Goal: Task Accomplishment & Management: Use online tool/utility

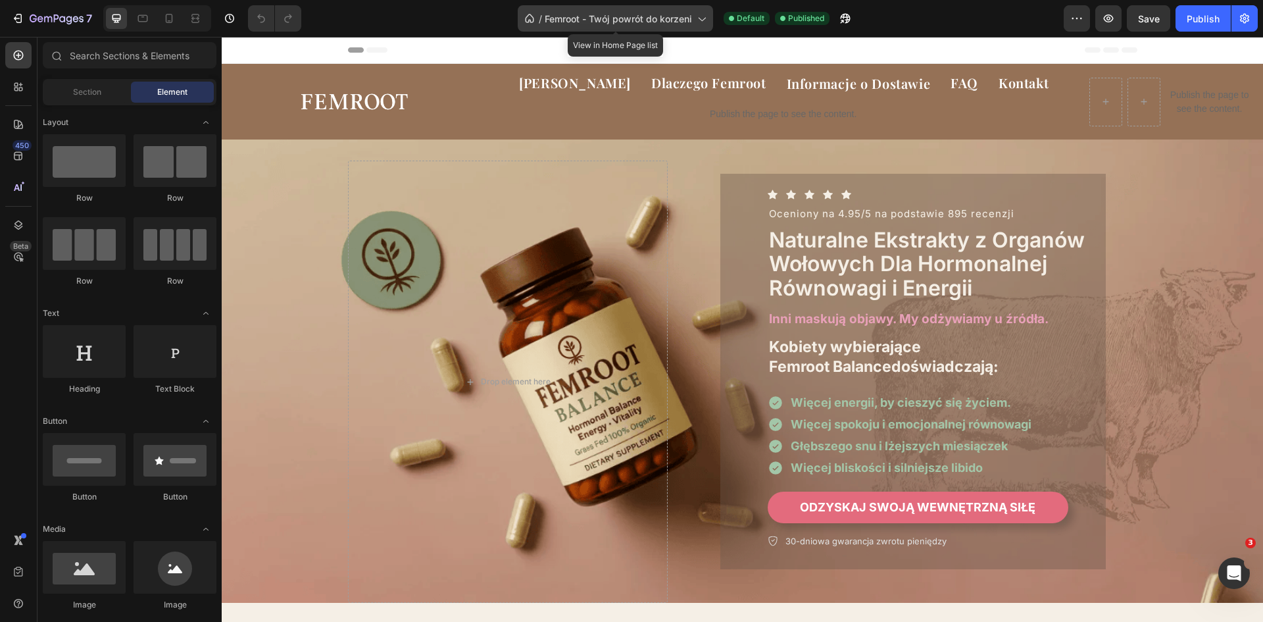
click at [633, 19] on span "Femroot - Twój powrót do korzeni" at bounding box center [618, 19] width 147 height 14
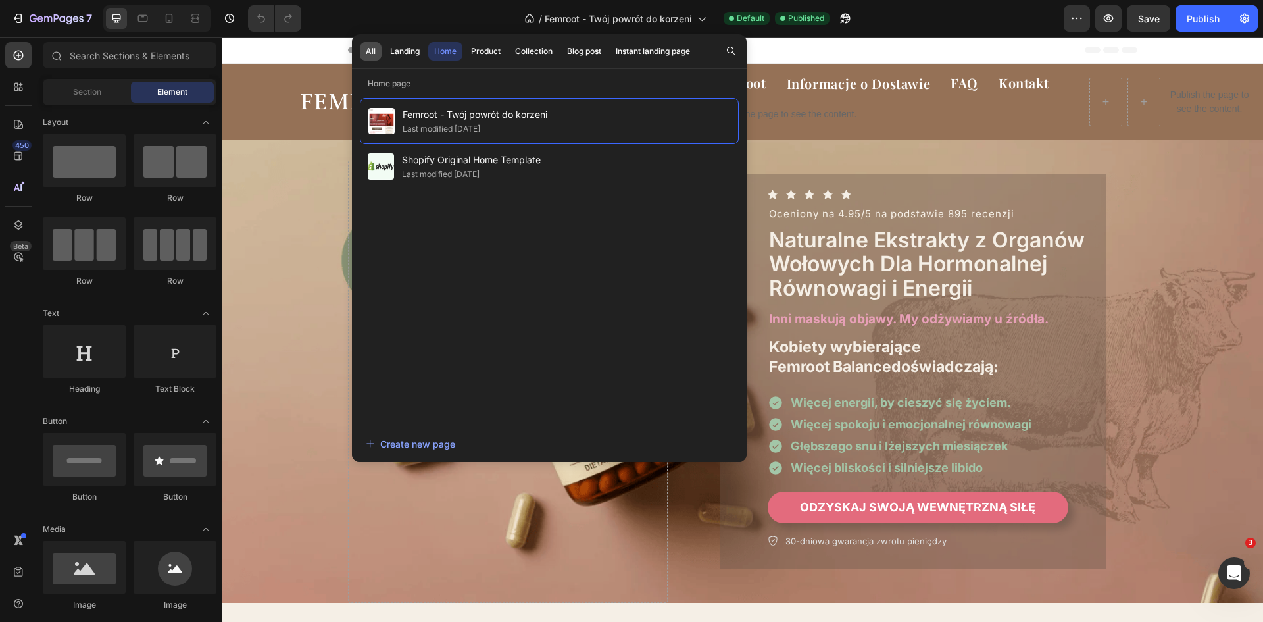
click at [378, 50] on button "All" at bounding box center [371, 51] width 22 height 18
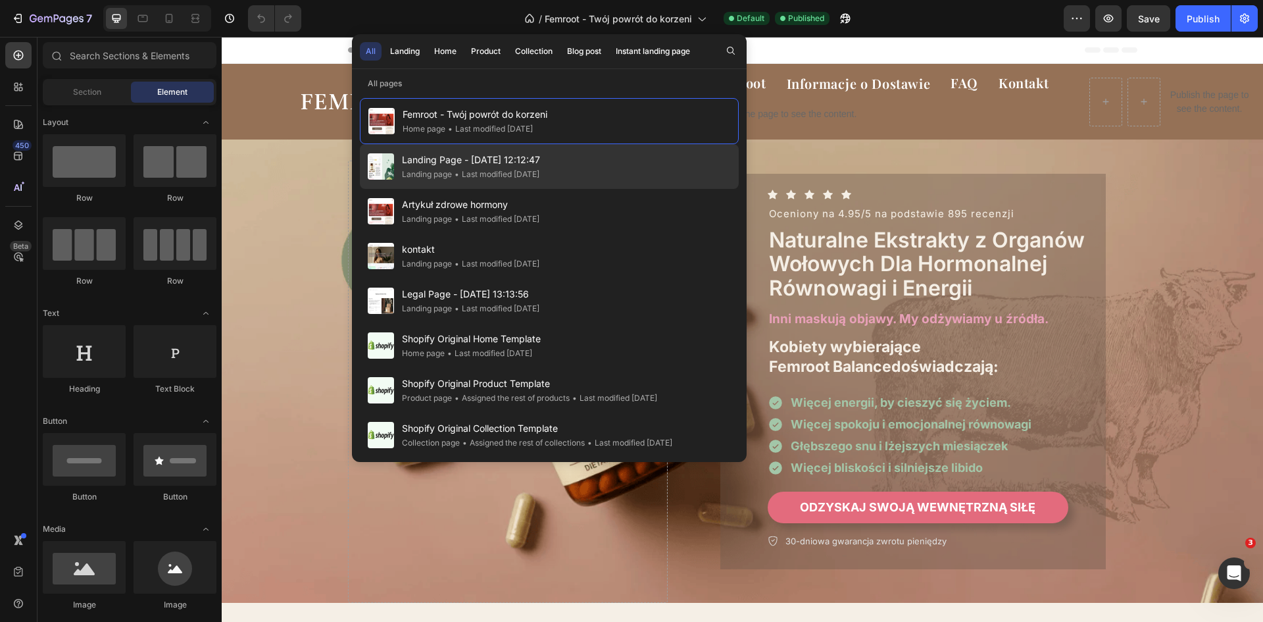
click at [461, 167] on span "Landing Page - [DATE] 12:12:47" at bounding box center [471, 160] width 138 height 16
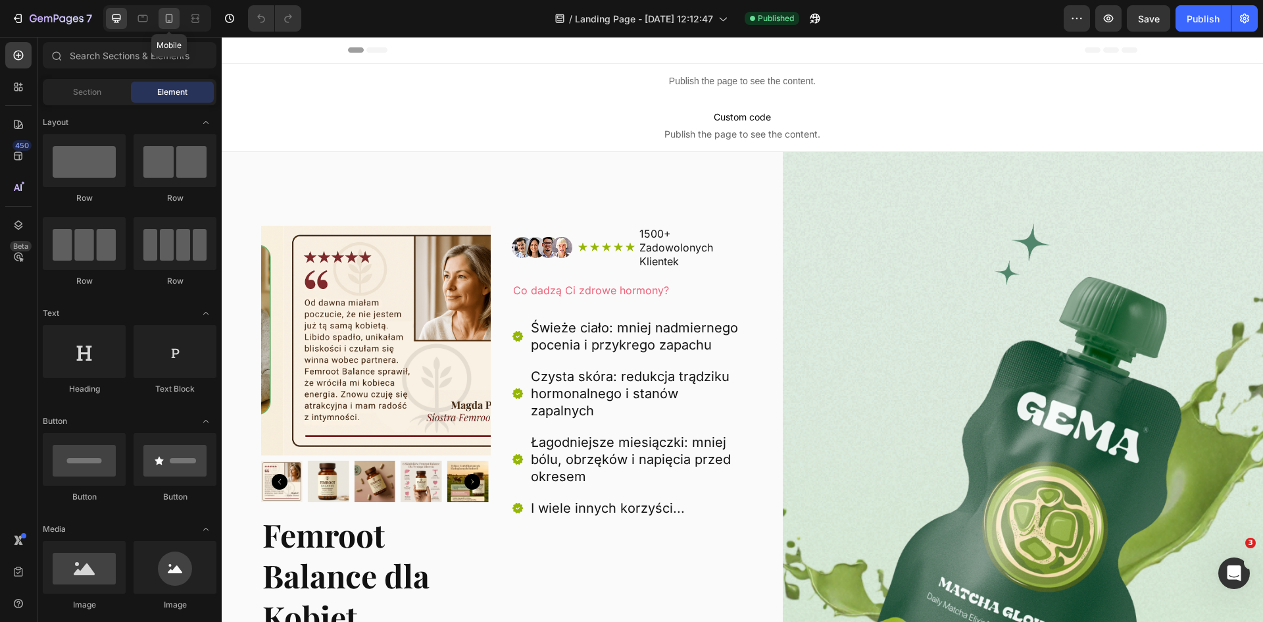
click at [176, 15] on div at bounding box center [169, 18] width 21 height 21
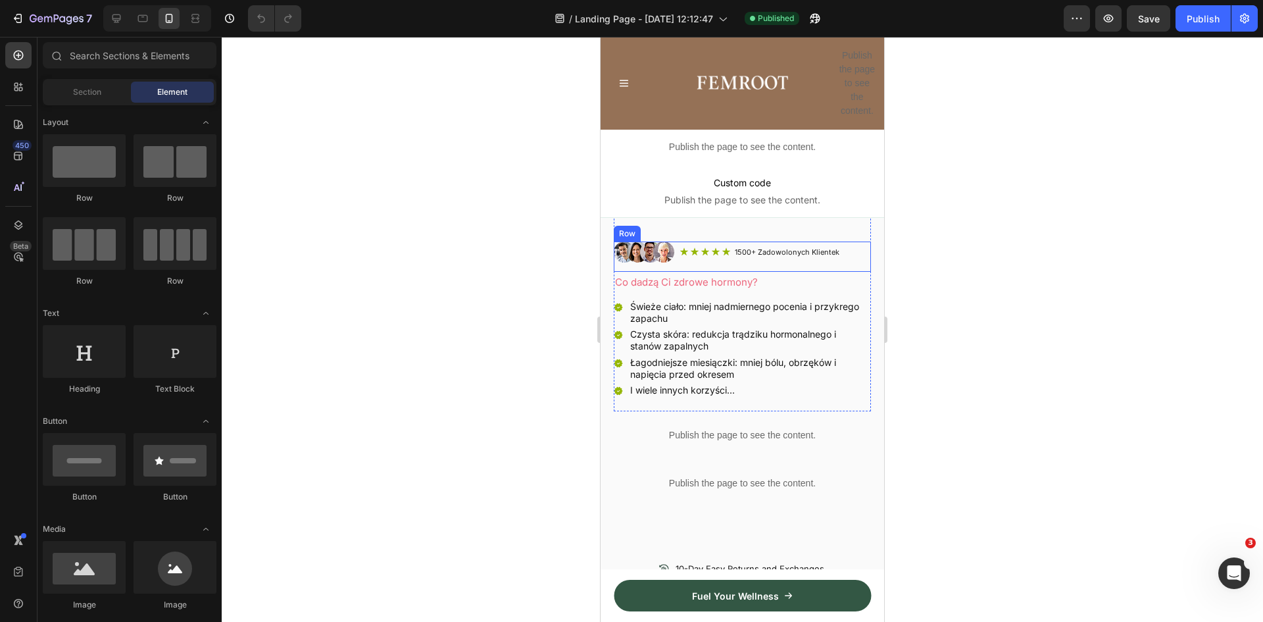
scroll to position [461, 0]
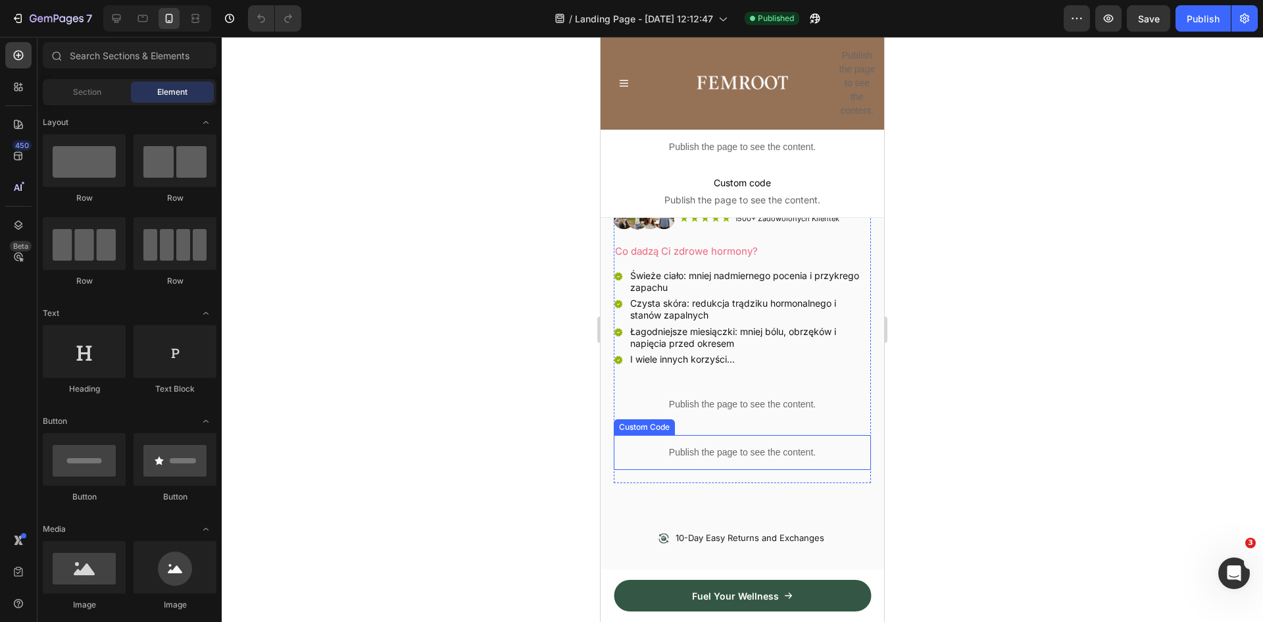
click at [743, 435] on div "Publish the page to see the content." at bounding box center [742, 452] width 257 height 35
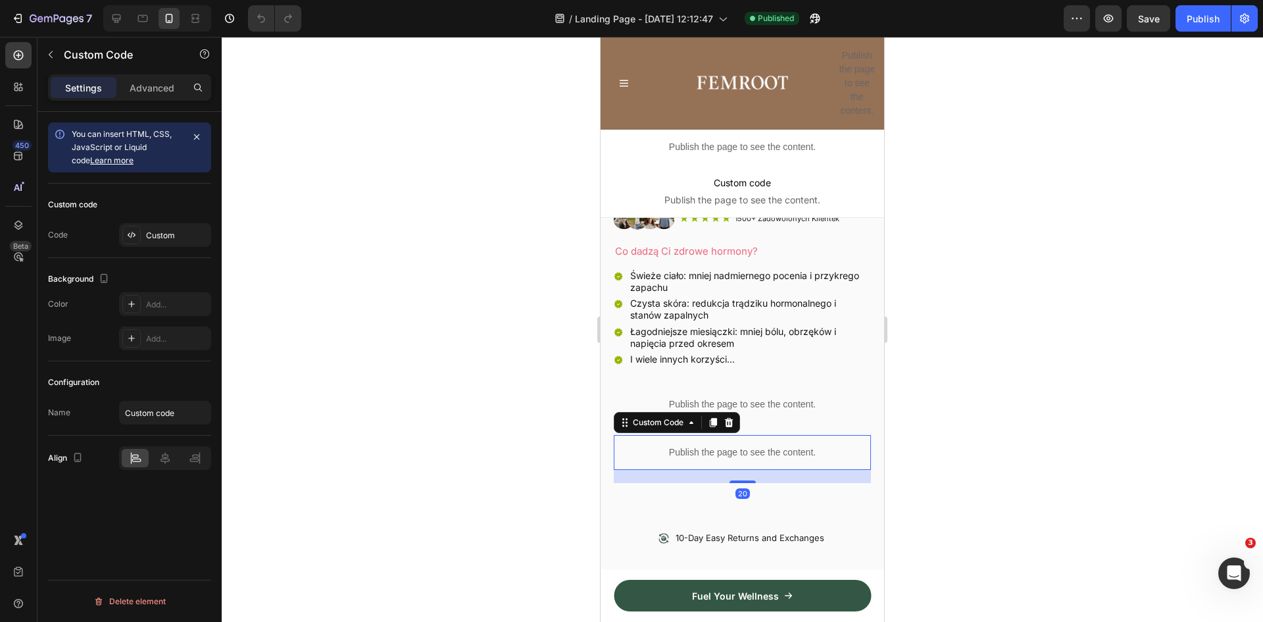
click at [743, 435] on div "Publish the page to see the content." at bounding box center [742, 452] width 257 height 35
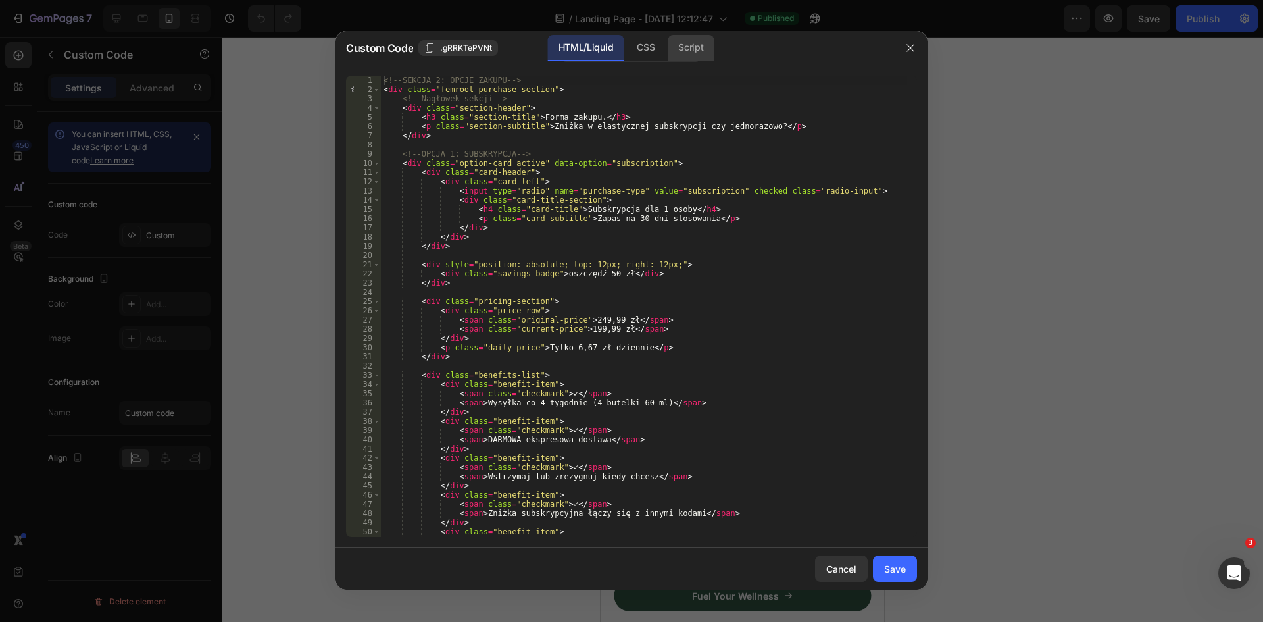
click at [686, 57] on div "Script" at bounding box center [691, 48] width 46 height 26
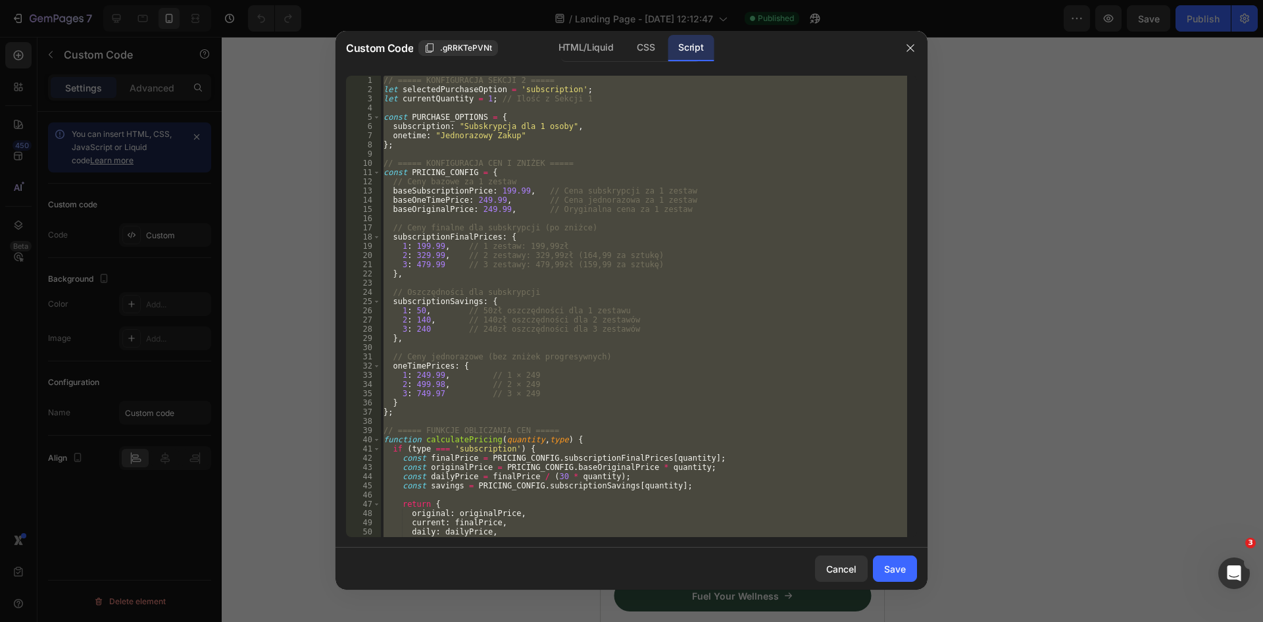
click at [616, 307] on div "// ===== KONFIGURACJA SEKCJI 2 ===== let selectedPurchaseOption = 'subscription…" at bounding box center [644, 306] width 526 height 461
type textarea "1: 50, // 50zł oszczędności dla 1 zestawu"
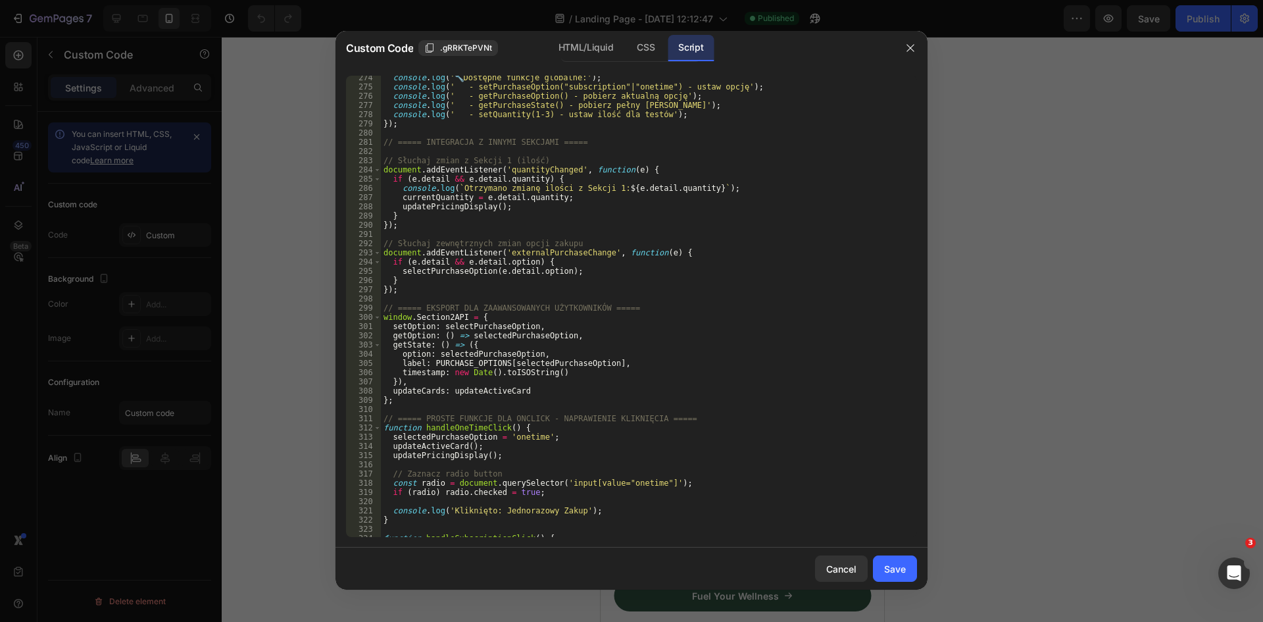
scroll to position [2624, 0]
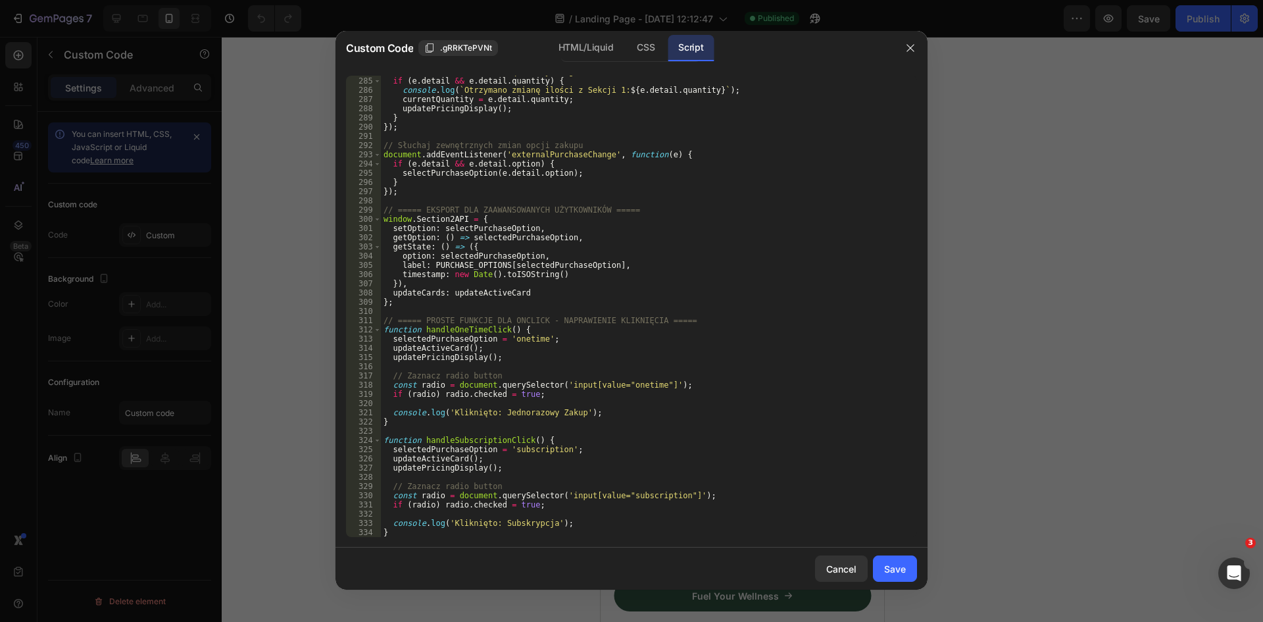
click at [645, 311] on div "document . addEventListener ( 'quantityChanged' , function ( e ) { if ( e . det…" at bounding box center [644, 307] width 526 height 480
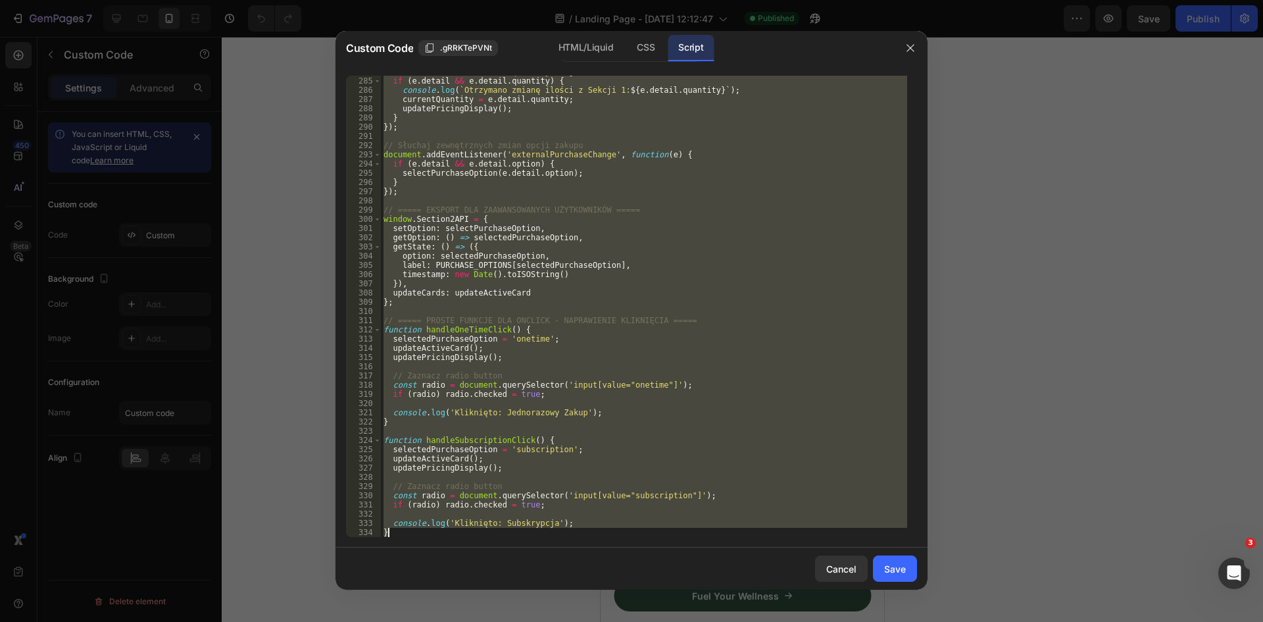
paste textarea
type textarea "}"
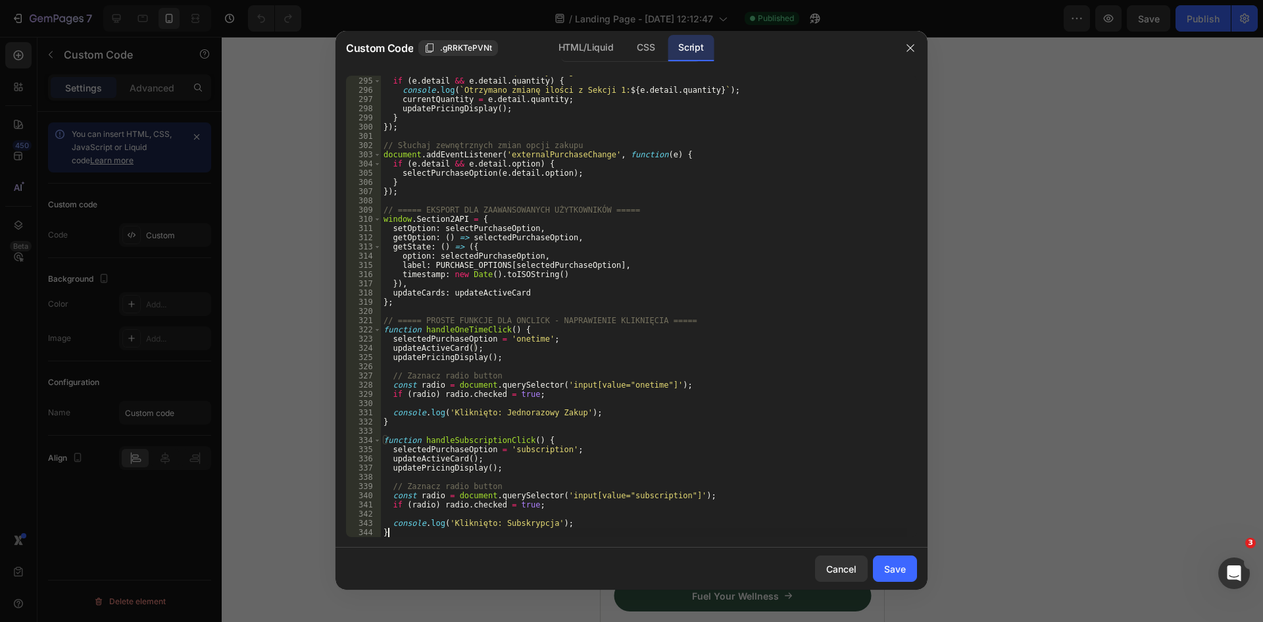
scroll to position [2717, 0]
click at [892, 569] on div "Save" at bounding box center [895, 569] width 22 height 14
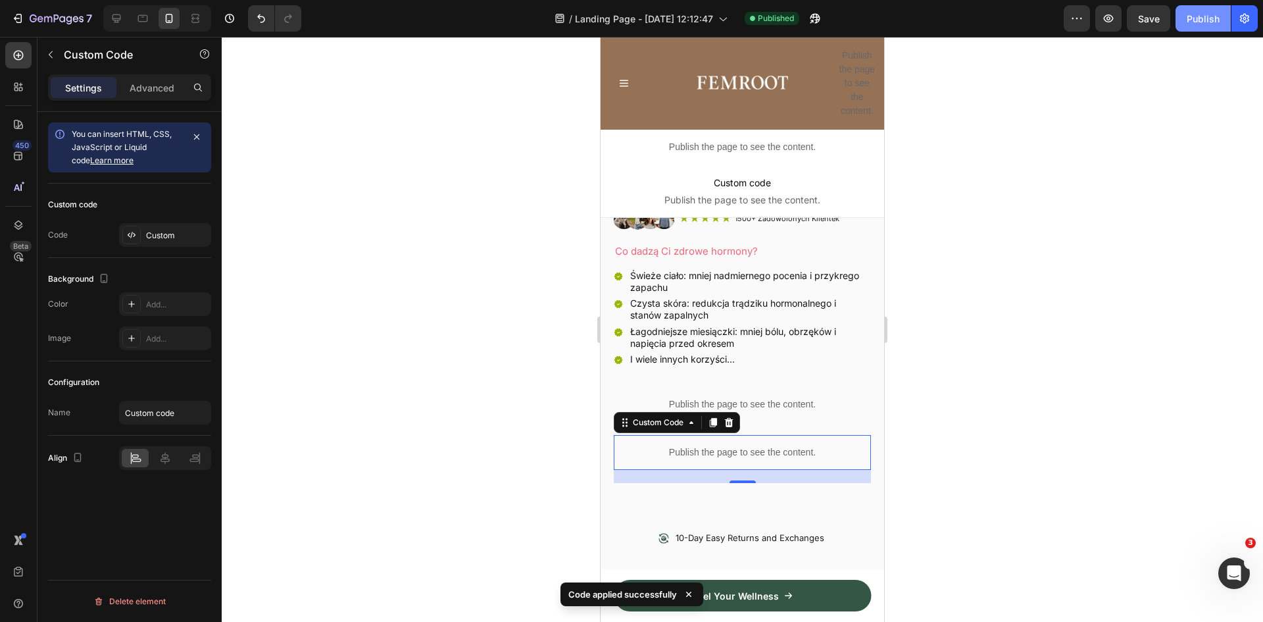
click at [1201, 16] on div "Publish" at bounding box center [1203, 19] width 33 height 14
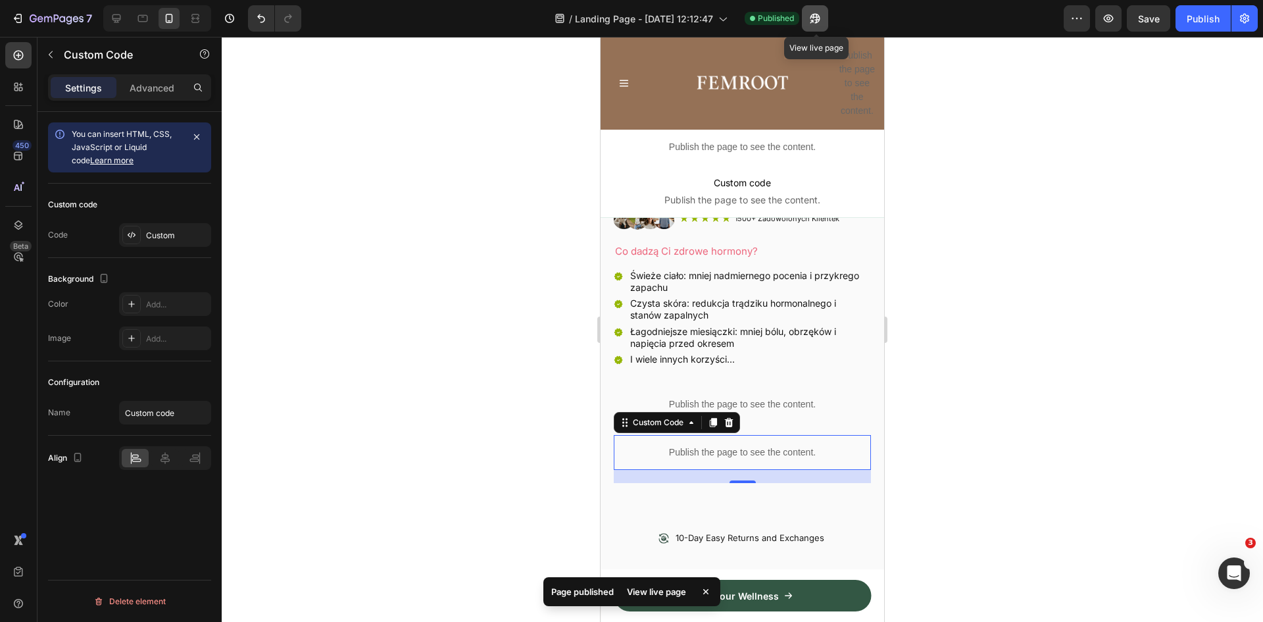
click at [820, 19] on icon "button" at bounding box center [815, 19] width 10 height 10
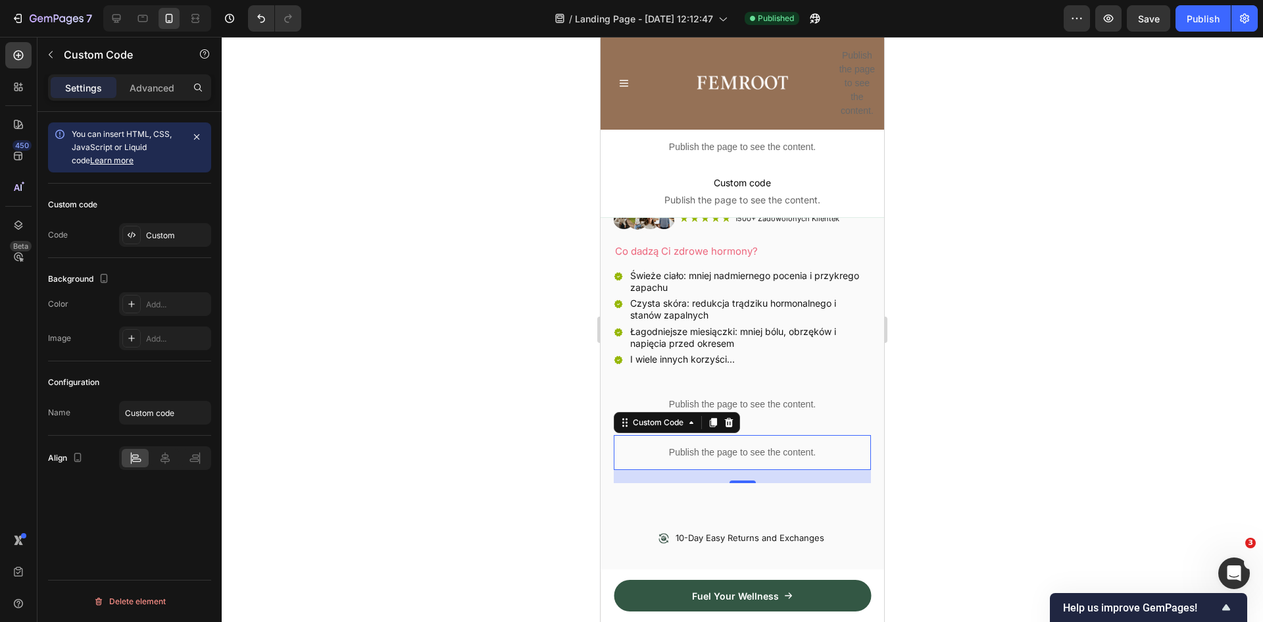
click at [738, 445] on p "Publish the page to see the content." at bounding box center [742, 452] width 257 height 14
click at [737, 445] on p "Publish the page to see the content." at bounding box center [742, 452] width 257 height 14
click at [739, 445] on p "Publish the page to see the content." at bounding box center [742, 452] width 257 height 14
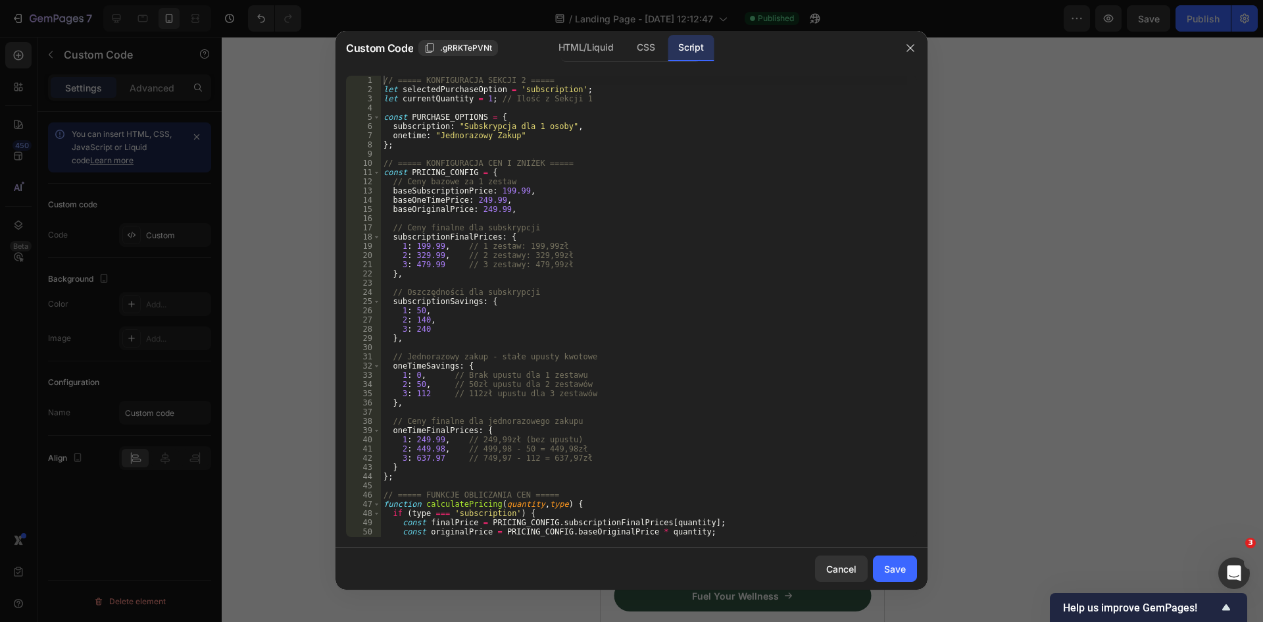
click at [662, 234] on div "// ===== KONFIGURACJA SEKCJI 2 ===== let selectedPurchaseOption = 'subscription…" at bounding box center [644, 316] width 526 height 480
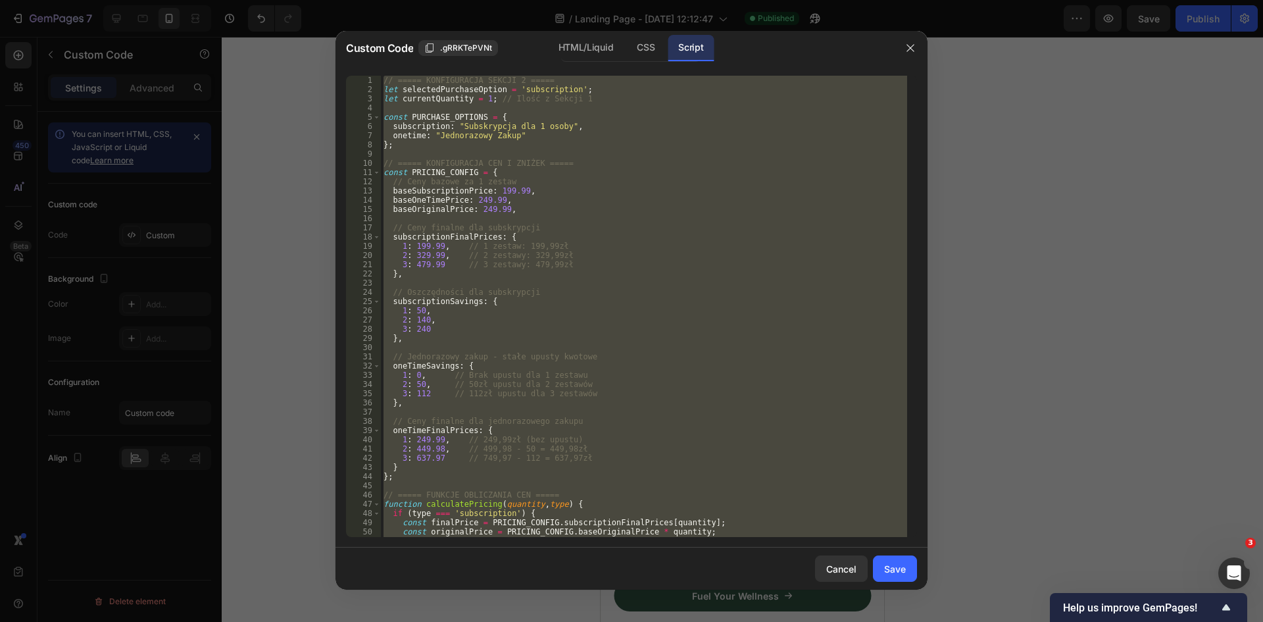
paste textarea
type textarea "}"
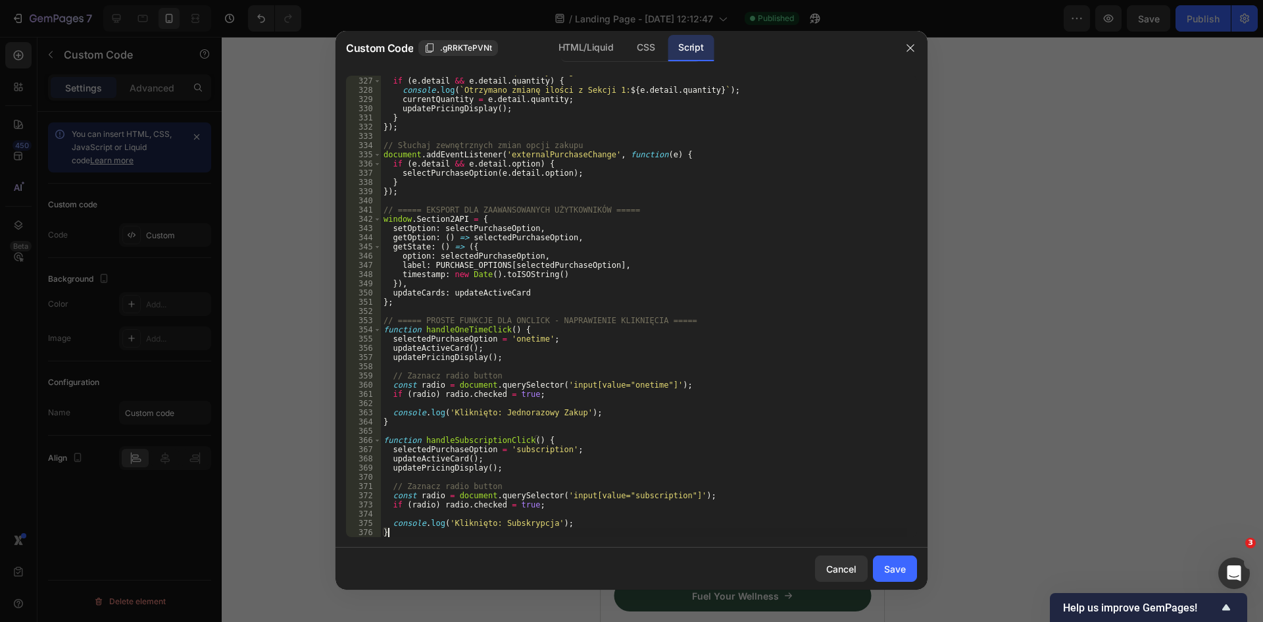
scroll to position [3011, 0]
click at [891, 564] on div "Save" at bounding box center [895, 569] width 22 height 14
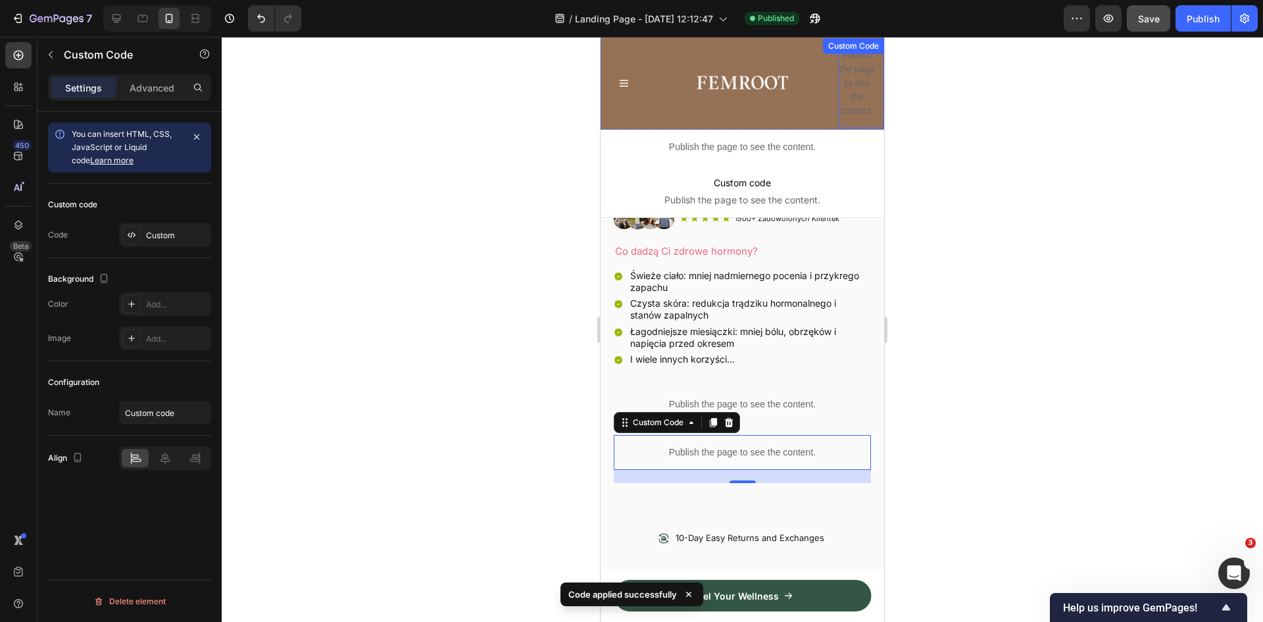
click at [1207, 15] on div "Publish" at bounding box center [1203, 19] width 33 height 14
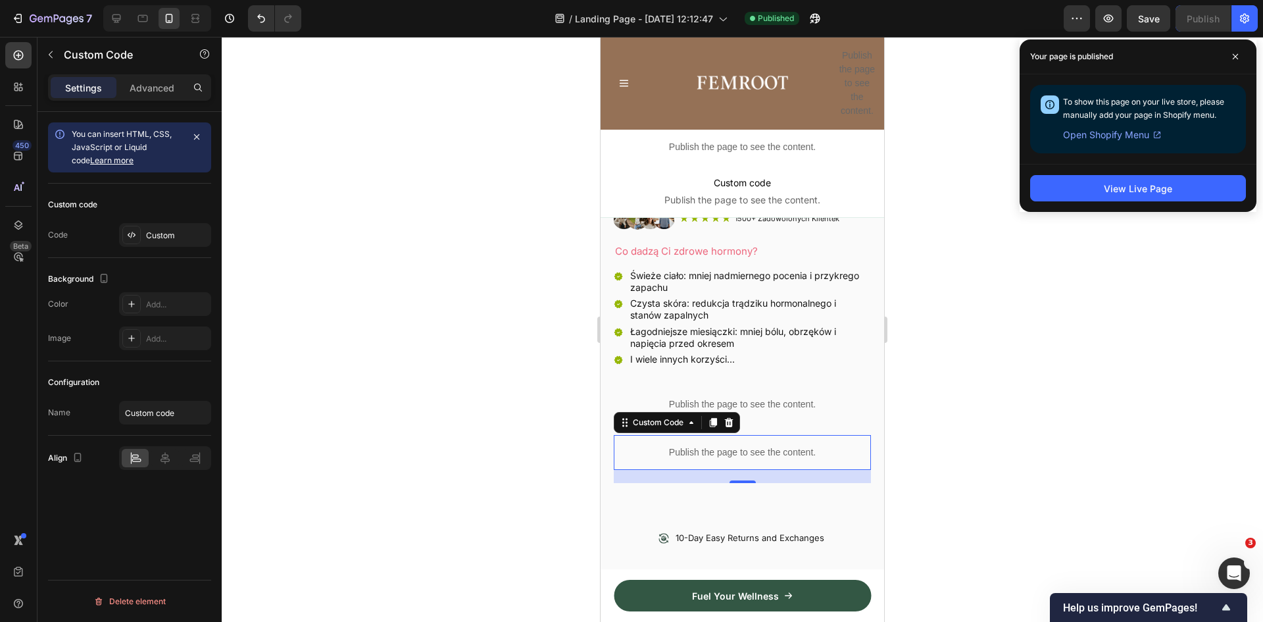
click at [733, 445] on p "Publish the page to see the content." at bounding box center [742, 452] width 257 height 14
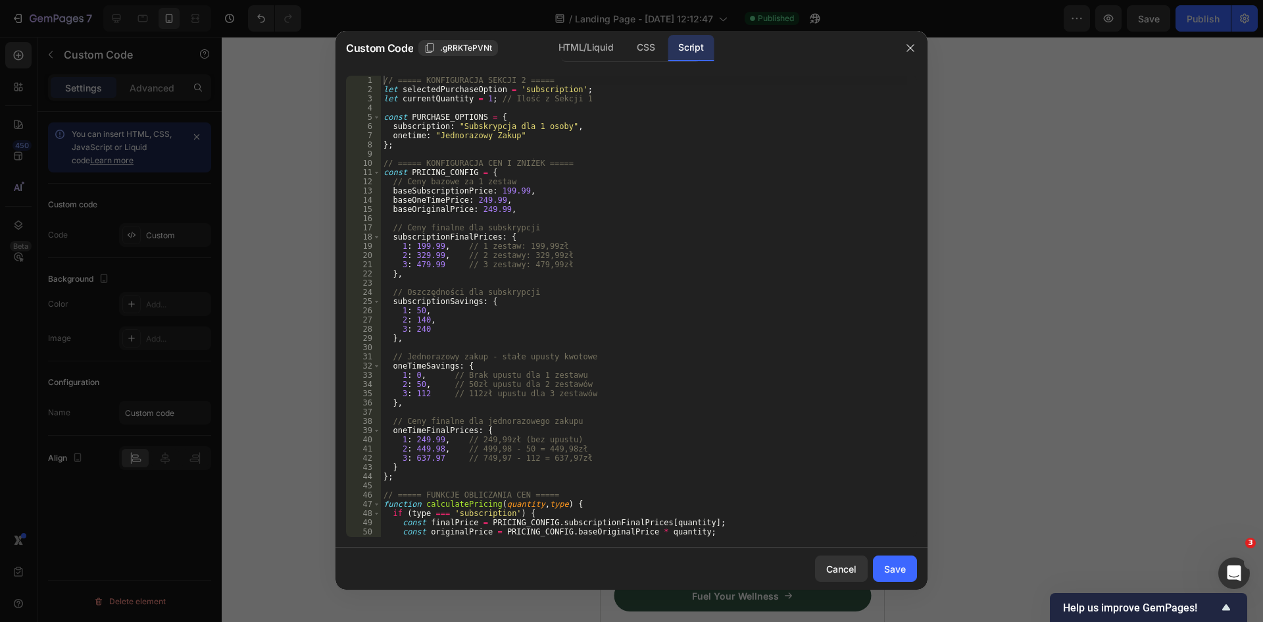
click at [568, 192] on div "// ===== KONFIGURACJA SEKCJI 2 ===== let selectedPurchaseOption = 'subscription…" at bounding box center [644, 316] width 526 height 480
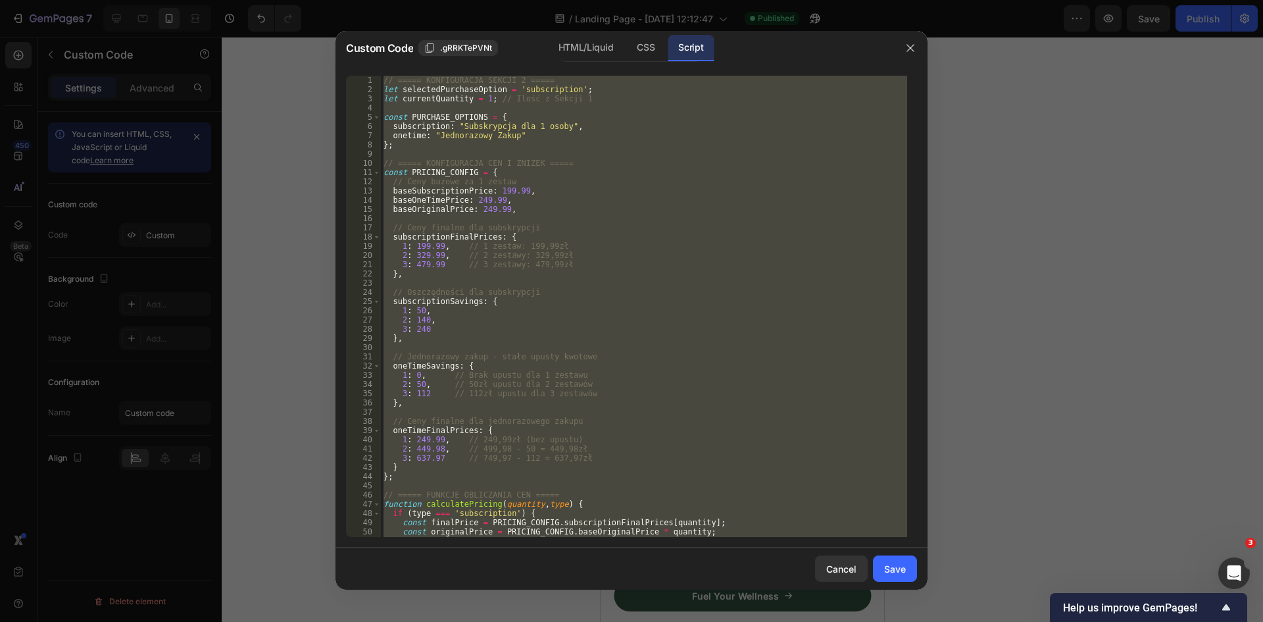
click at [544, 274] on div "// ===== KONFIGURACJA SEKCJI 2 ===== let selectedPurchaseOption = 'subscription…" at bounding box center [644, 306] width 526 height 461
paste textarea
type textarea "}"
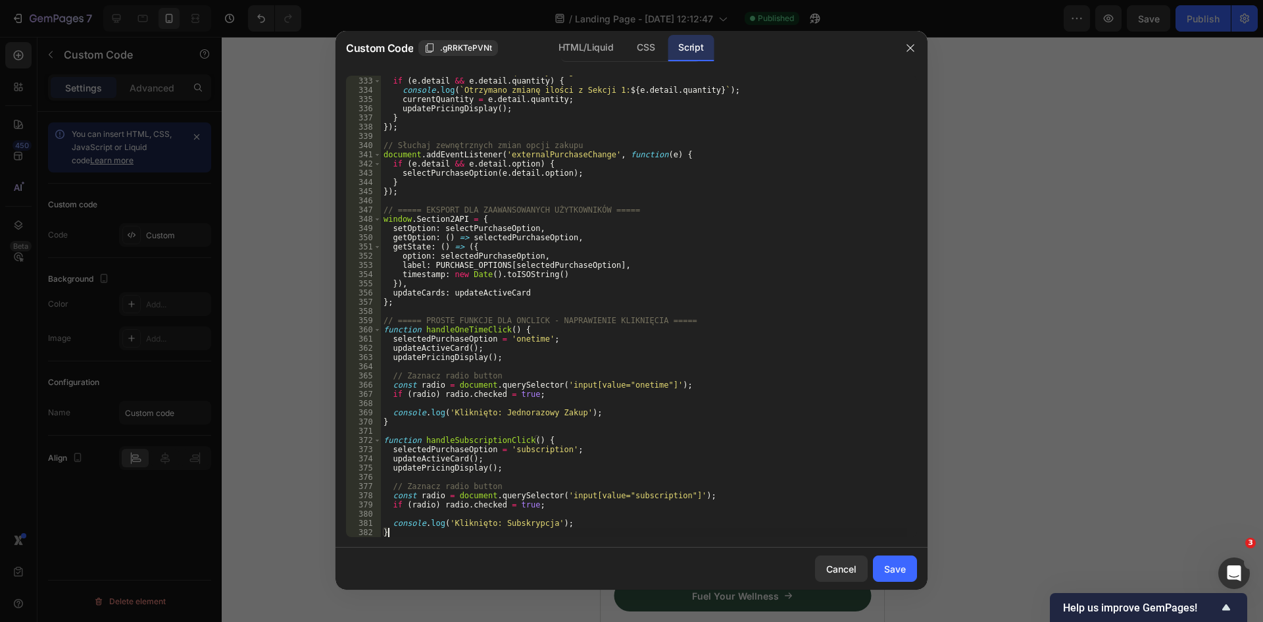
scroll to position [3067, 0]
click at [897, 567] on div "Save" at bounding box center [895, 569] width 22 height 14
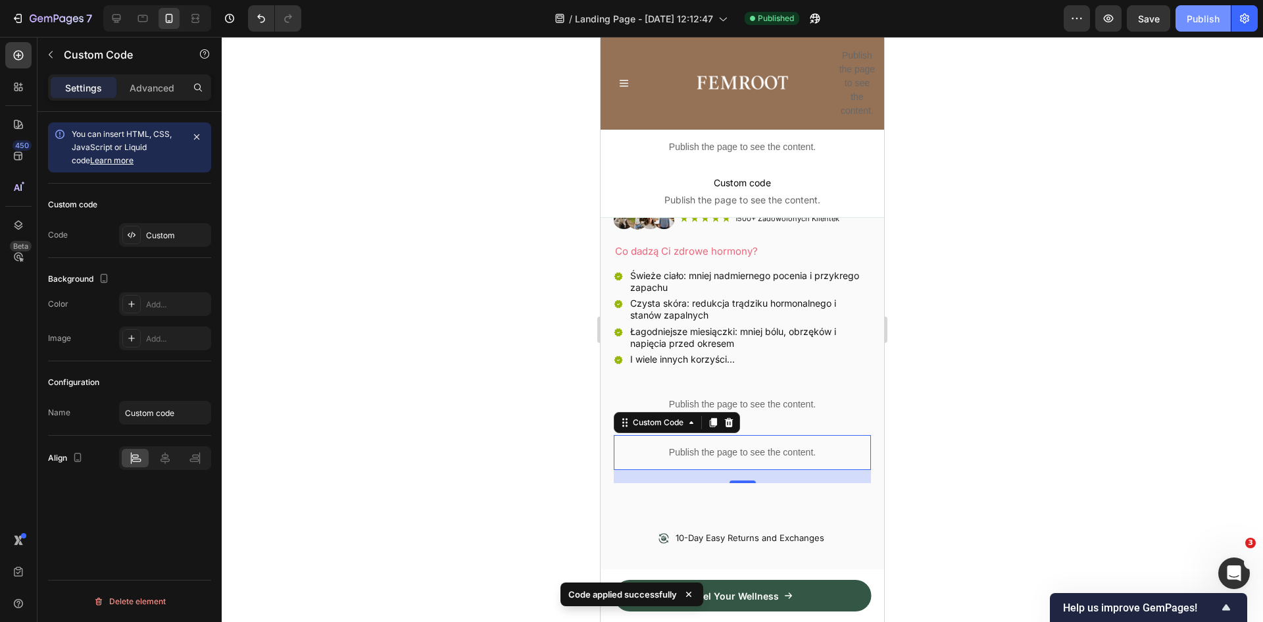
click at [1200, 13] on div "Publish" at bounding box center [1203, 19] width 33 height 14
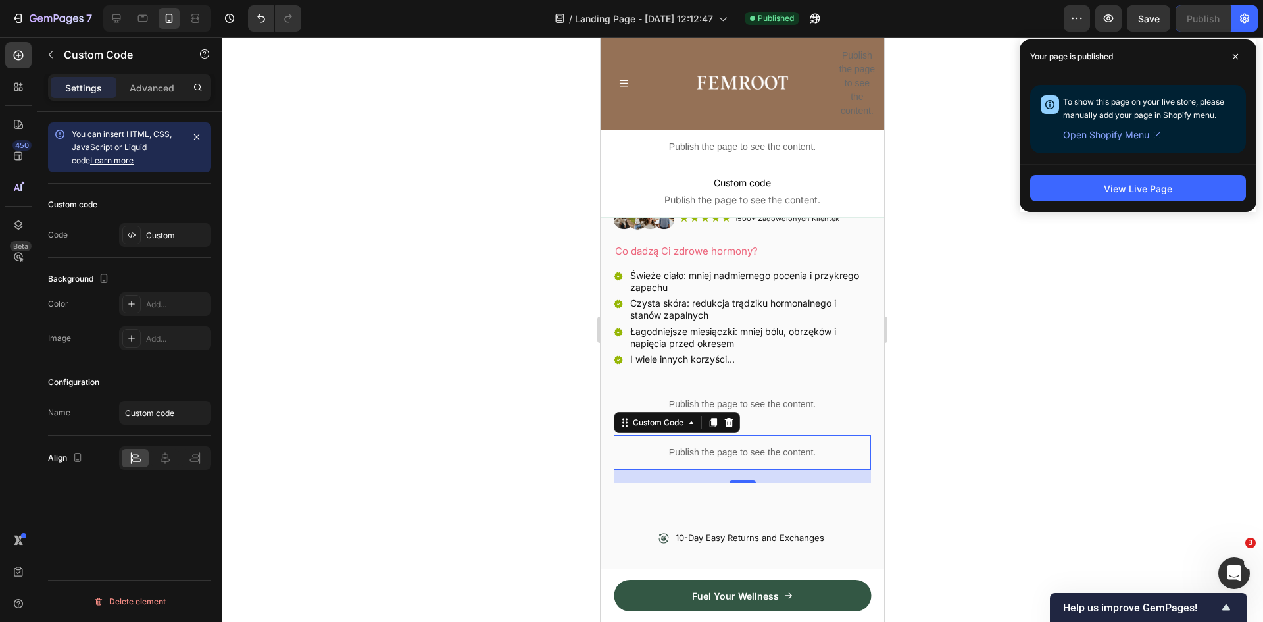
click at [729, 446] on p "Publish the page to see the content." at bounding box center [742, 452] width 257 height 14
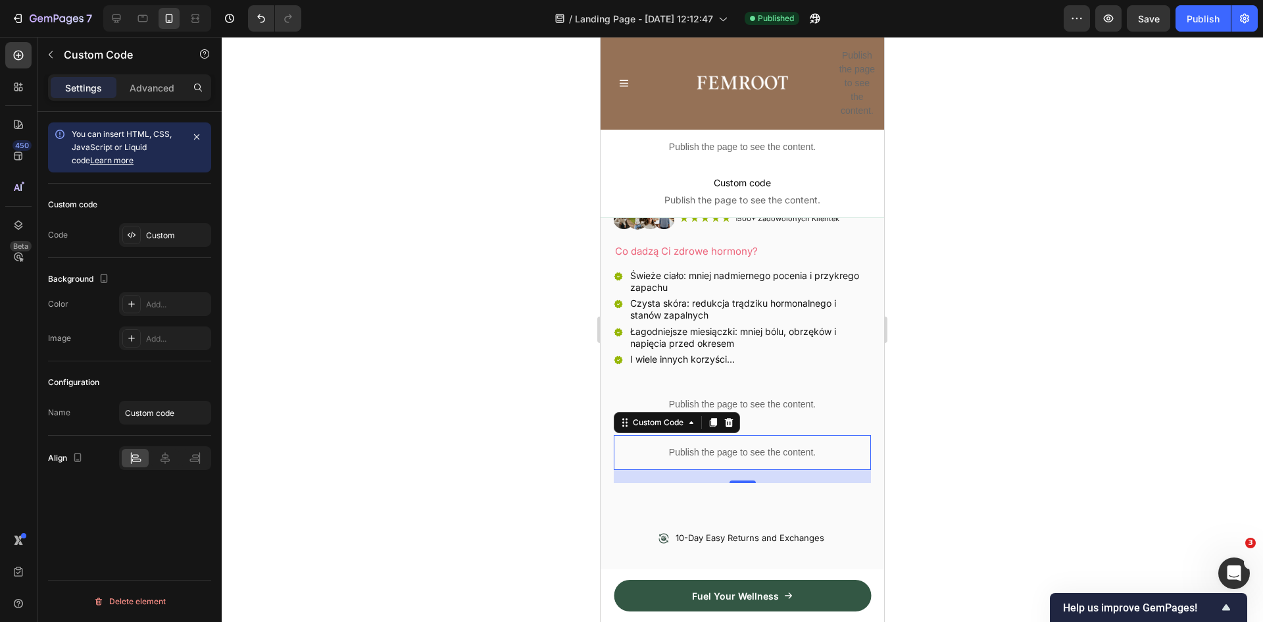
click at [729, 446] on p "Publish the page to see the content." at bounding box center [742, 452] width 257 height 14
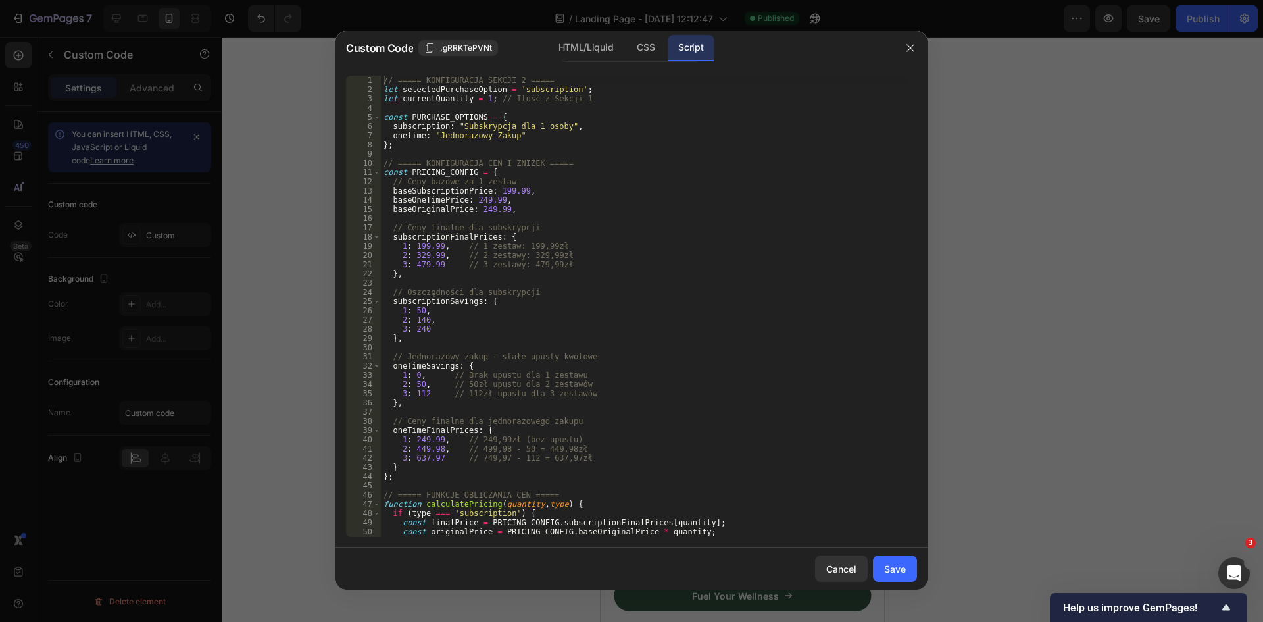
click at [524, 186] on div "// ===== KONFIGURACJA SEKCJI 2 ===== let selectedPurchaseOption = 'subscription…" at bounding box center [644, 316] width 526 height 480
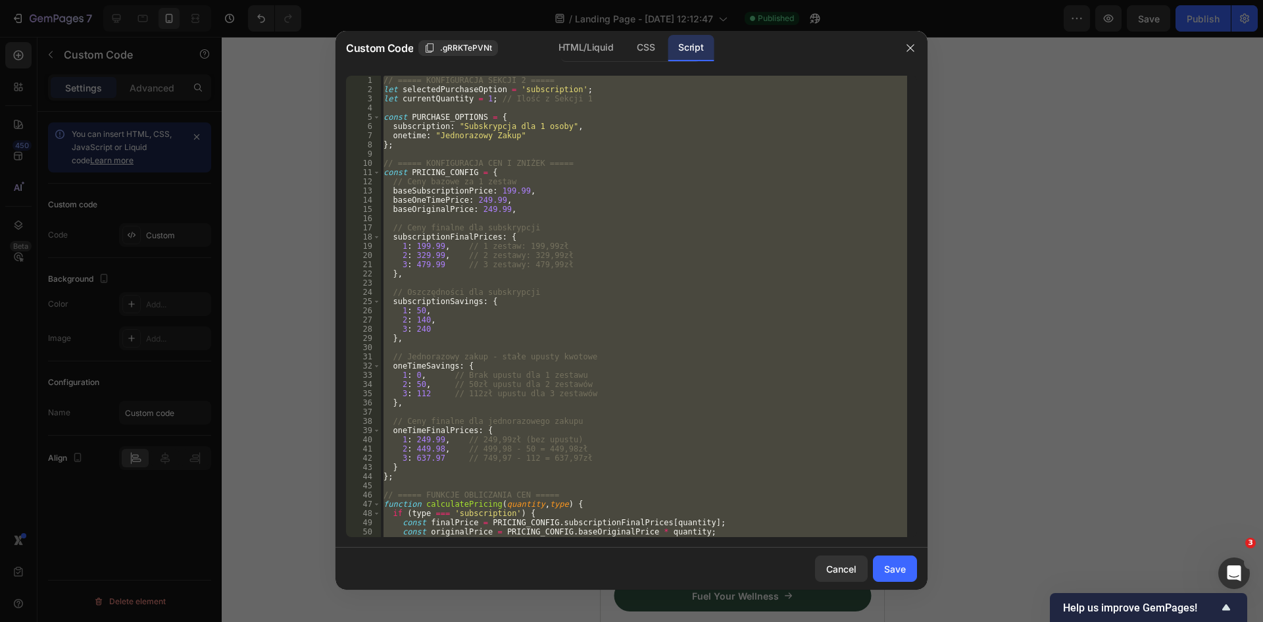
paste textarea
type textarea "}"
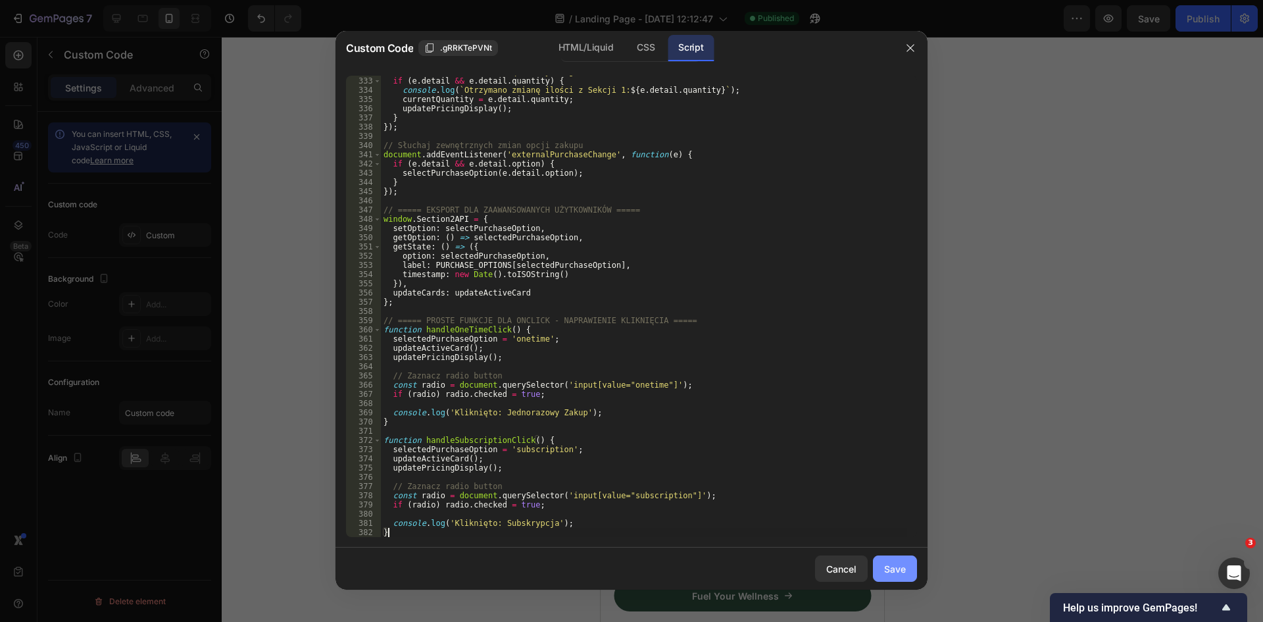
click at [891, 575] on div "Save" at bounding box center [895, 569] width 22 height 14
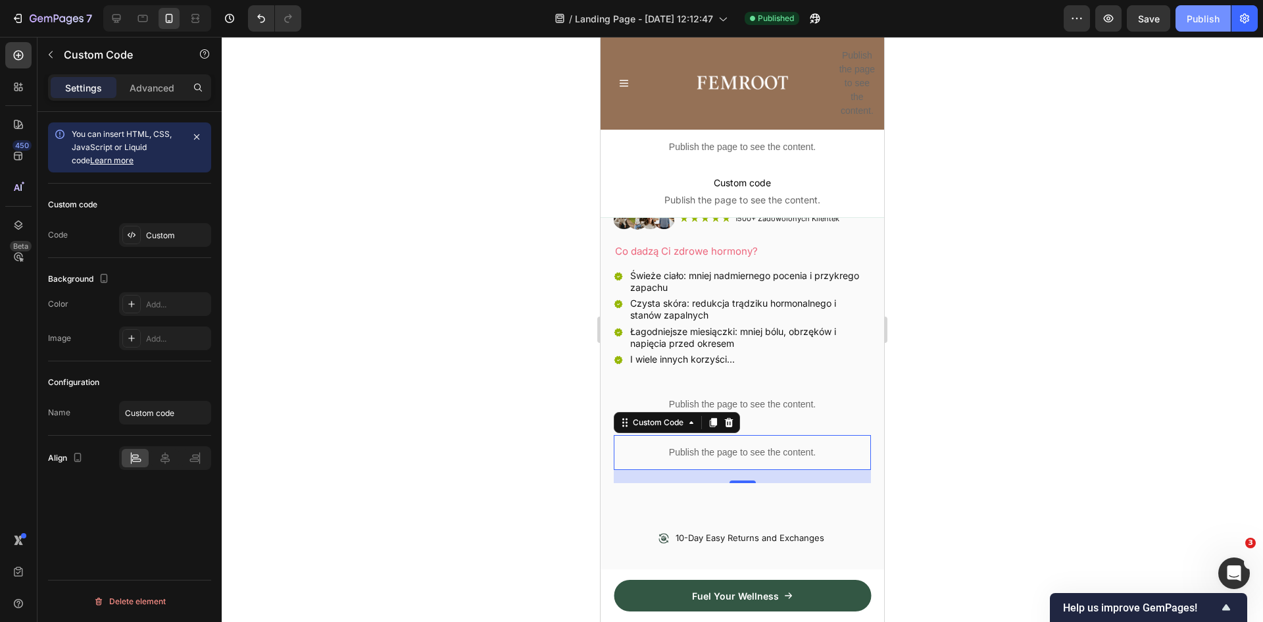
click at [1204, 22] on div "Publish" at bounding box center [1203, 19] width 33 height 14
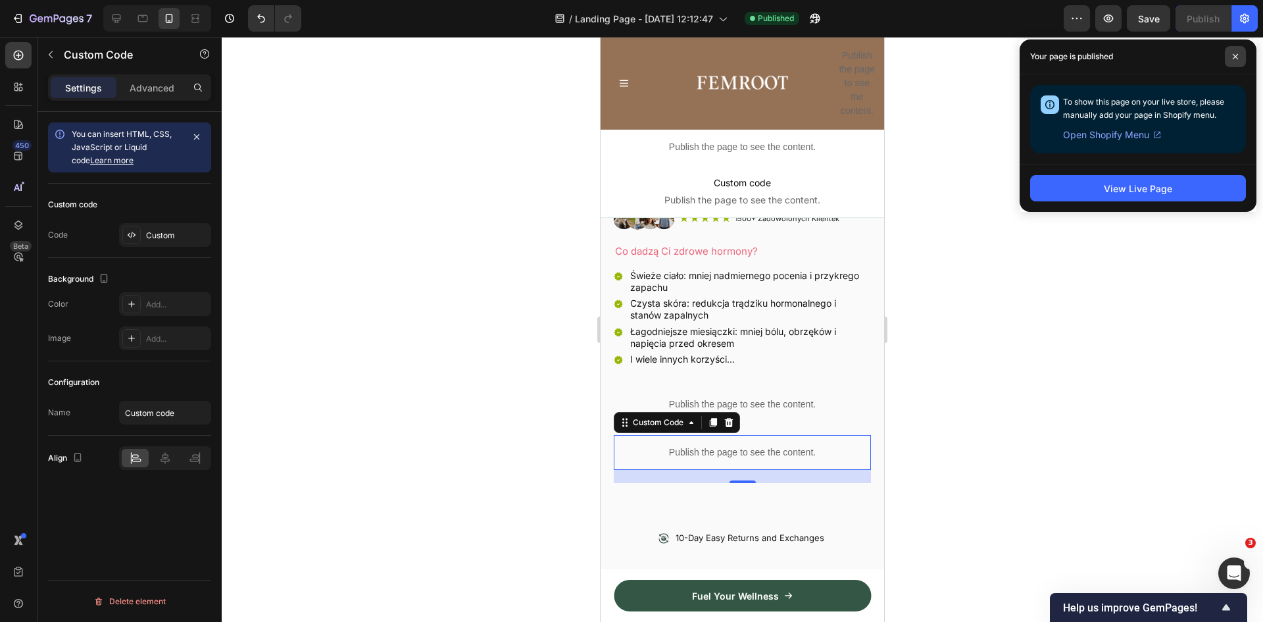
click at [1236, 49] on span at bounding box center [1235, 56] width 21 height 21
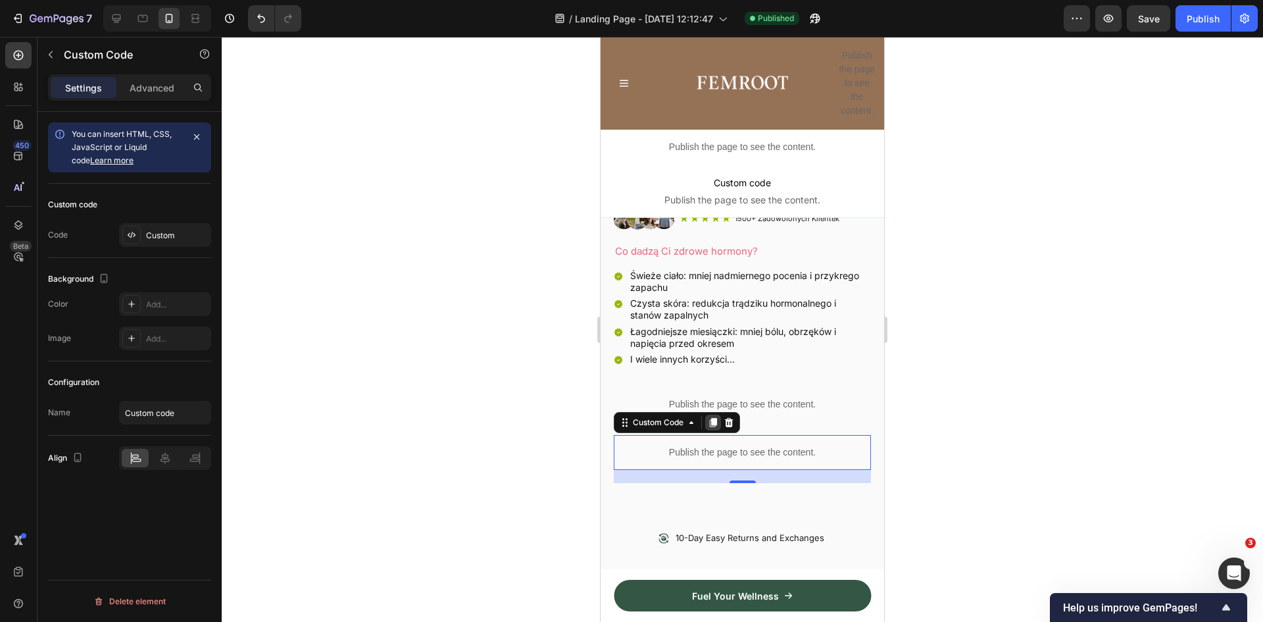
click at [716, 418] on icon at bounding box center [713, 422] width 7 height 9
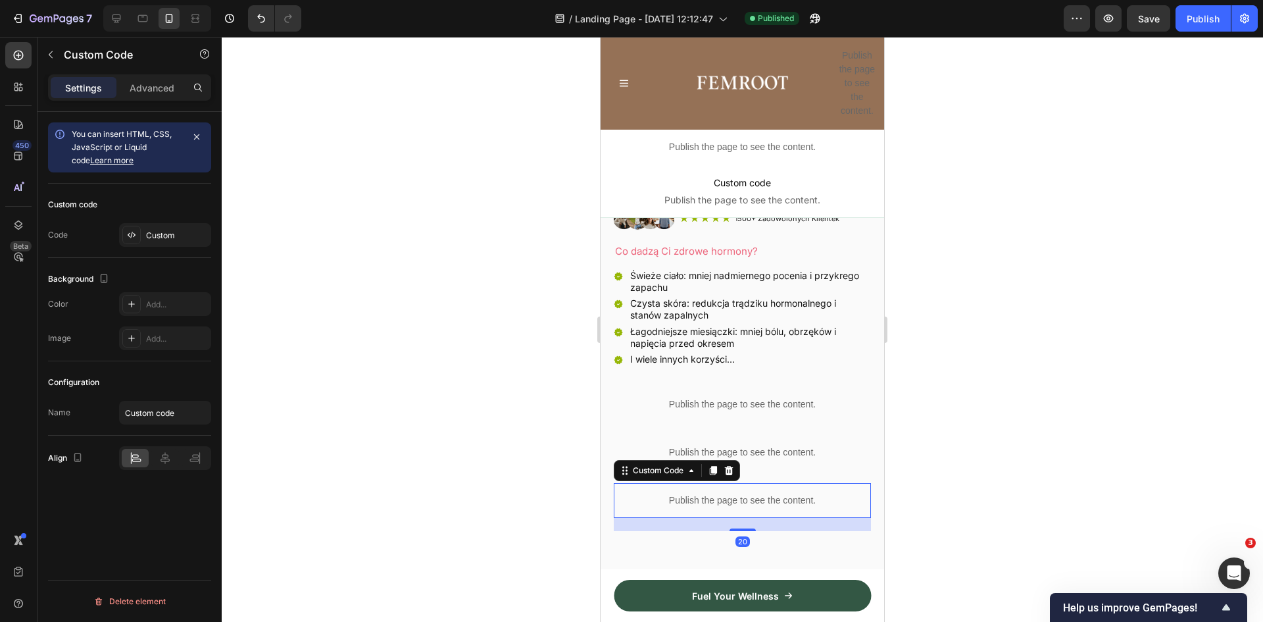
click at [734, 493] on p "Publish the page to see the content." at bounding box center [742, 500] width 257 height 14
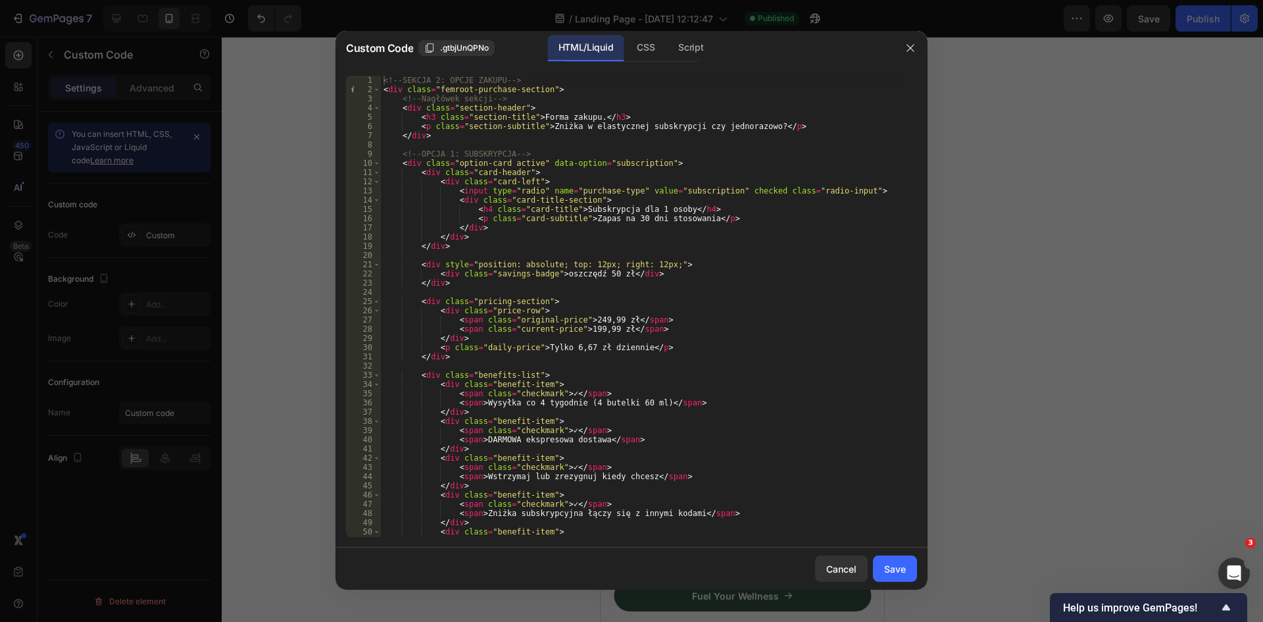
type textarea "</div>"
click at [597, 249] on div "<!-- SEKCJA 2: OPCJE ZAKUPU --> < div class = "femroot-purchase-section" > <!--…" at bounding box center [644, 316] width 526 height 480
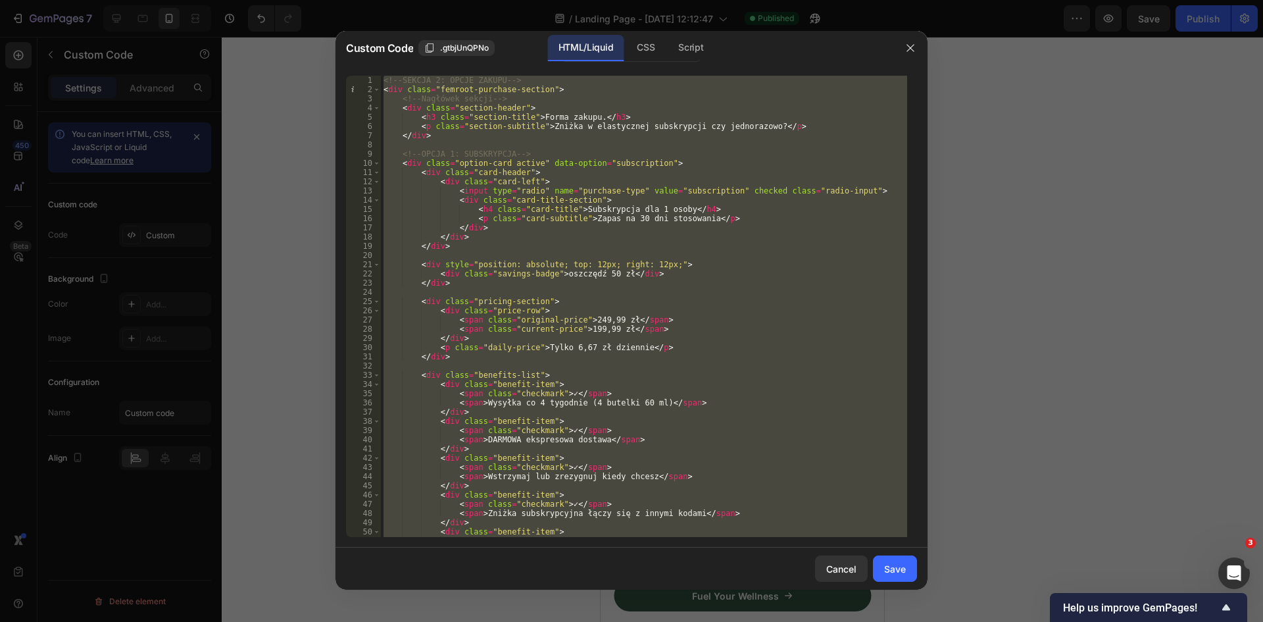
paste textarea "</div>"
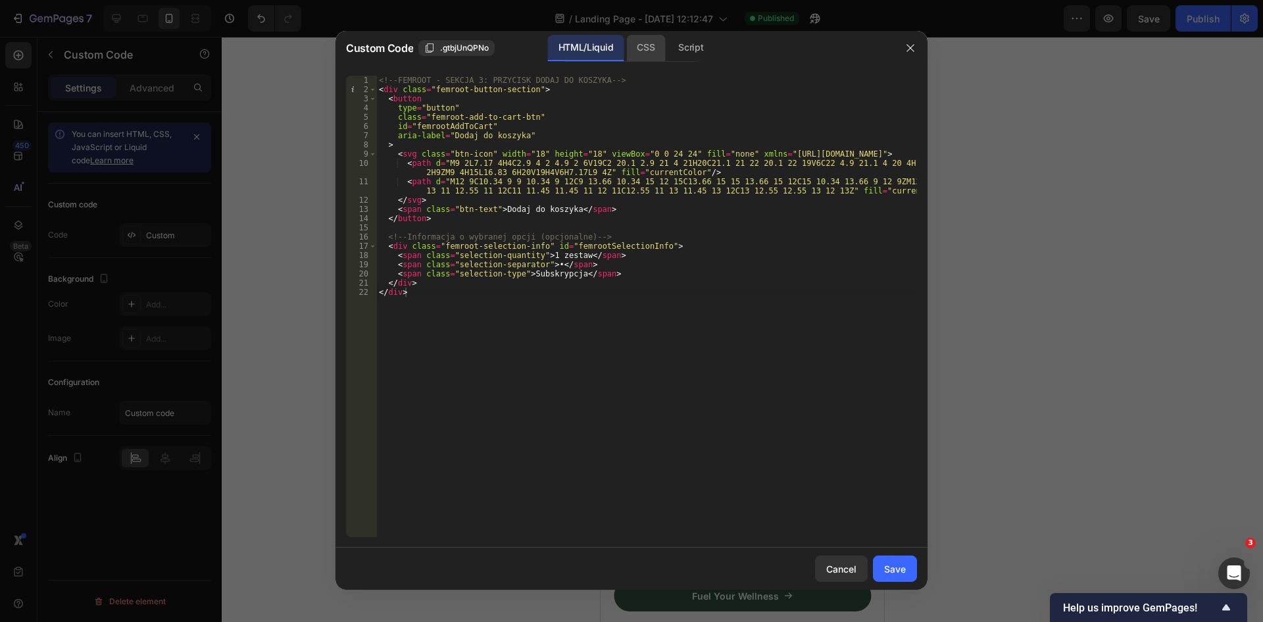
click at [652, 42] on div "CSS" at bounding box center [645, 48] width 39 height 26
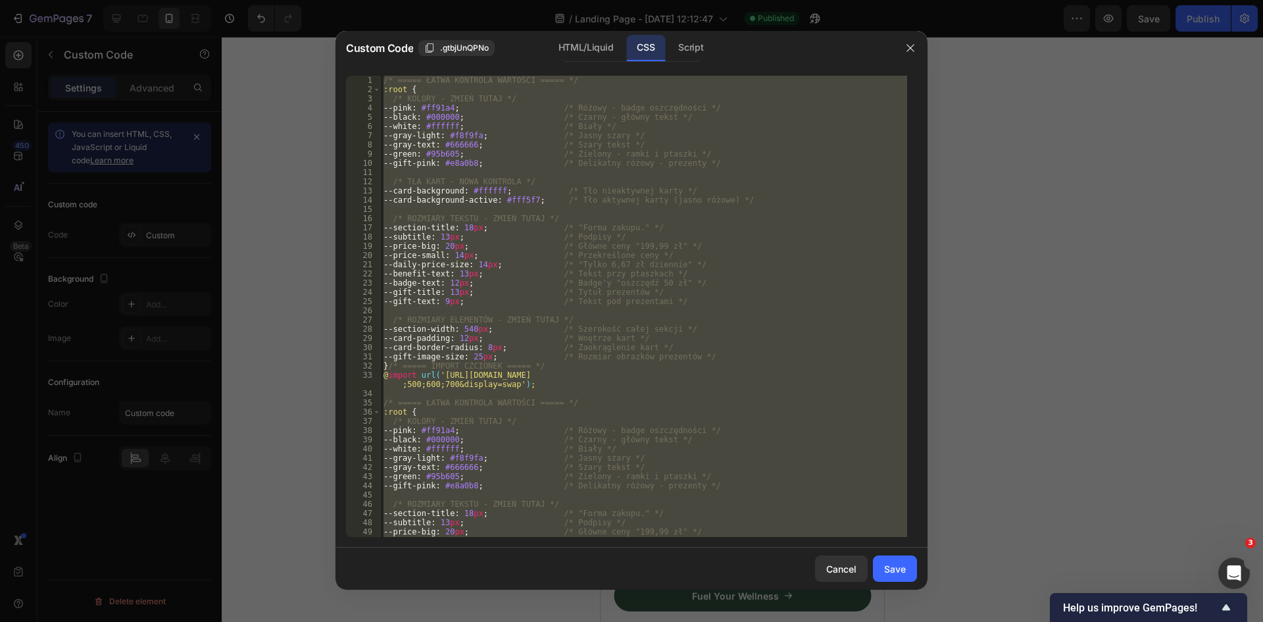
click at [640, 223] on div "/* ===== ŁATWA KONTROLA WARTOŚCI ===== */ :root { /* KOLORY - ZMIEŃ TUTAJ */ --…" at bounding box center [644, 306] width 526 height 461
paste textarea
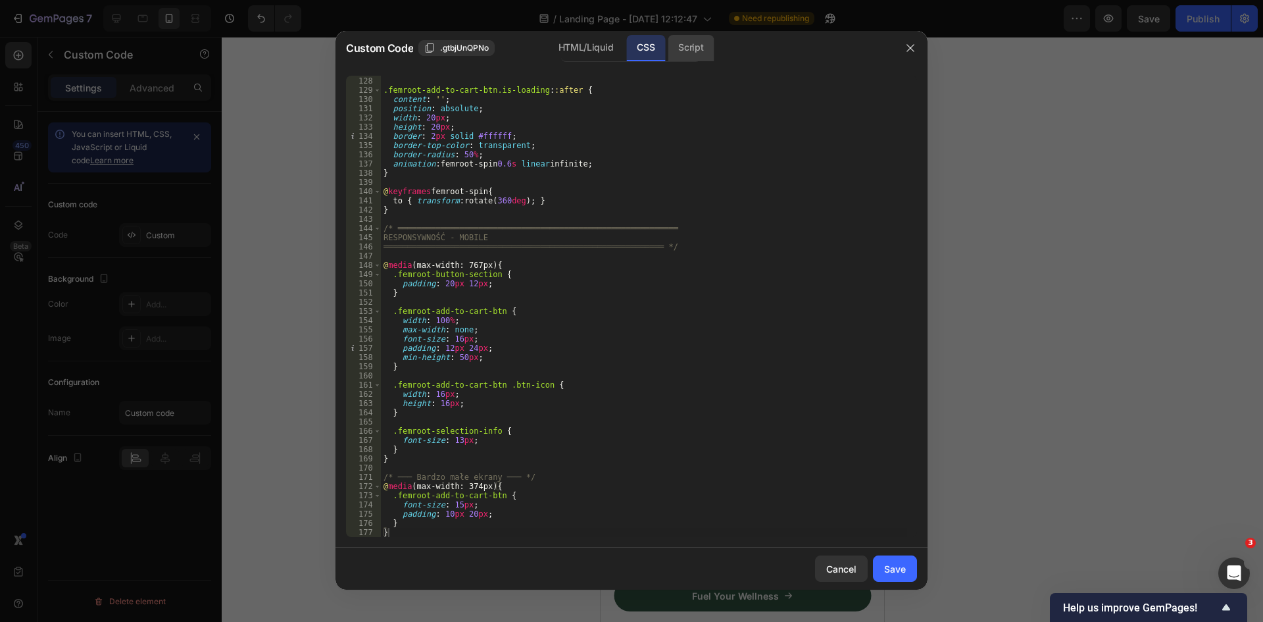
click at [693, 48] on div "Script" at bounding box center [691, 48] width 46 height 26
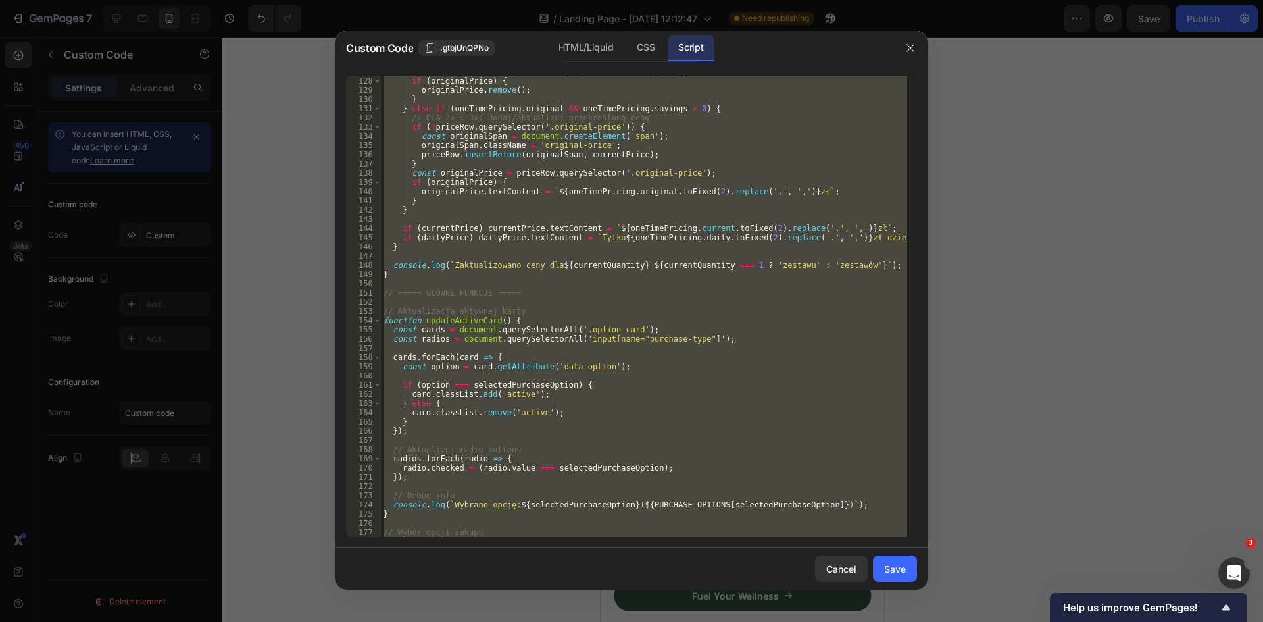
type textarea "console.log('Kliknięto: Subskrypcja'); }"
click at [555, 259] on div "const originalPrice = priceRow ?. querySelector ( '.original-price' ) ; if ( or…" at bounding box center [644, 306] width 526 height 461
paste textarea "})();"
type textarea "})();"
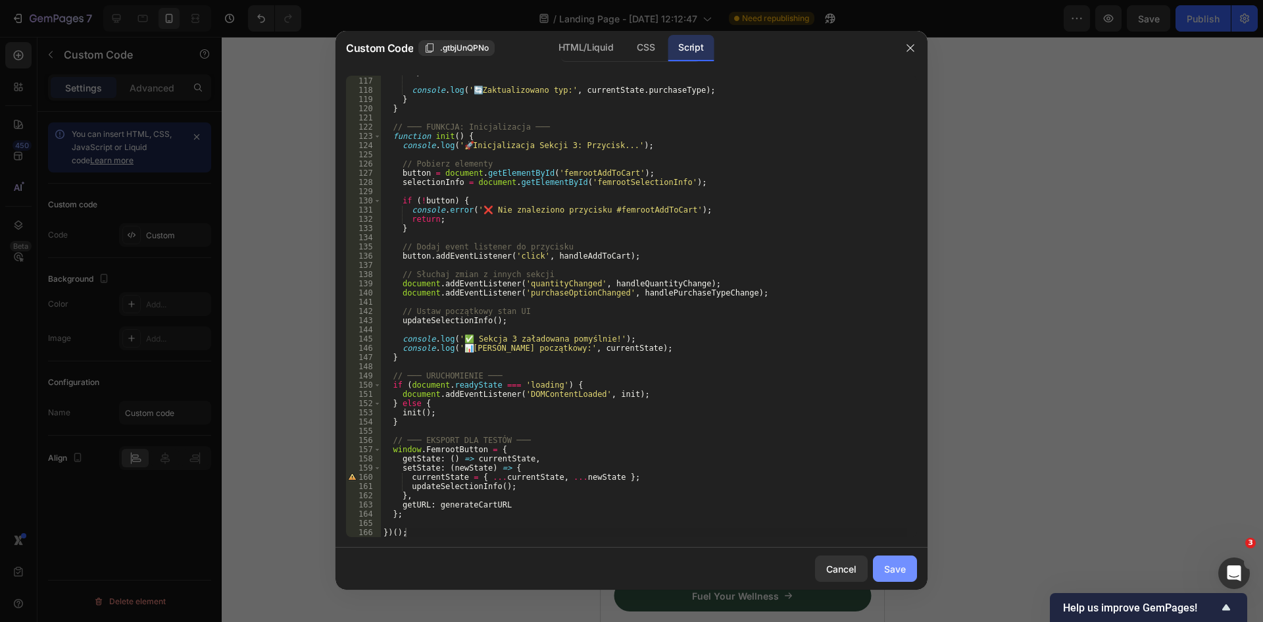
click at [899, 565] on div "Save" at bounding box center [895, 569] width 22 height 14
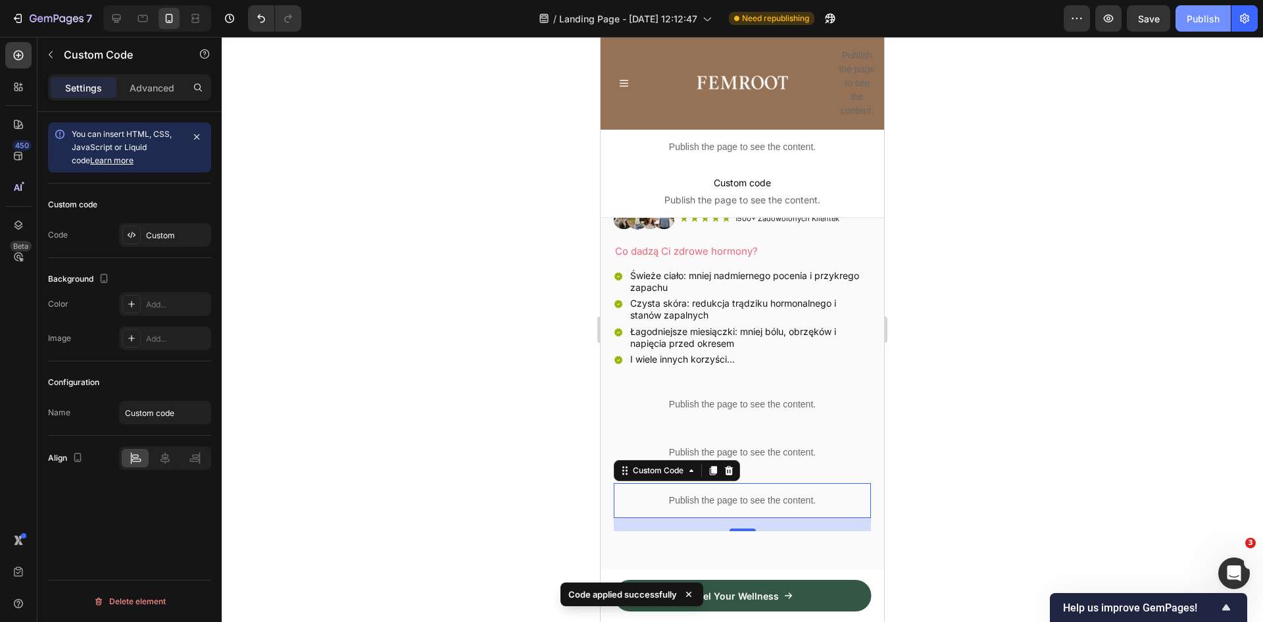
click at [1205, 18] on div "Publish" at bounding box center [1203, 19] width 33 height 14
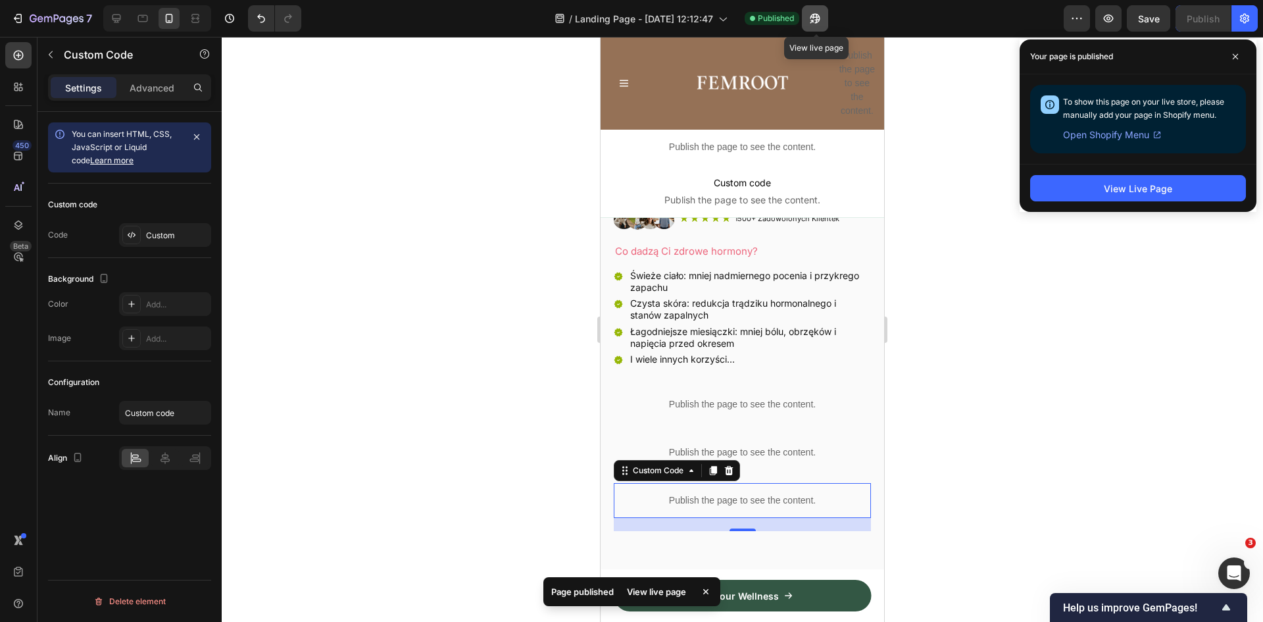
click at [818, 23] on icon "button" at bounding box center [815, 19] width 10 height 10
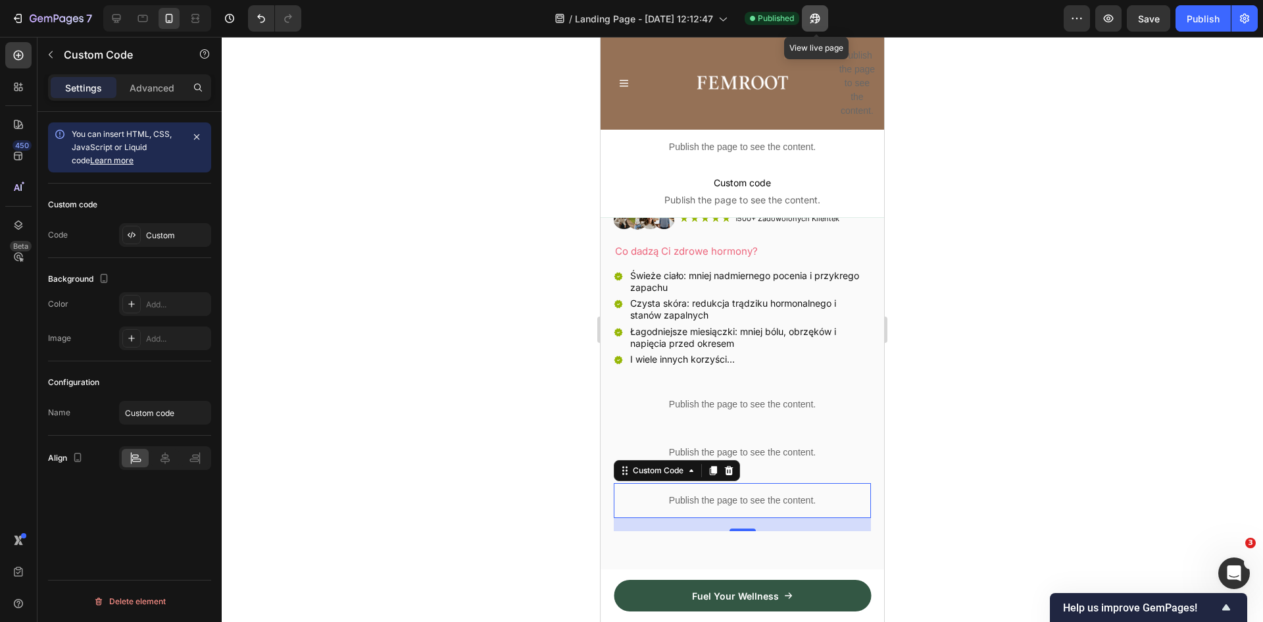
click at [814, 16] on icon "button" at bounding box center [815, 18] width 13 height 13
click at [763, 493] on p "Publish the page to see the content." at bounding box center [742, 500] width 257 height 14
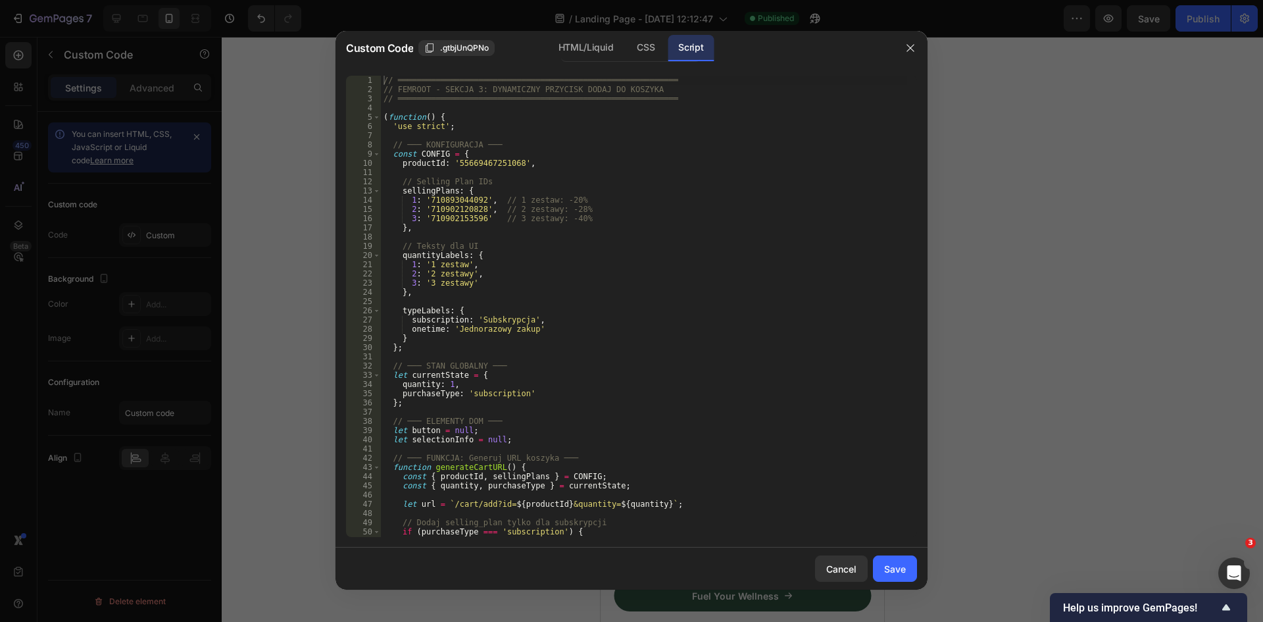
click at [621, 178] on div "// ═══════════════════════════════════════════════════════════ // FEMROOT - SEK…" at bounding box center [644, 316] width 526 height 480
click at [549, 220] on div "// ═══════════════════════════════════════════════════════════ // FEMROOT - SEK…" at bounding box center [644, 316] width 526 height 480
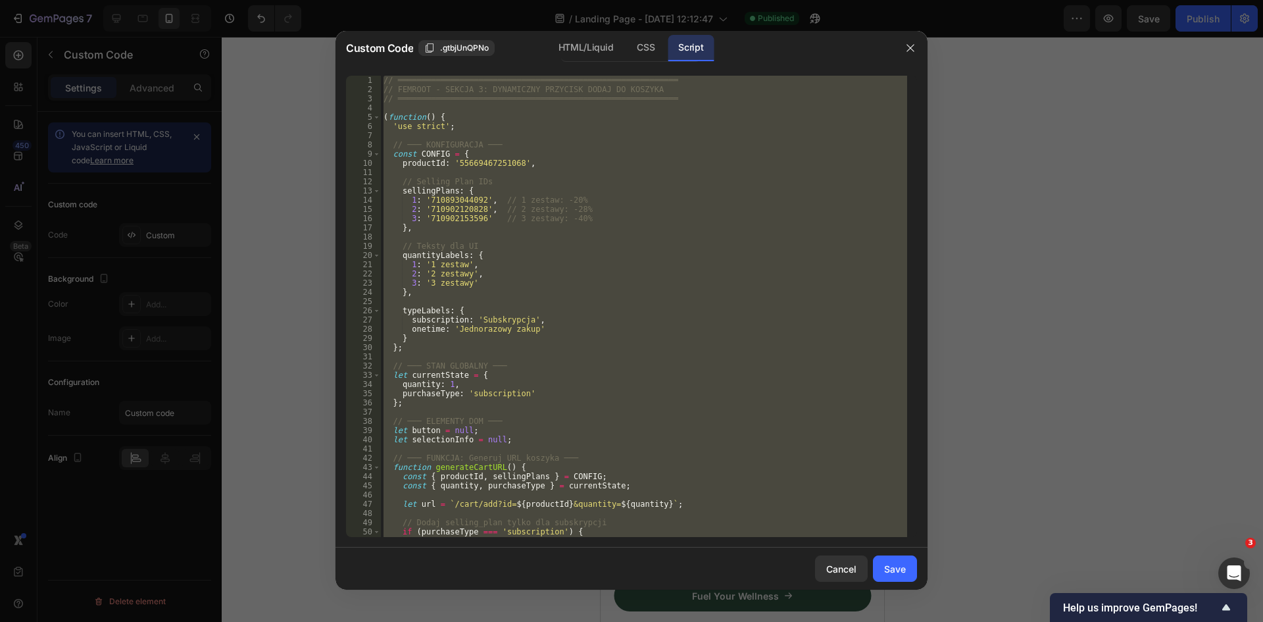
paste textarea
type textarea "})();"
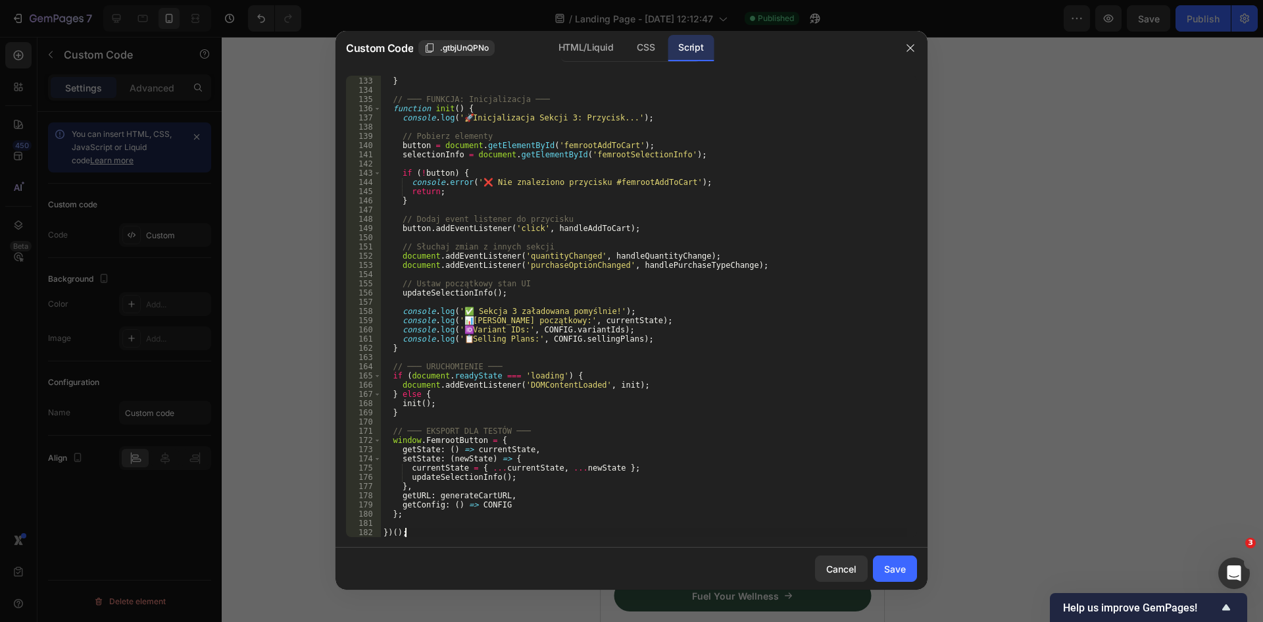
scroll to position [1215, 0]
click at [898, 567] on div "Save" at bounding box center [895, 569] width 22 height 14
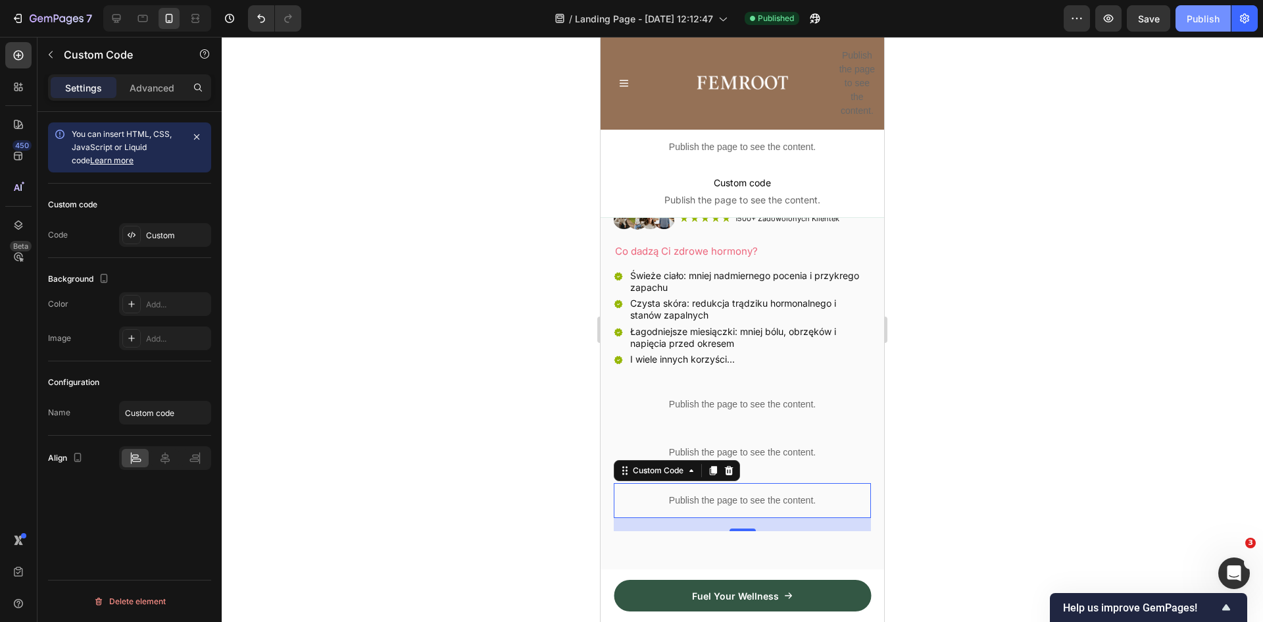
click at [1199, 15] on div "Publish" at bounding box center [1203, 19] width 33 height 14
drag, startPoint x: 840, startPoint y: 23, endPoint x: 1093, endPoint y: 159, distance: 287.0
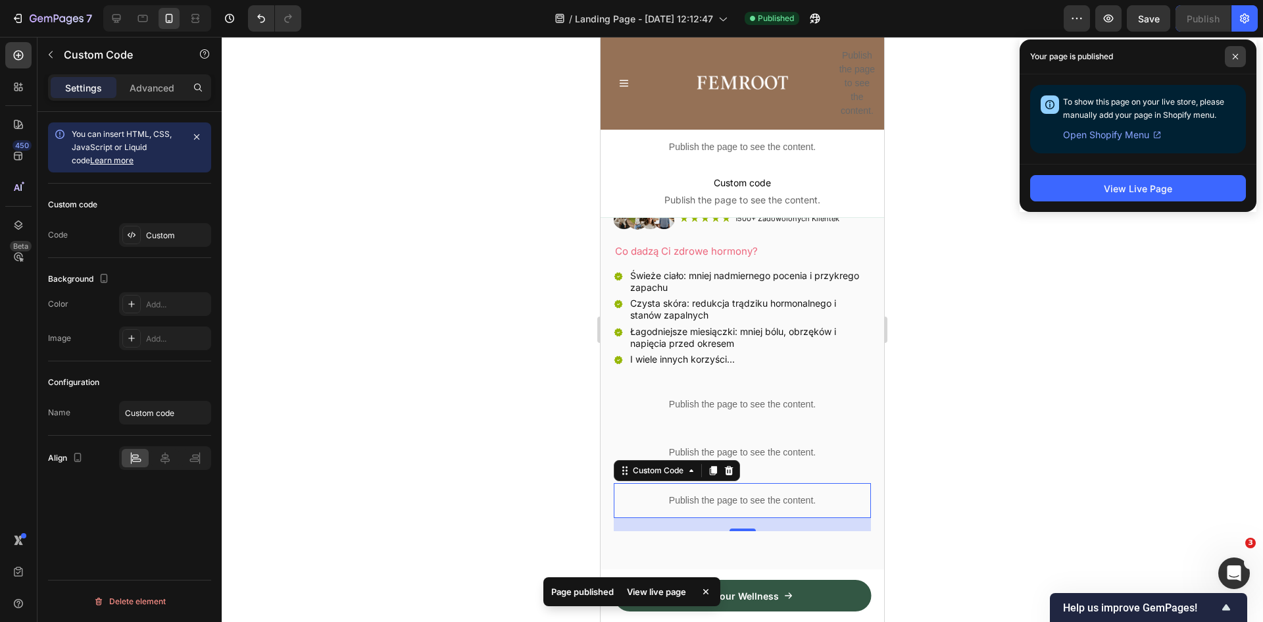
click at [1236, 56] on icon at bounding box center [1235, 56] width 7 height 7
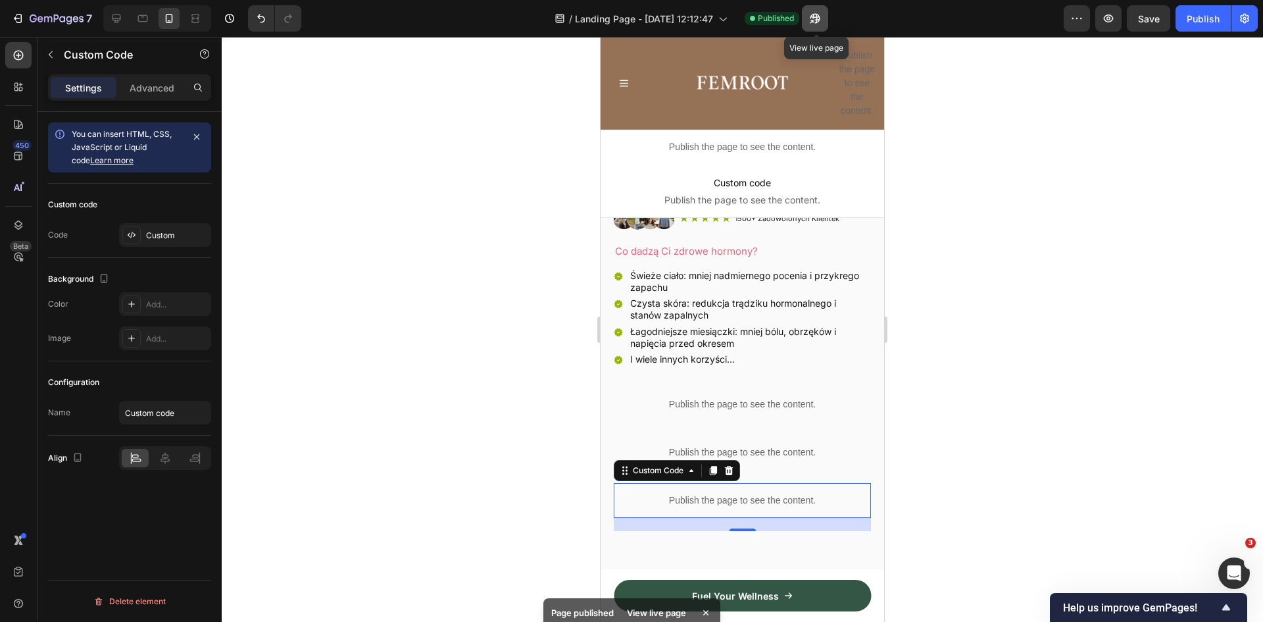
click at [818, 18] on icon "button" at bounding box center [815, 19] width 10 height 10
click at [813, 14] on icon "button" at bounding box center [815, 18] width 13 height 13
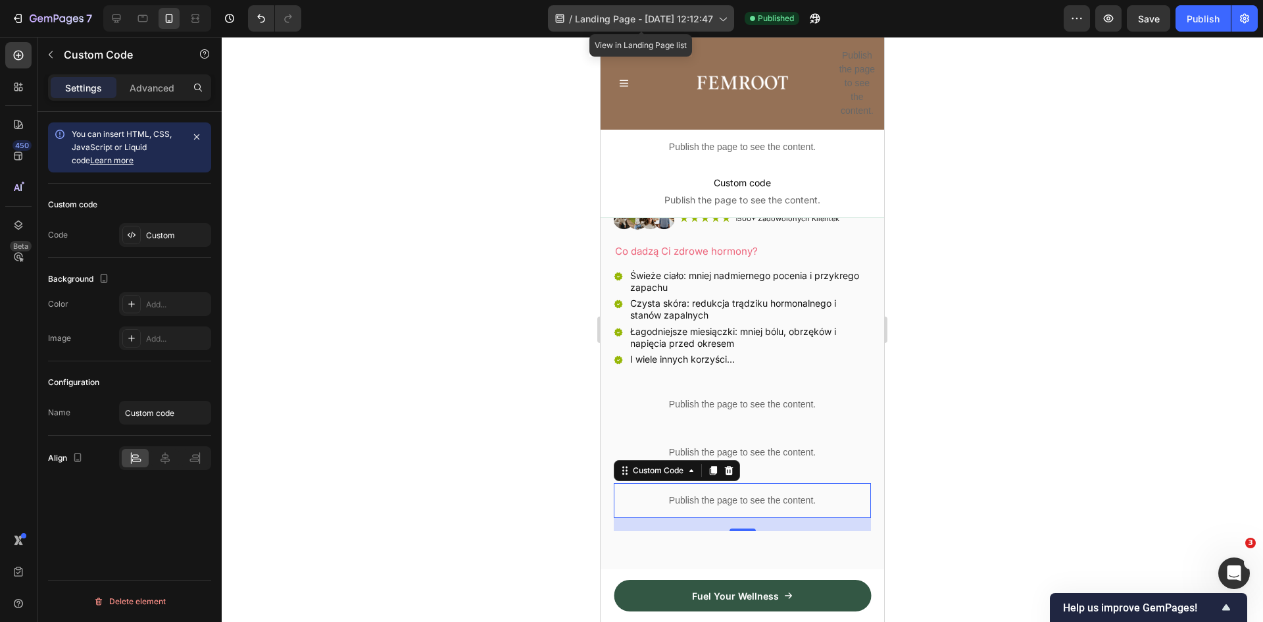
click at [721, 15] on icon at bounding box center [722, 18] width 13 height 13
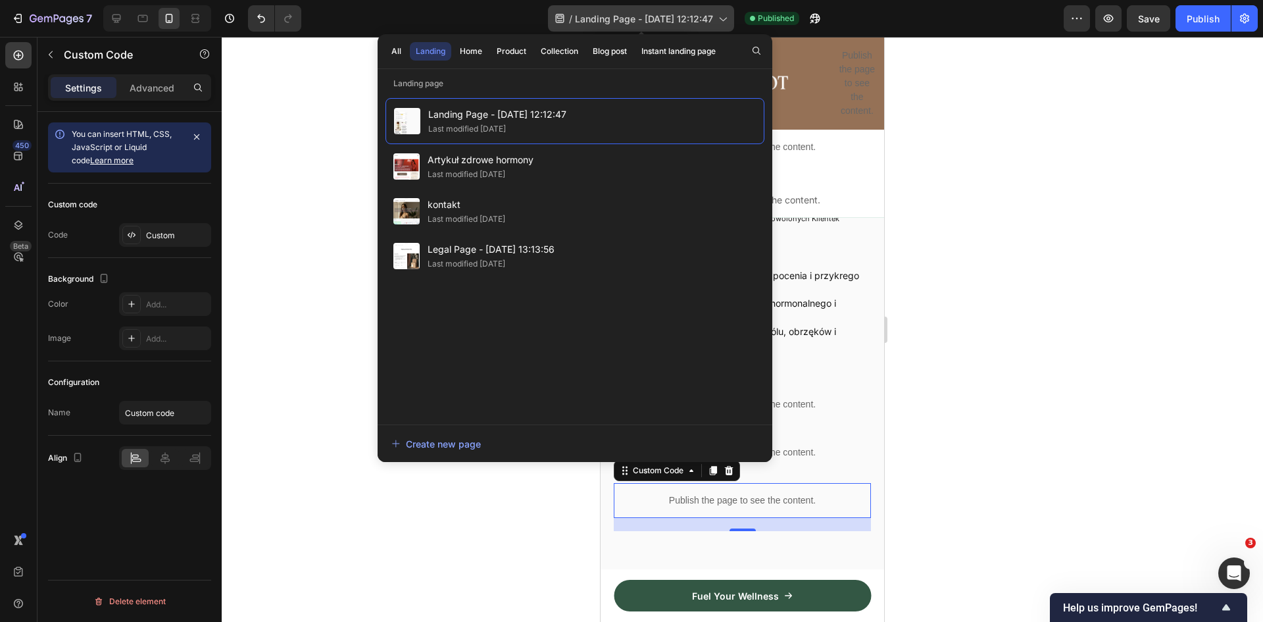
click at [721, 15] on icon at bounding box center [722, 18] width 13 height 13
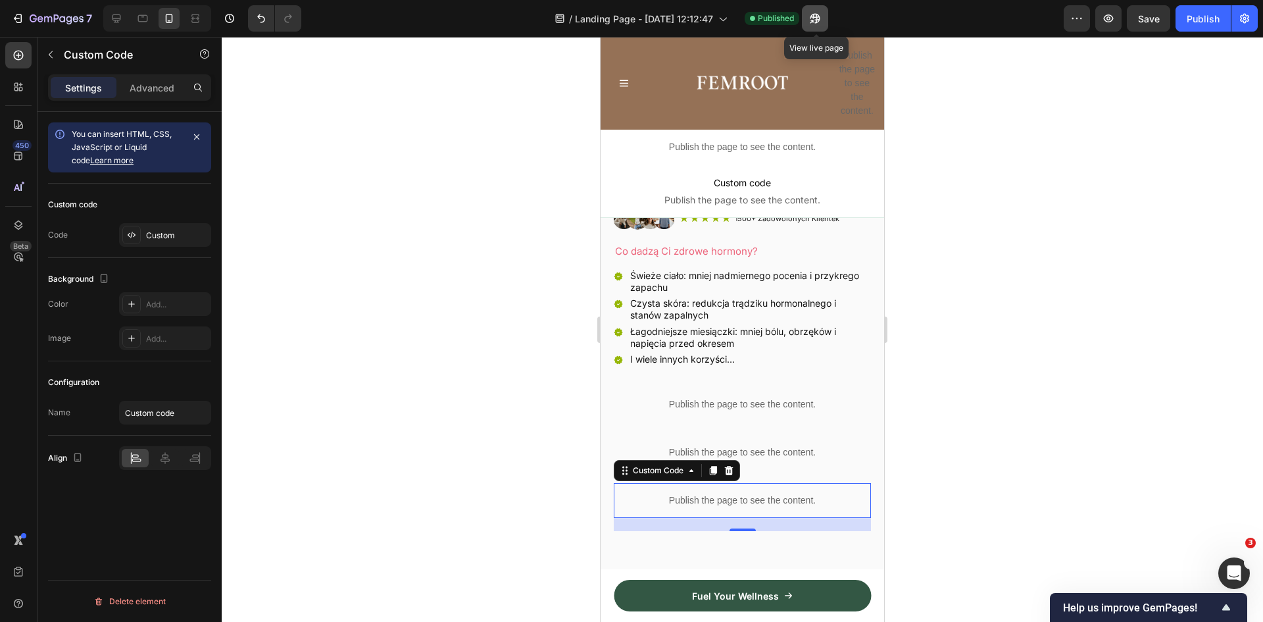
click at [817, 13] on icon "button" at bounding box center [815, 18] width 13 height 13
click at [811, 18] on icon "button" at bounding box center [815, 18] width 13 height 13
click at [811, 13] on icon "button" at bounding box center [815, 18] width 13 height 13
click at [818, 16] on icon "button" at bounding box center [815, 19] width 10 height 10
click at [751, 493] on p "Publish the page to see the content." at bounding box center [742, 500] width 257 height 14
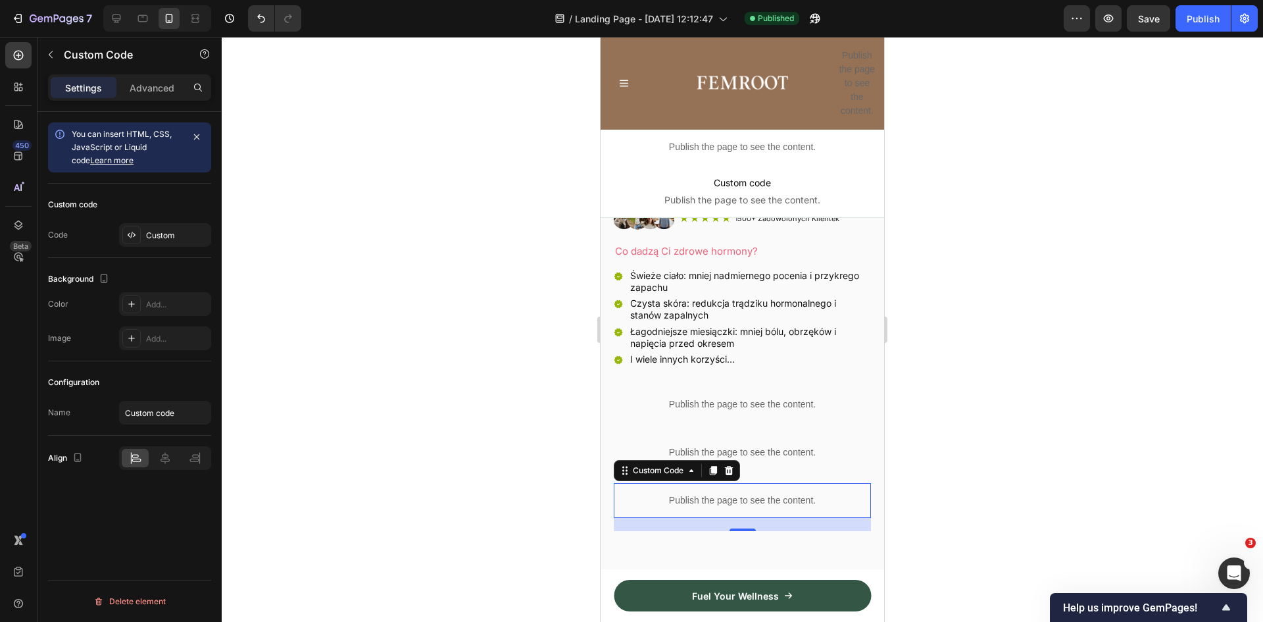
click at [751, 493] on p "Publish the page to see the content." at bounding box center [742, 500] width 257 height 14
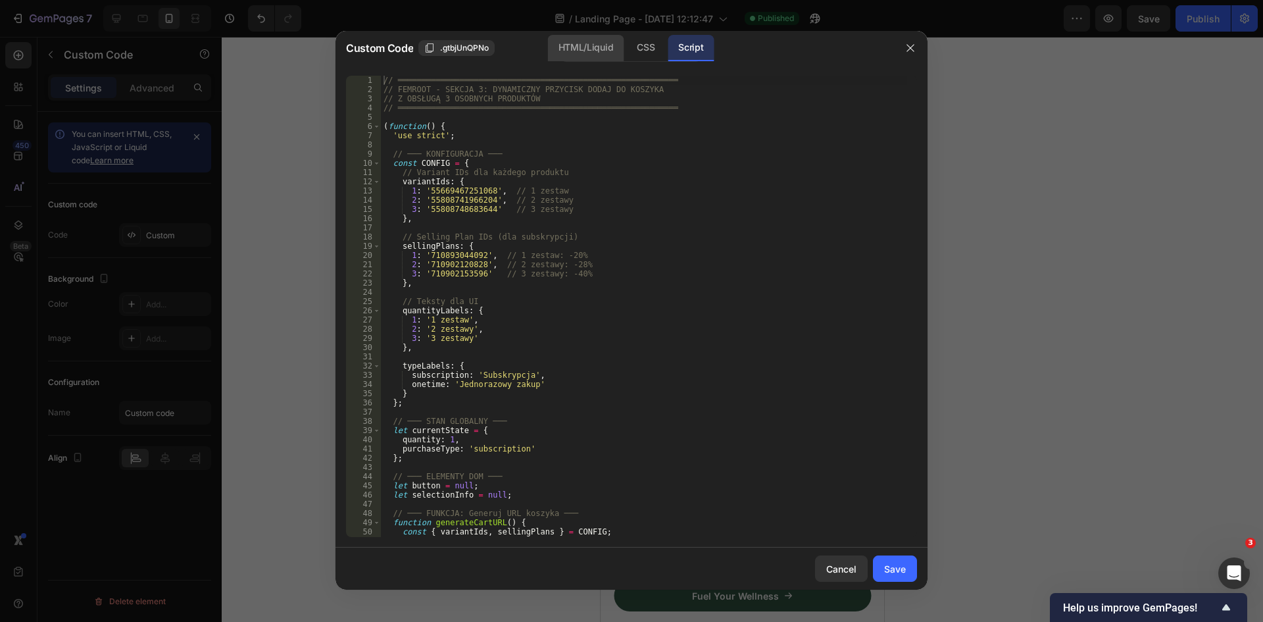
click at [576, 47] on div "HTML/Liquid" at bounding box center [586, 48] width 76 height 26
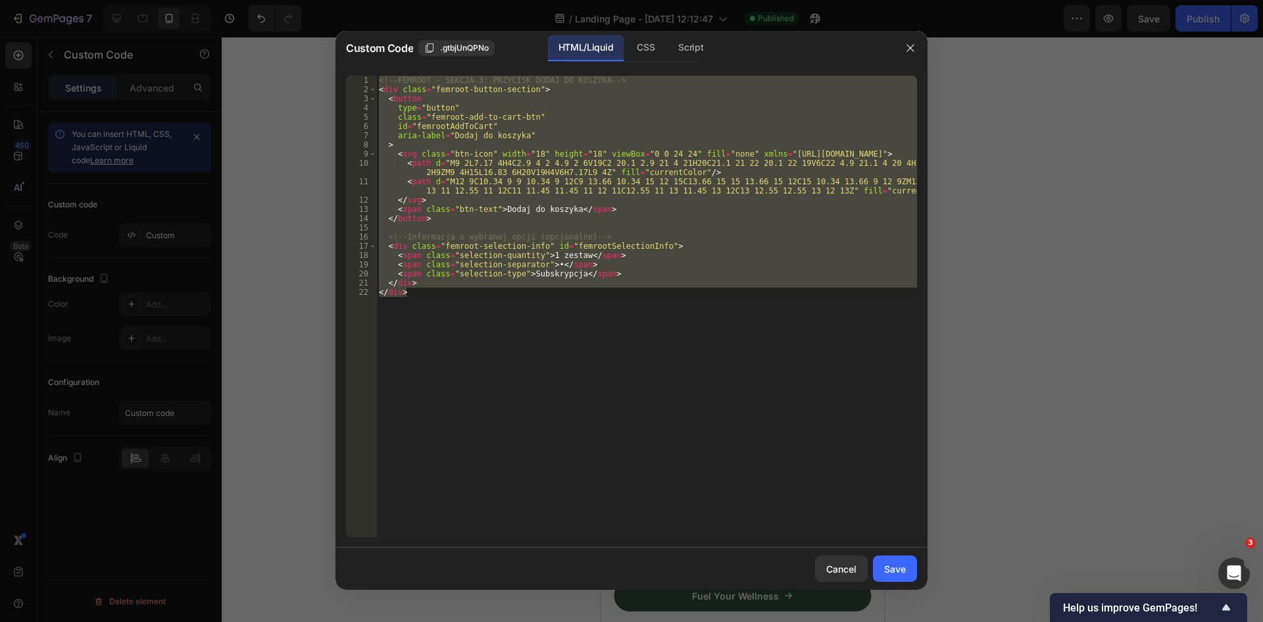
click at [598, 212] on div "<!-- FEMROOT - SEKCJA 3: PRZYCISK DODAJ DO KOSZYKA --> < div class = "femroot-b…" at bounding box center [646, 306] width 541 height 461
paste textarea
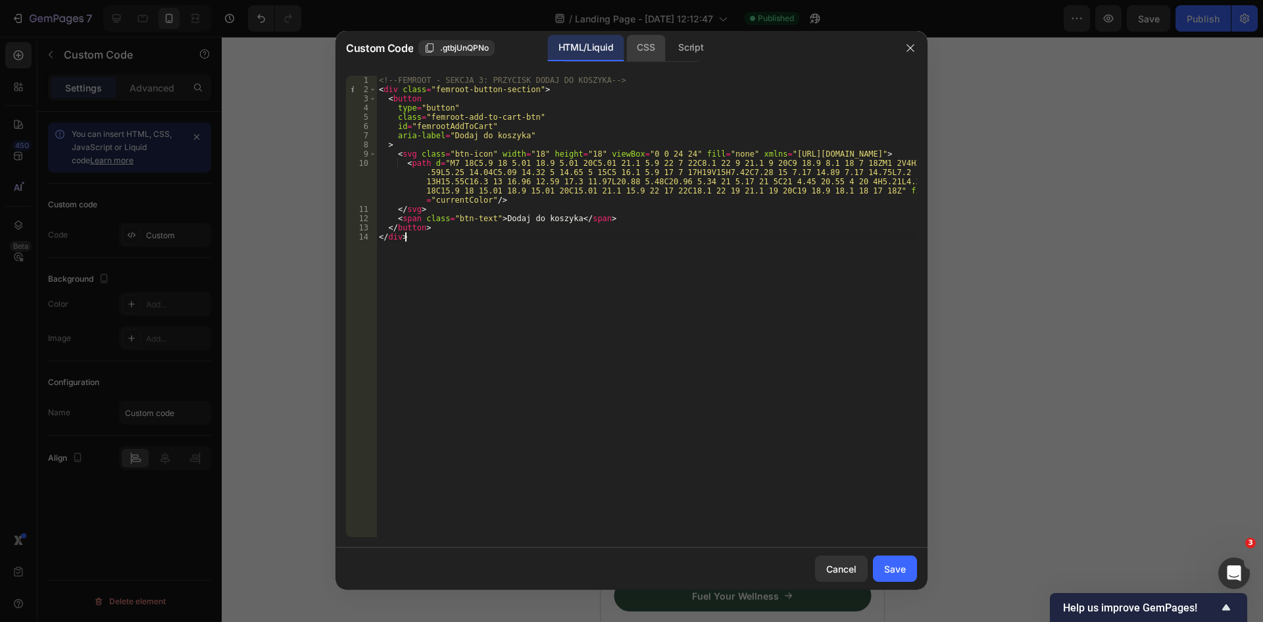
click at [646, 49] on div "CSS" at bounding box center [645, 48] width 39 height 26
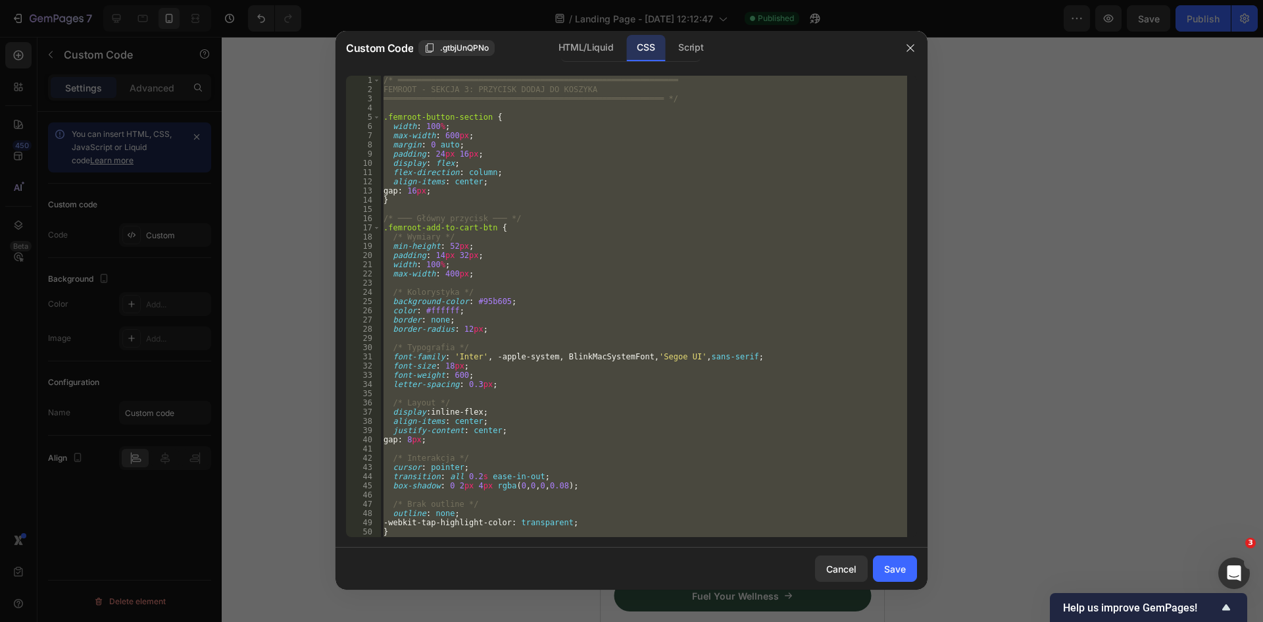
click at [653, 184] on div "/* ═══════════════════════════════════════════════════════════ FEMROOT - SEKCJA…" at bounding box center [644, 306] width 526 height 461
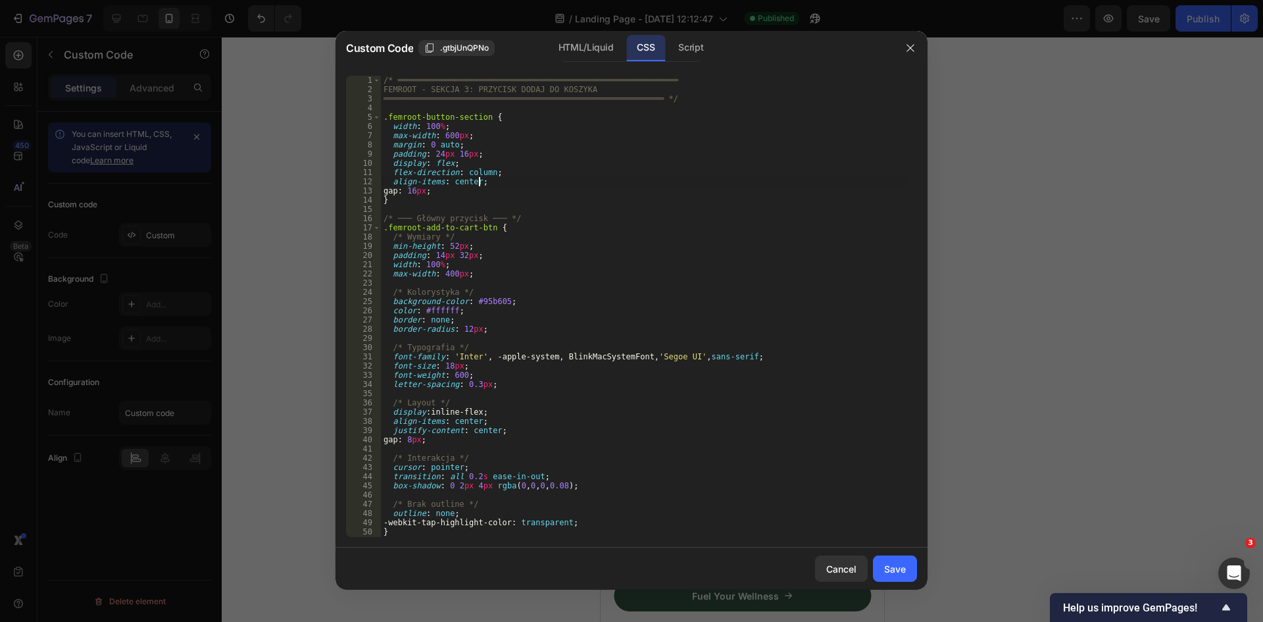
paste textarea
type textarea "}"
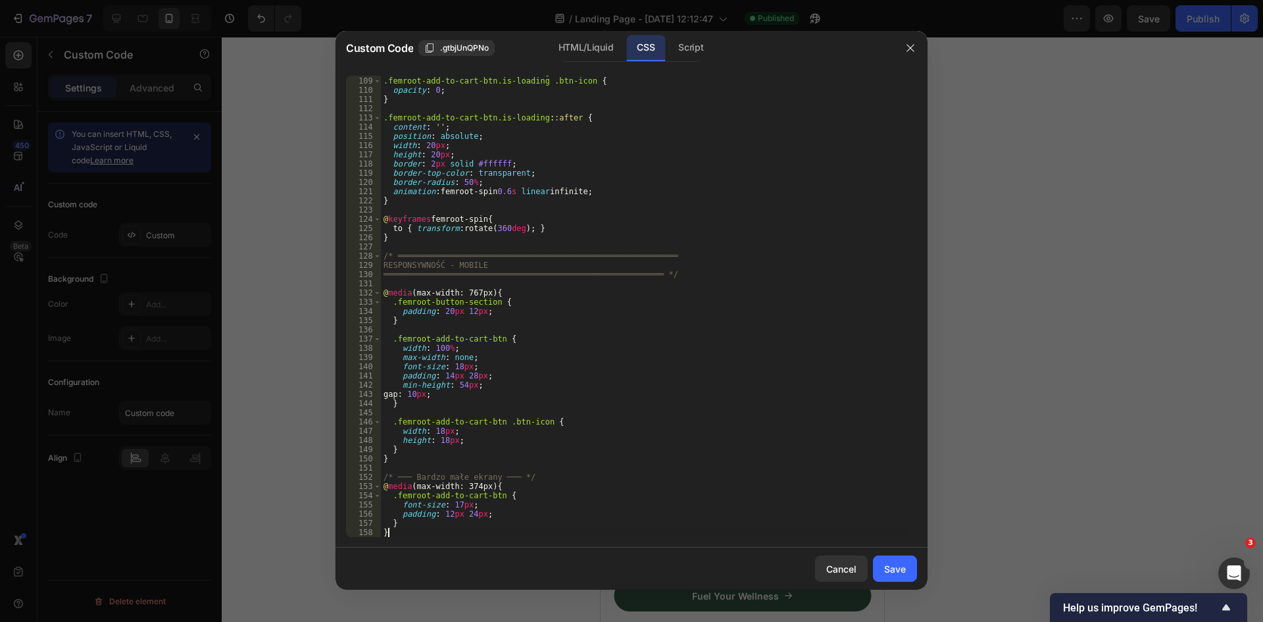
scroll to position [994, 0]
click at [905, 574] on div "Save" at bounding box center [895, 569] width 22 height 14
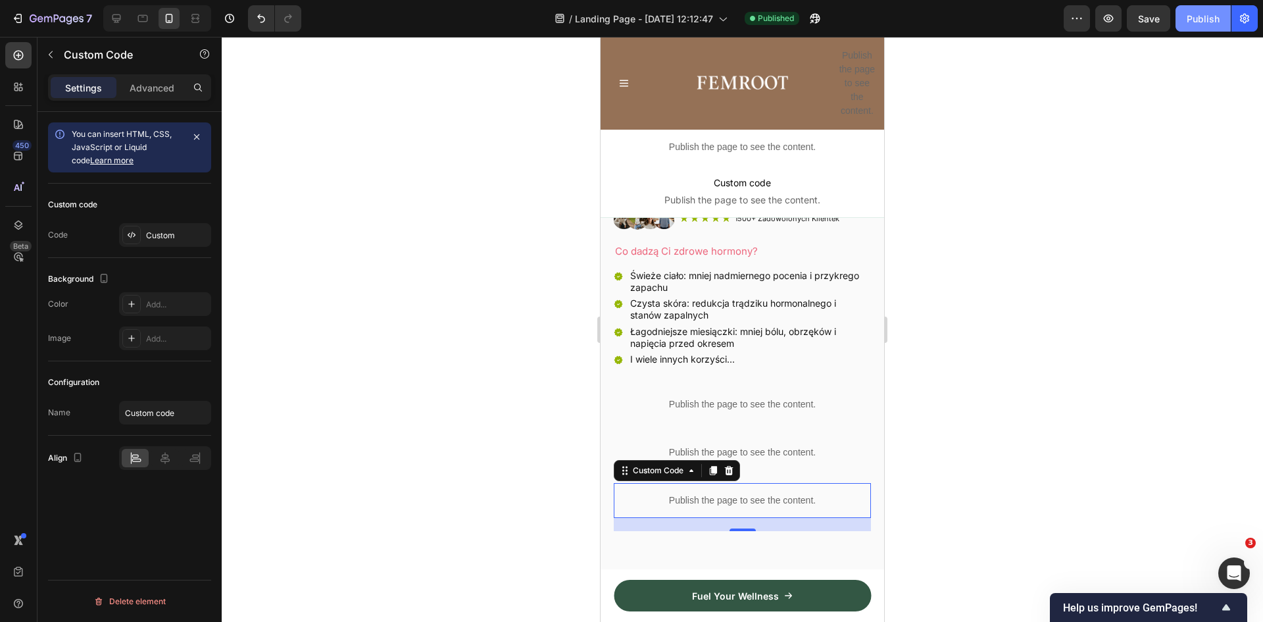
click at [1199, 20] on div "Publish" at bounding box center [1203, 19] width 33 height 14
click at [814, 17] on icon "button" at bounding box center [815, 19] width 10 height 10
click at [757, 493] on p "Publish the page to see the content." at bounding box center [742, 500] width 257 height 14
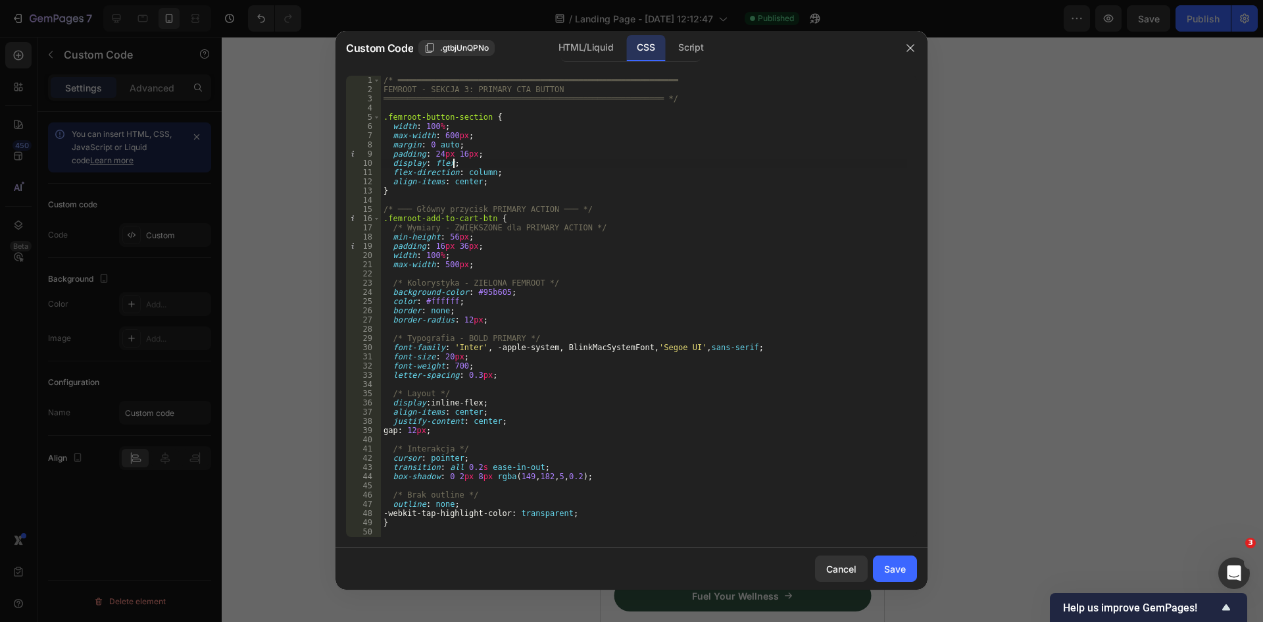
click at [618, 165] on div "/* ═══════════════════════════════════════════════════════════ FEMROOT - SEKCJA…" at bounding box center [644, 316] width 526 height 480
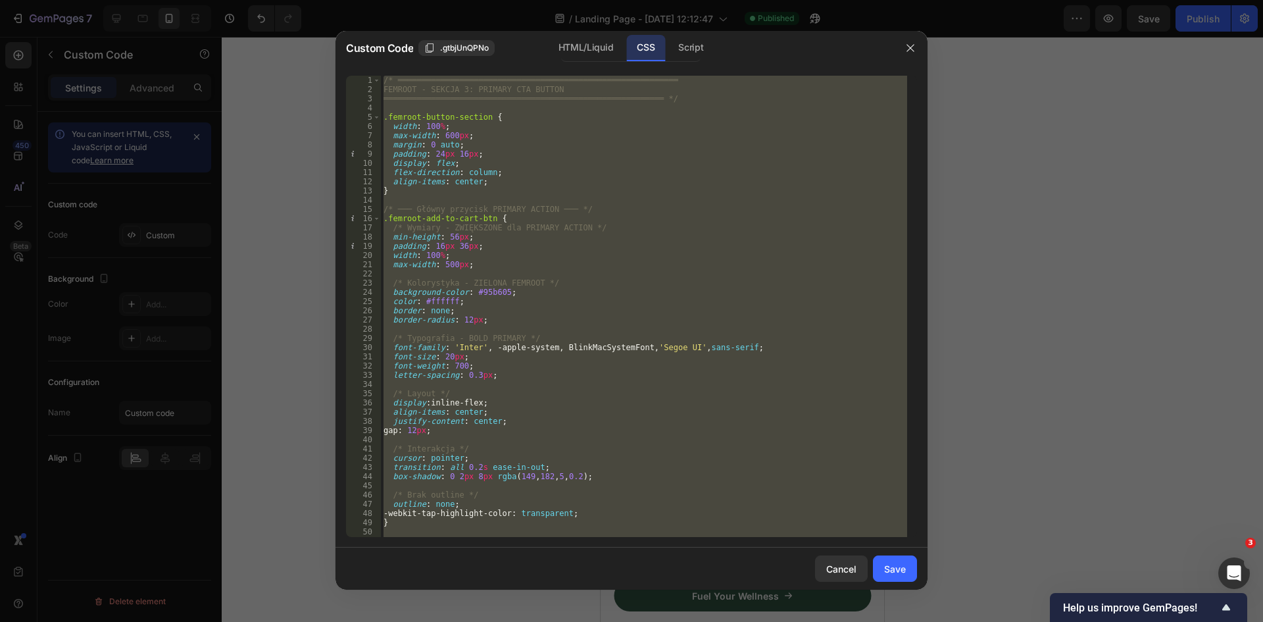
paste textarea
type textarea "}"
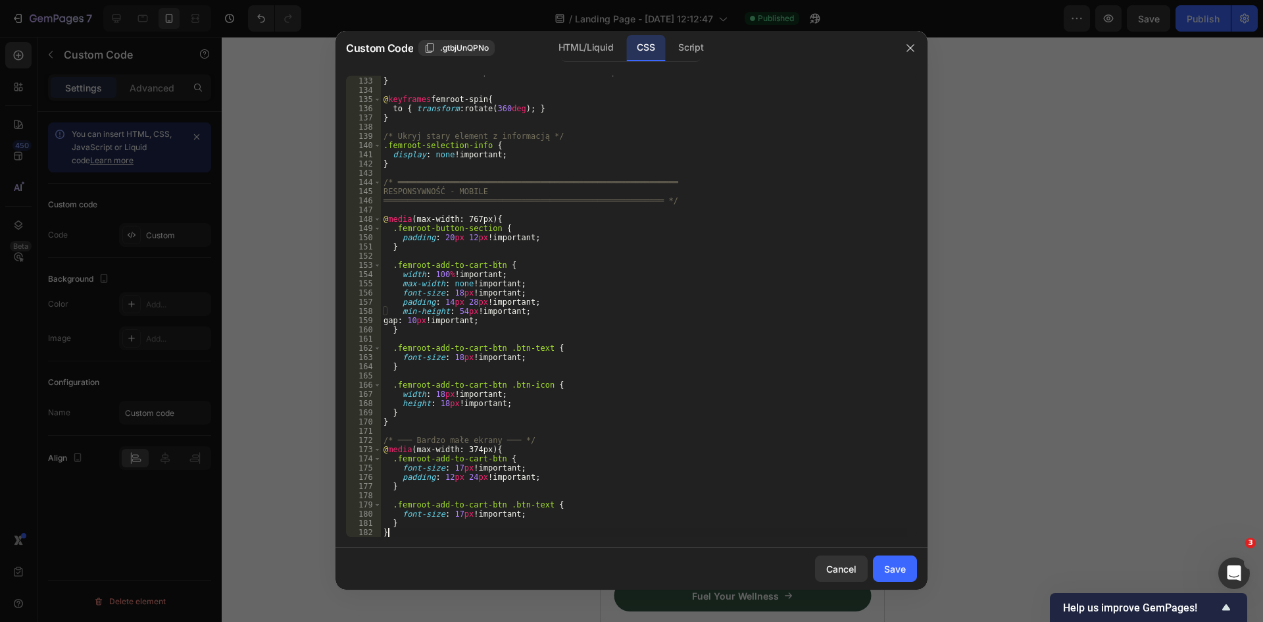
scroll to position [1215, 0]
click at [896, 570] on div "Save" at bounding box center [895, 569] width 22 height 14
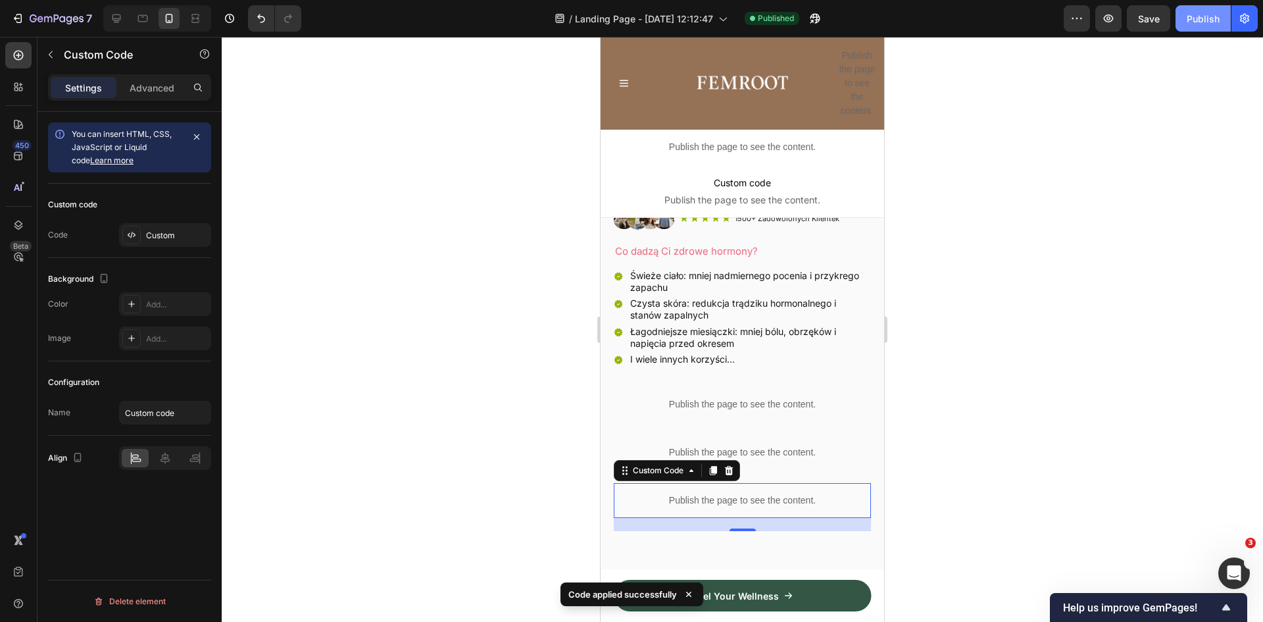
click at [1202, 20] on div "Publish" at bounding box center [1203, 19] width 33 height 14
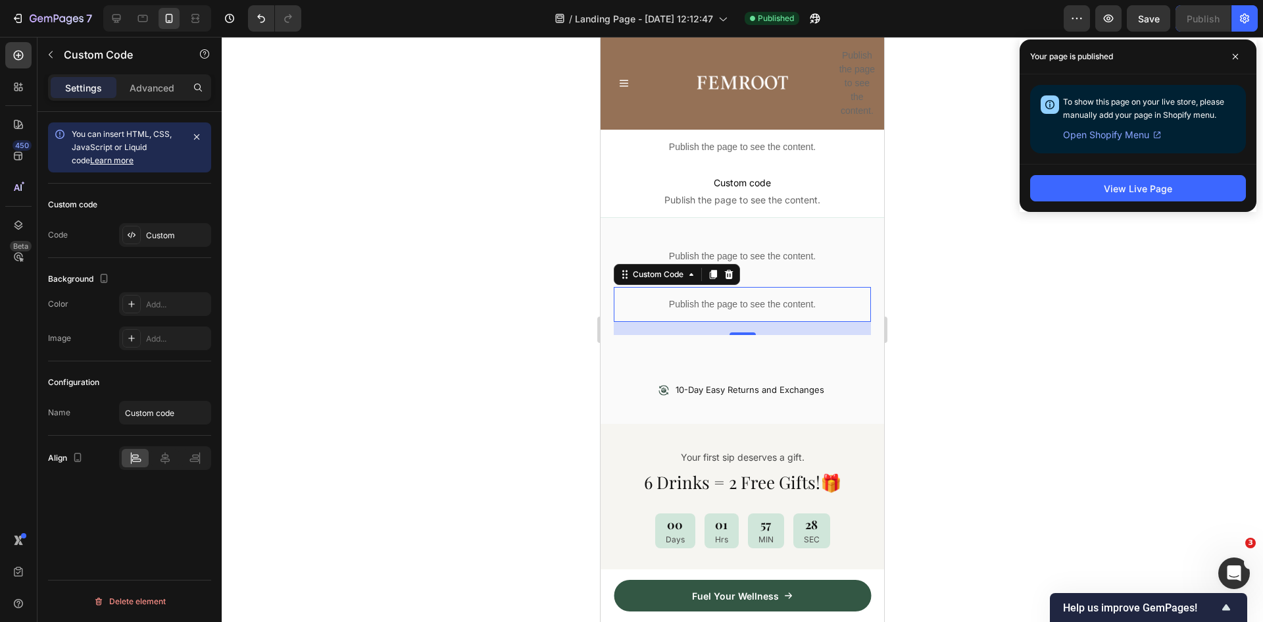
scroll to position [658, 0]
click at [732, 383] on p "10-Day Easy Returns and Exchanges" at bounding box center [750, 388] width 149 height 11
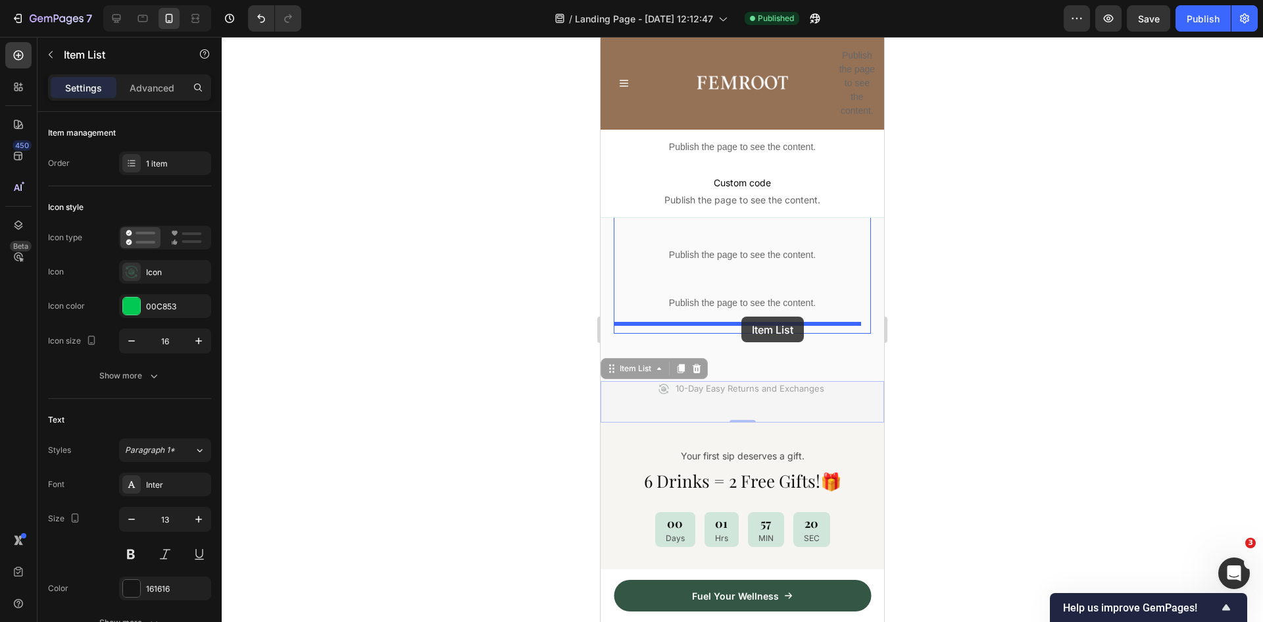
drag, startPoint x: 630, startPoint y: 374, endPoint x: 741, endPoint y: 316, distance: 125.4
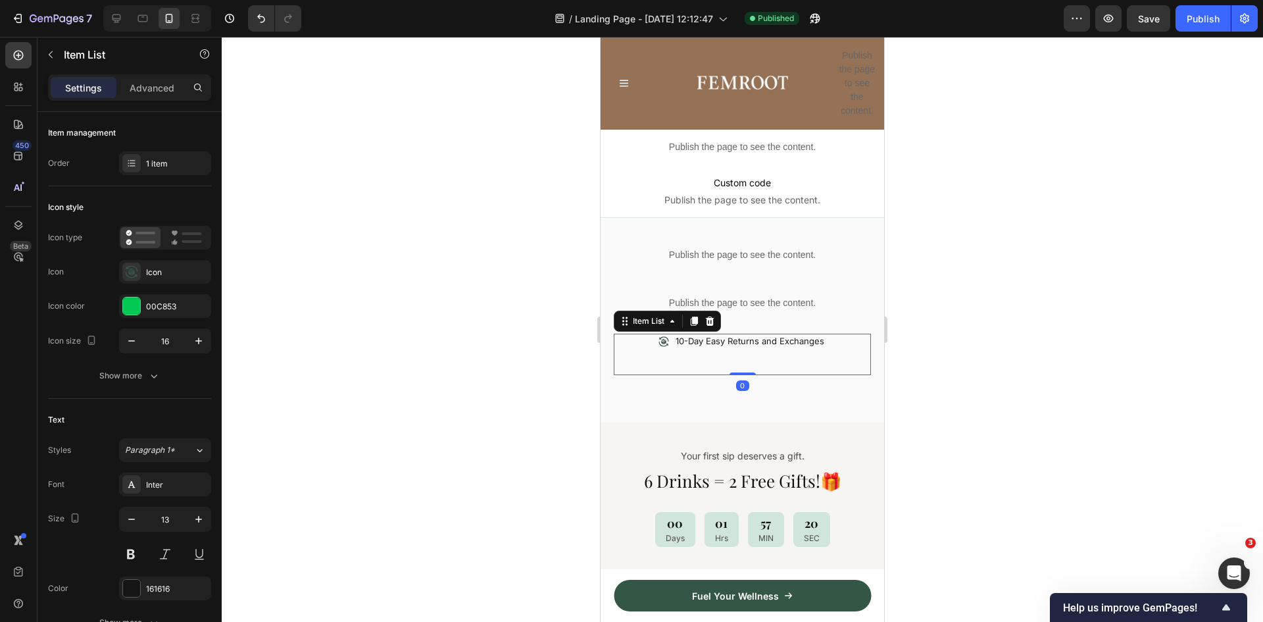
click at [709, 336] on p "10-Day Easy Returns and Exchanges" at bounding box center [750, 341] width 149 height 11
click at [737, 336] on p "10-Day Easy Returns and Exchanges" at bounding box center [750, 341] width 149 height 11
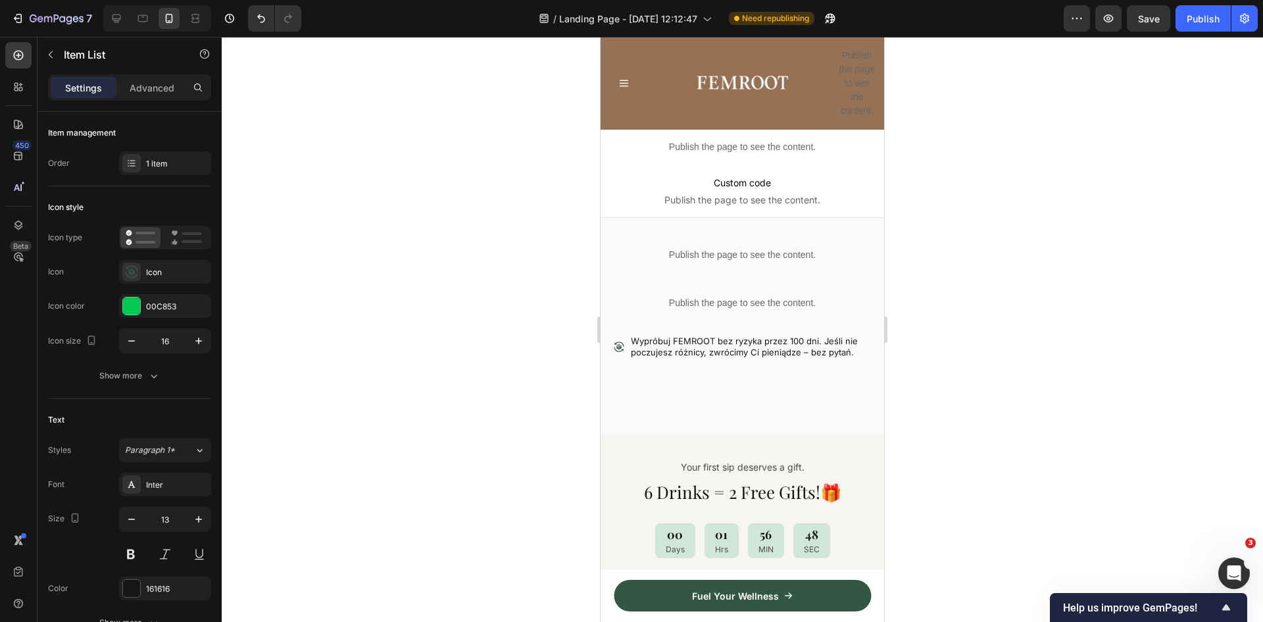
click at [957, 317] on div at bounding box center [742, 329] width 1041 height 585
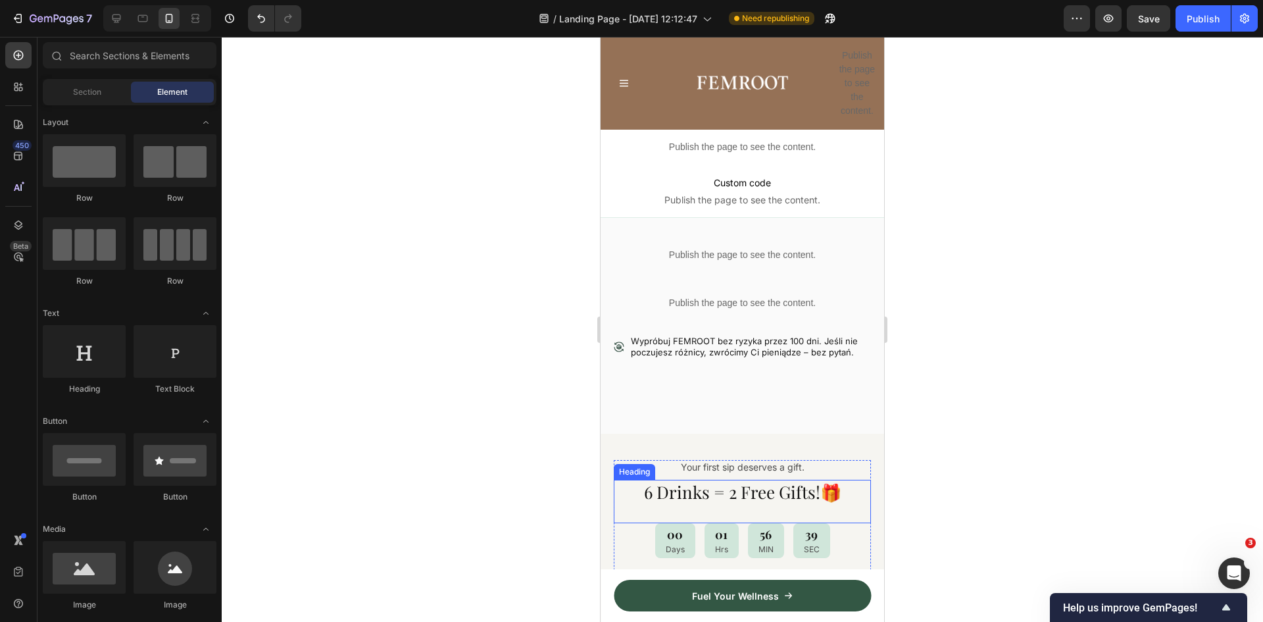
scroll to position [855, 0]
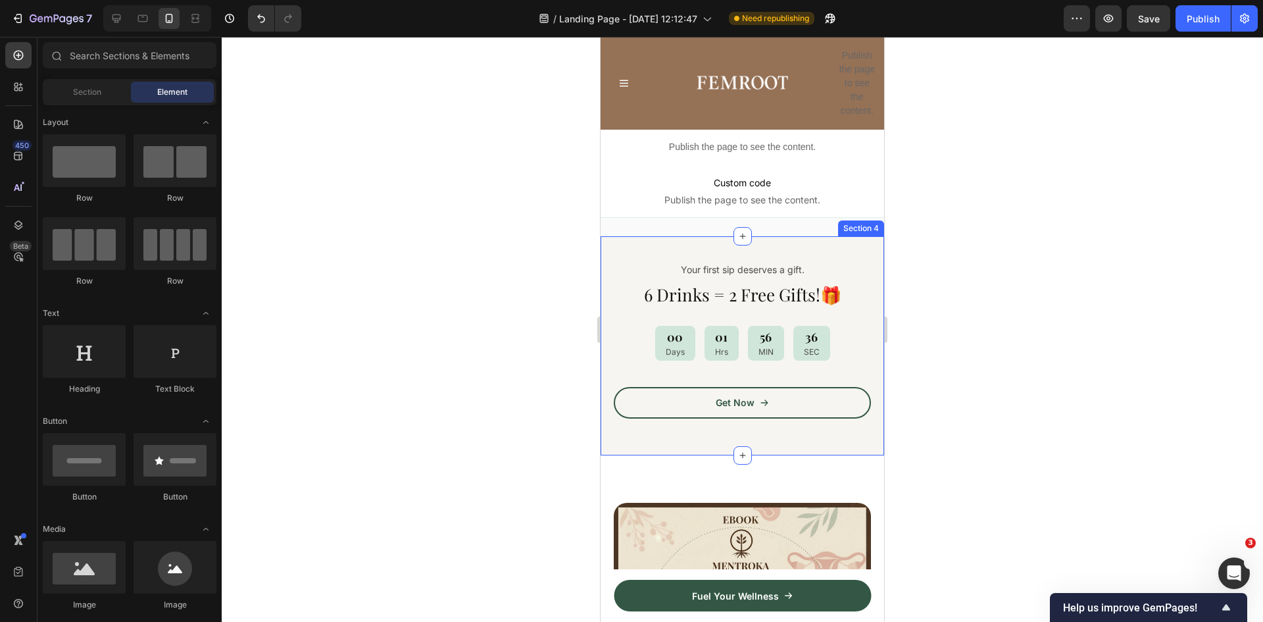
click at [653, 242] on div "Your first sip deserves a gift. Text Block 6 Drinks = 2 Free Gifts!🎁 Heading 00…" at bounding box center [743, 345] width 284 height 219
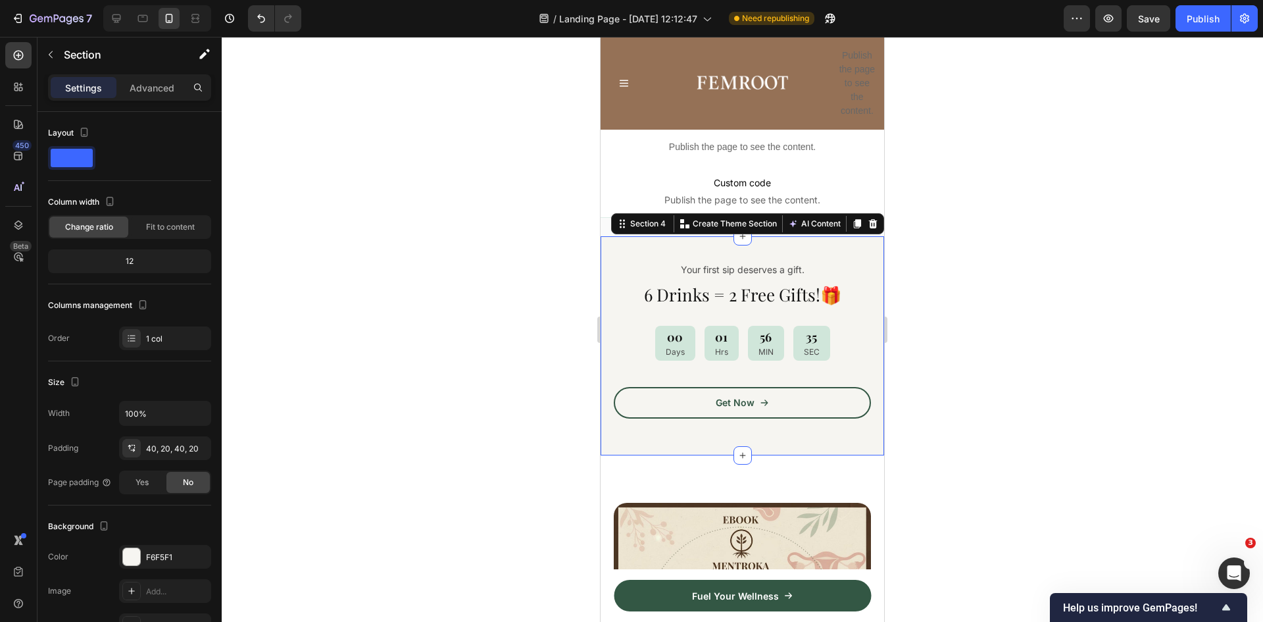
click at [869, 219] on icon at bounding box center [873, 223] width 9 height 9
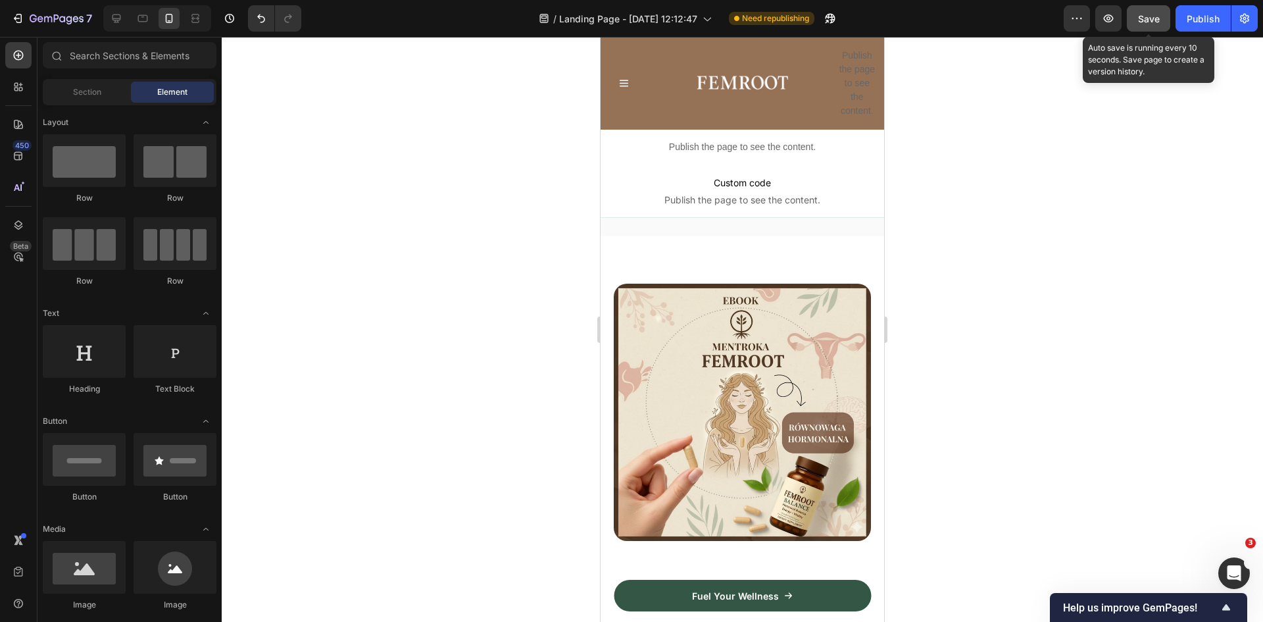
click at [1152, 18] on span "Save" at bounding box center [1149, 18] width 22 height 11
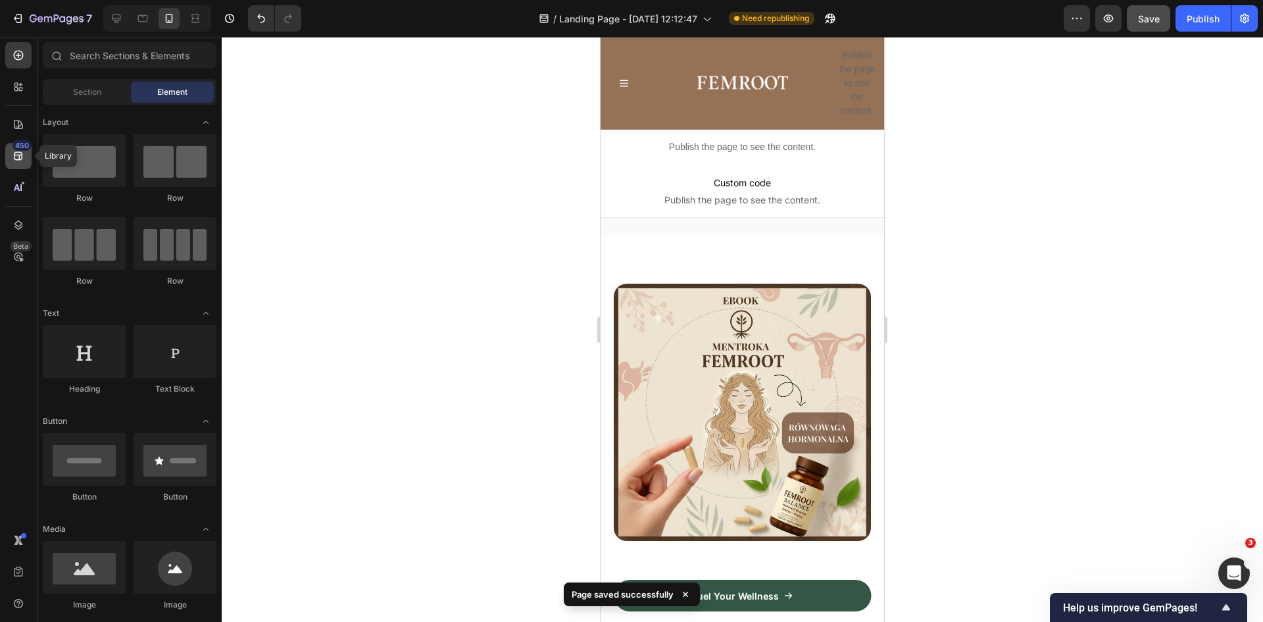
click at [22, 157] on div "450" at bounding box center [18, 156] width 26 height 26
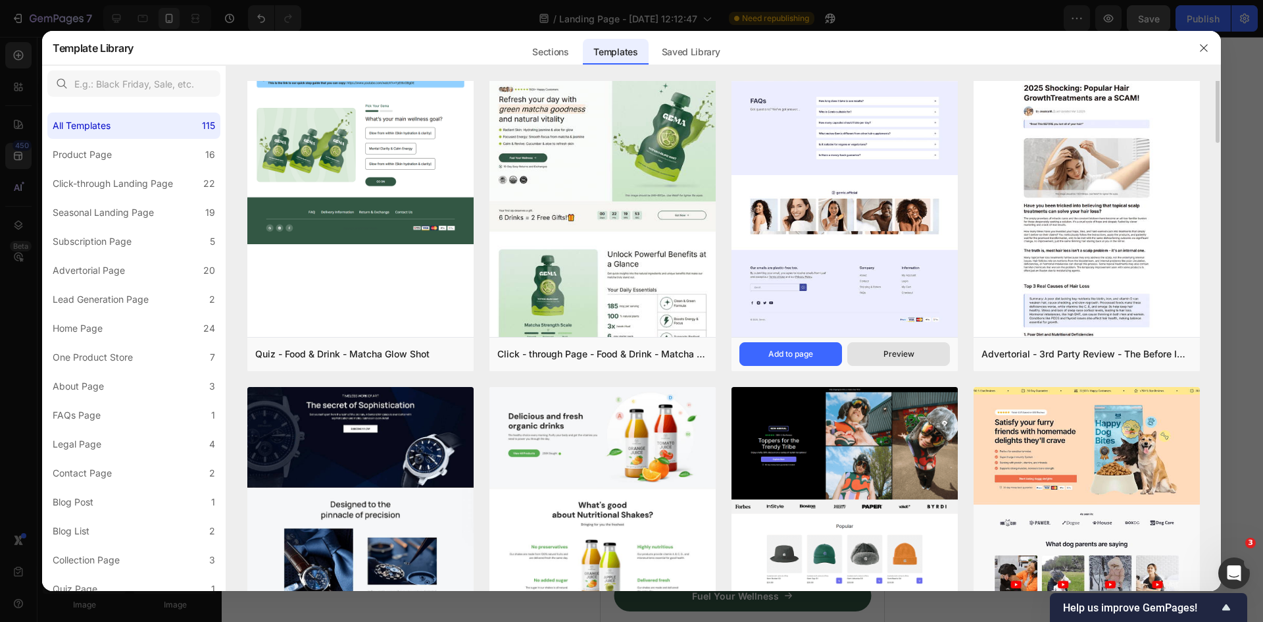
scroll to position [0, 0]
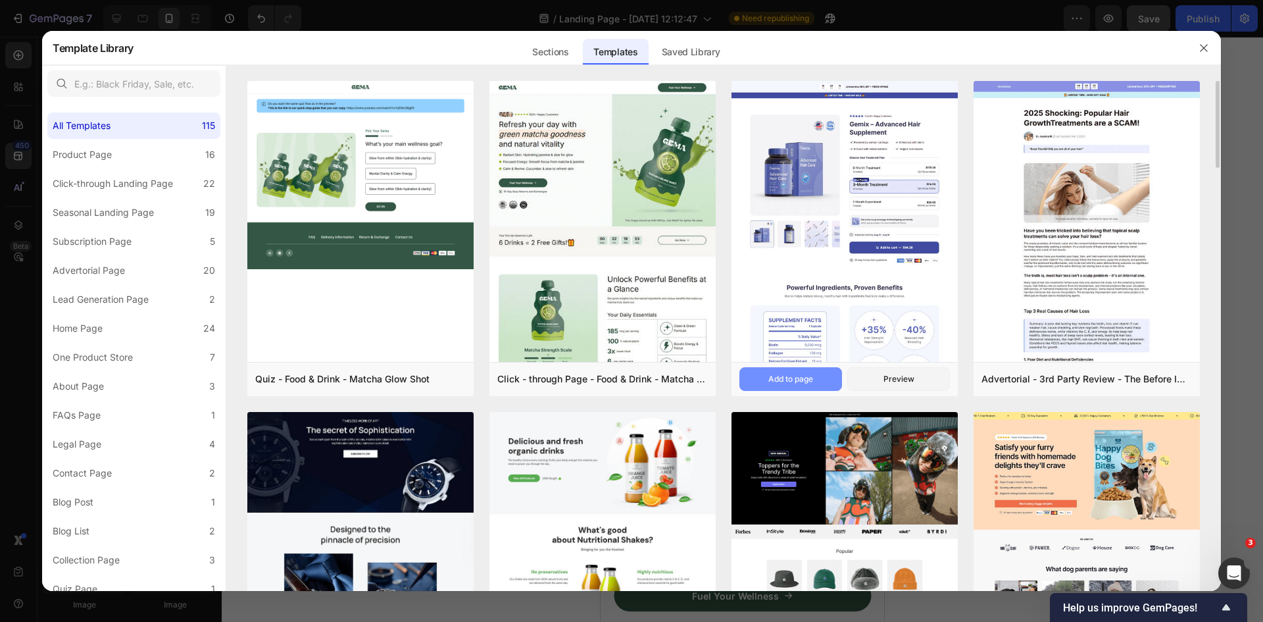
click at [799, 380] on div "Add to page" at bounding box center [790, 379] width 45 height 12
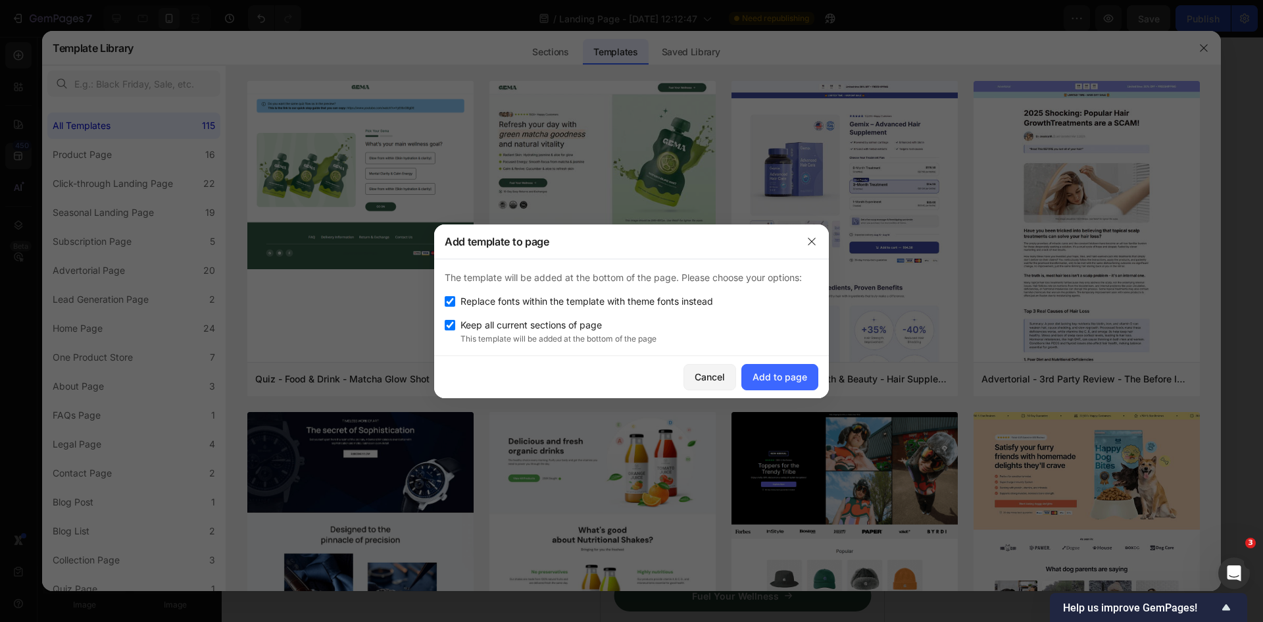
click at [578, 301] on span "Replace fonts within the template with theme fonts instead" at bounding box center [587, 301] width 253 height 16
checkbox input "false"
click at [780, 380] on div "Add to page" at bounding box center [780, 377] width 55 height 14
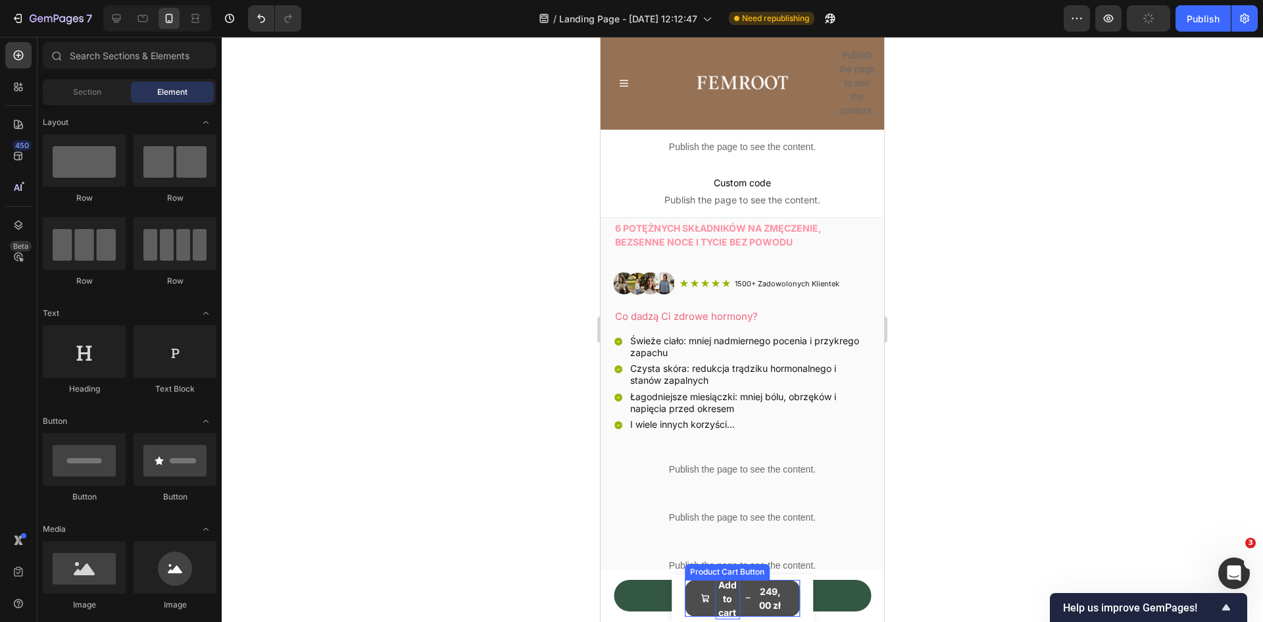
scroll to position [988, 0]
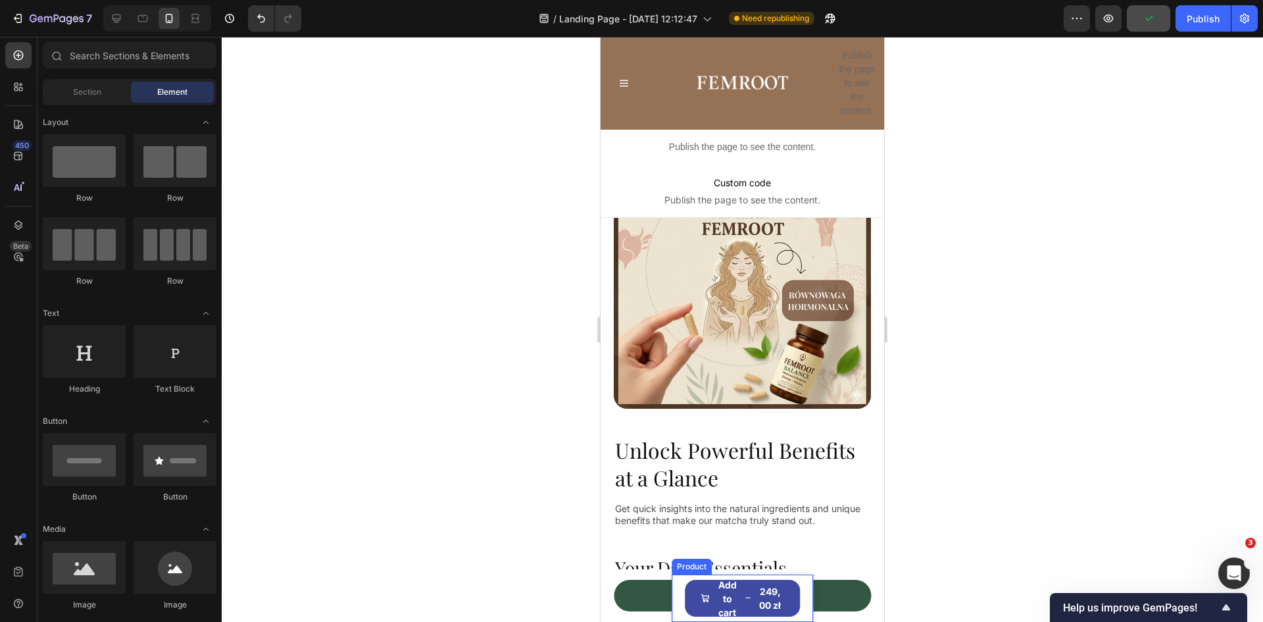
click at [675, 586] on div "Product Images Femroot Balance - Jednorazowy Zakup Product Title 249,00 zł Prod…" at bounding box center [743, 597] width 142 height 47
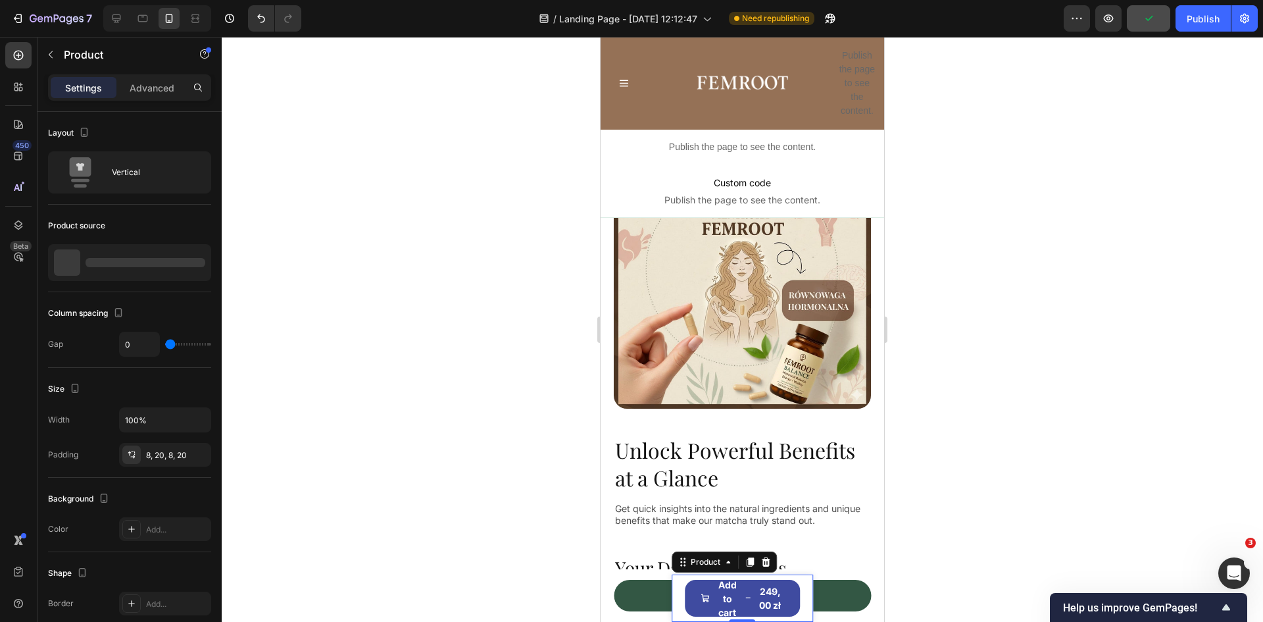
click at [766, 561] on h2 "Your Daily Essentials" at bounding box center [742, 568] width 257 height 26
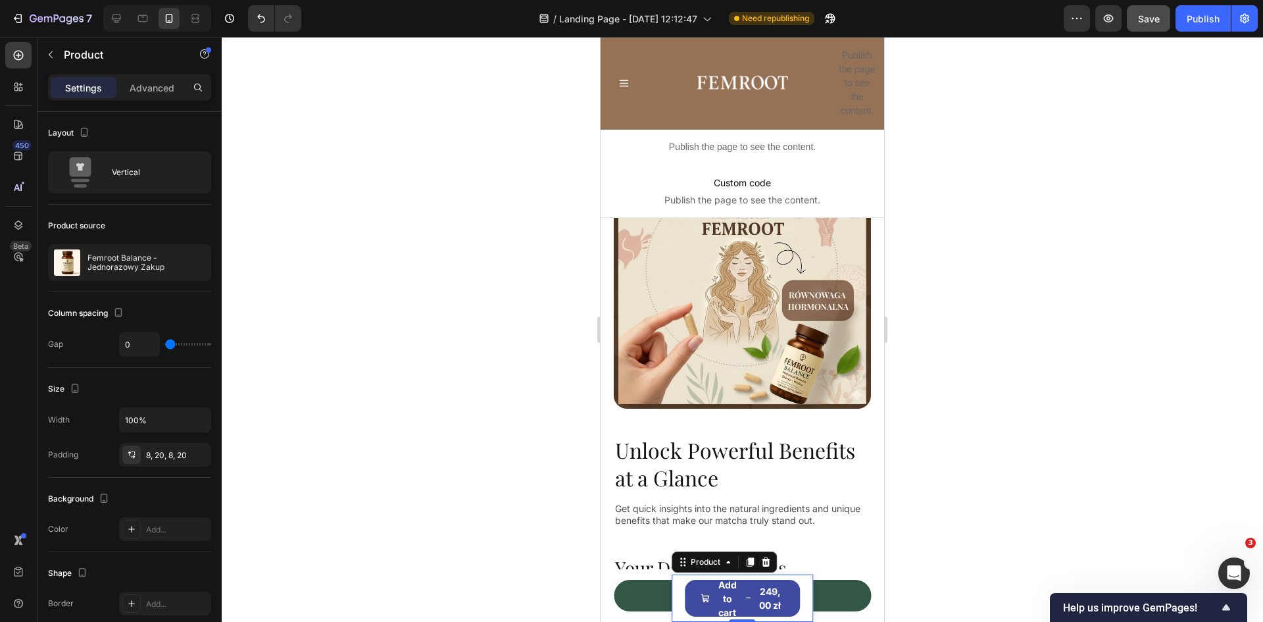
click at [762, 561] on icon at bounding box center [766, 562] width 11 height 11
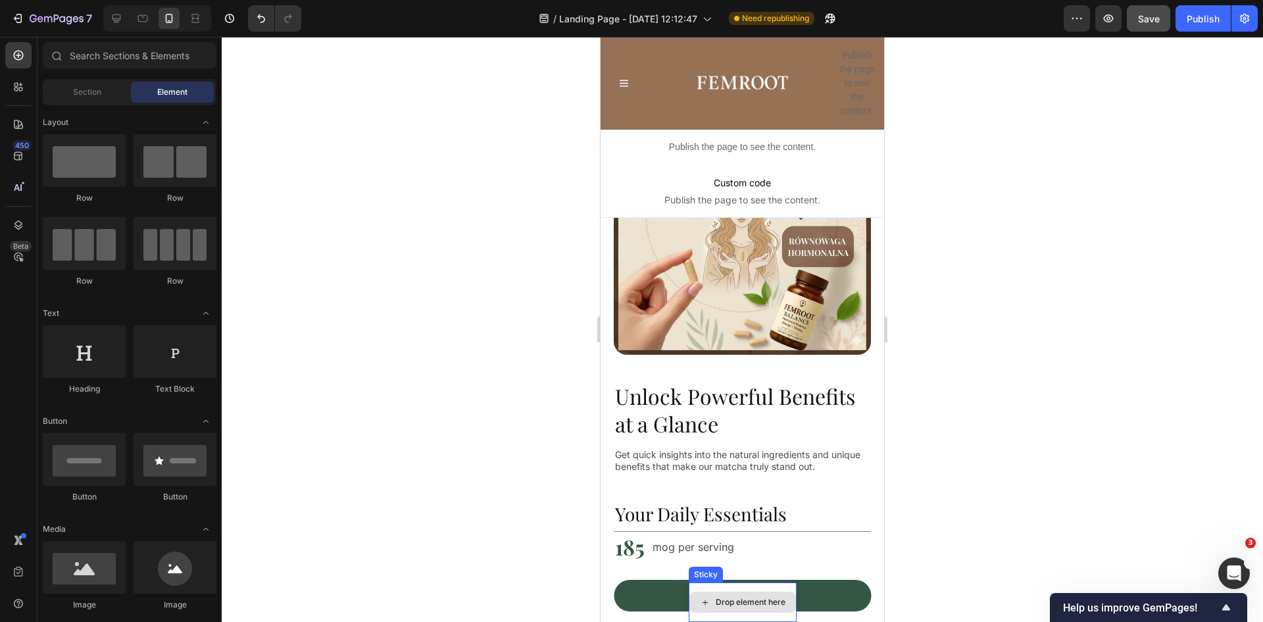
scroll to position [1119, 0]
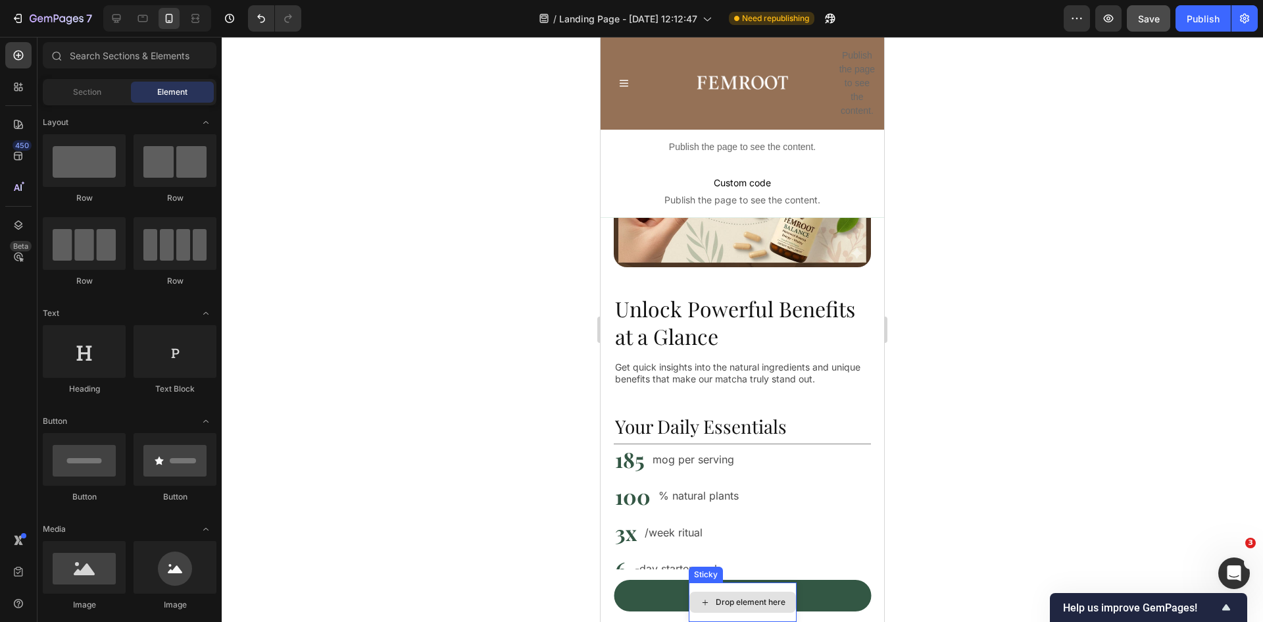
click at [694, 588] on div "Drop element here" at bounding box center [743, 601] width 108 height 39
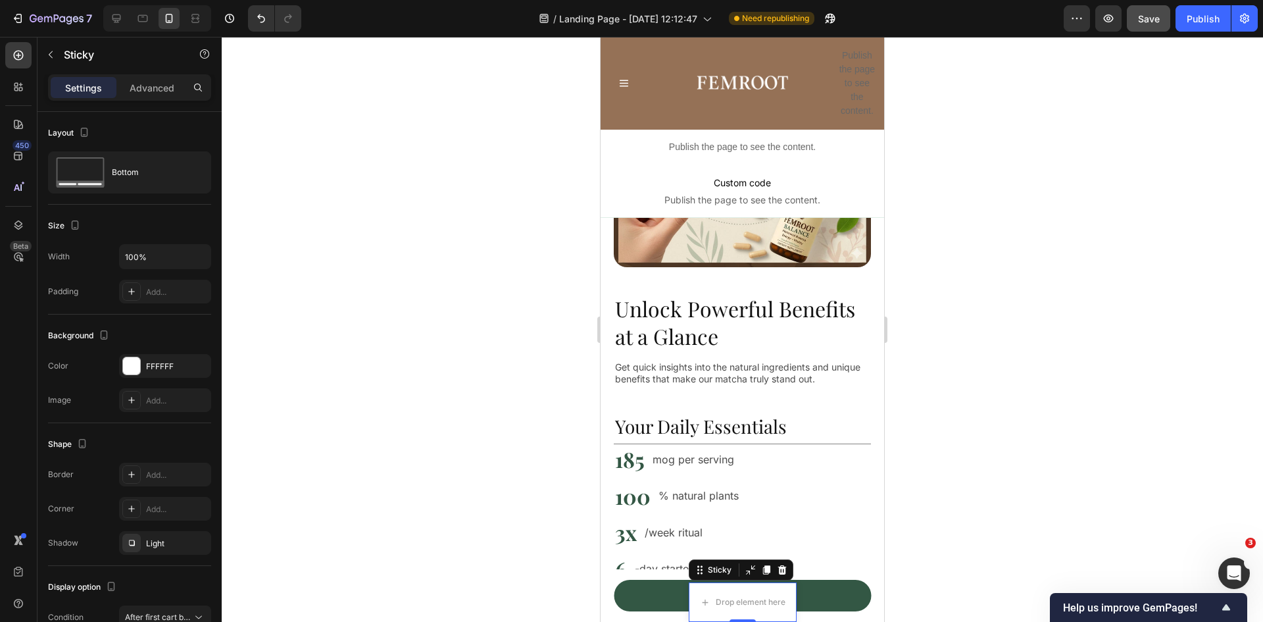
click at [780, 572] on icon at bounding box center [782, 569] width 9 height 9
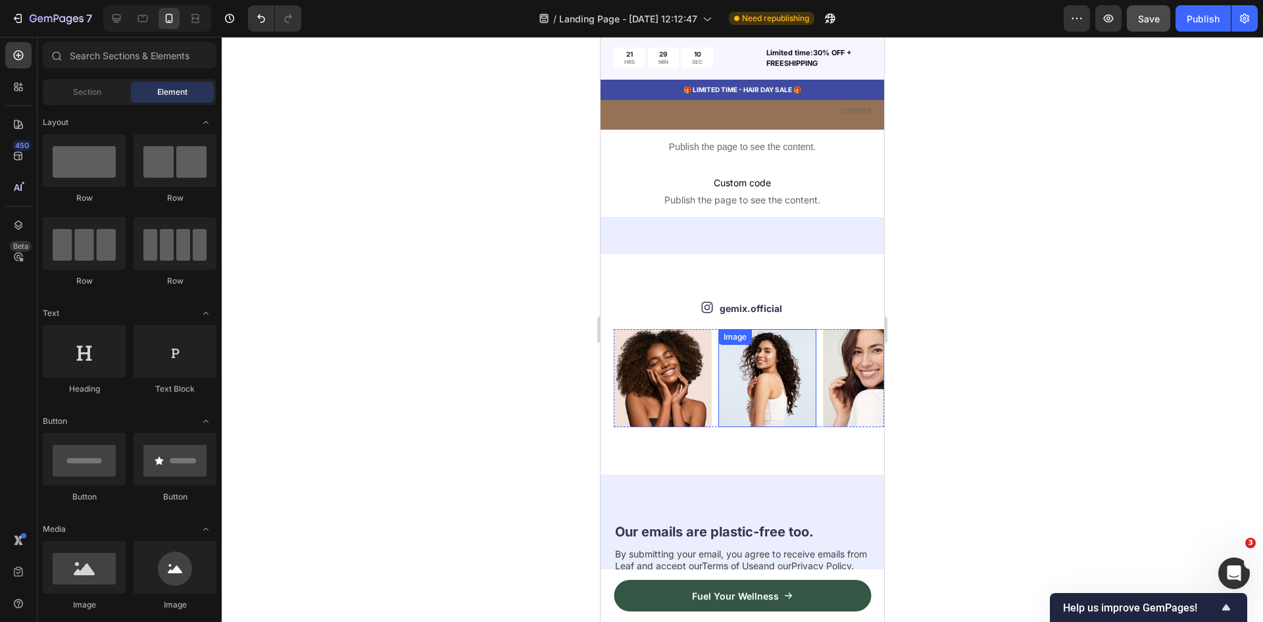
scroll to position [10986, 0]
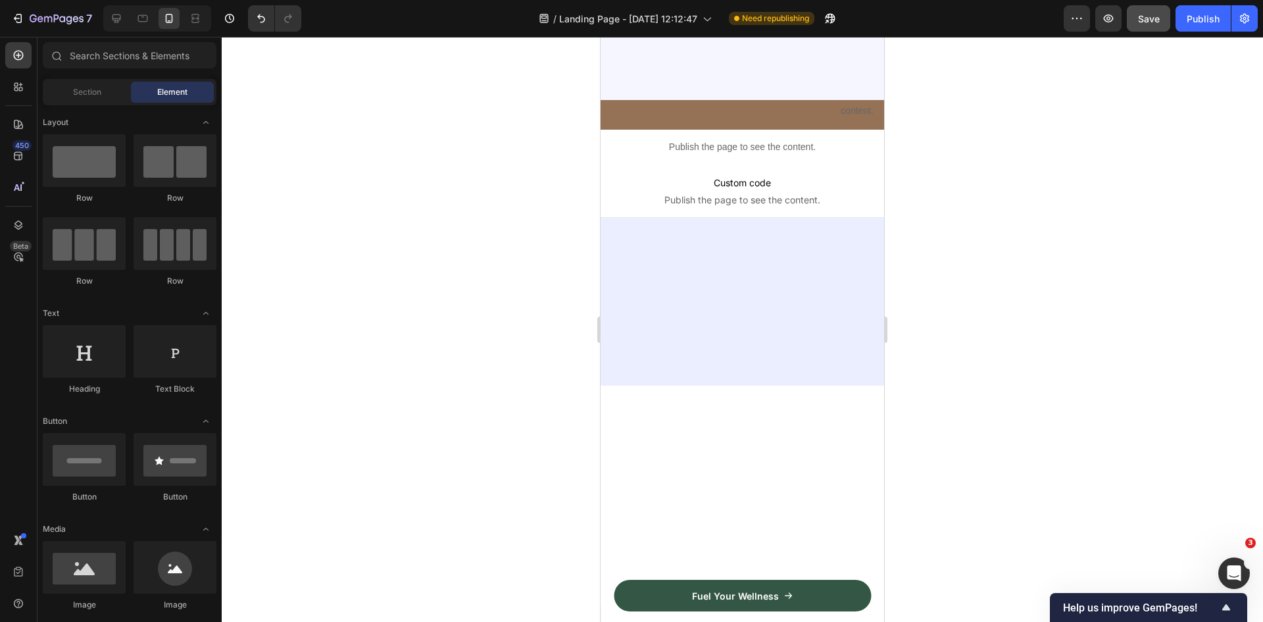
drag, startPoint x: 1485, startPoint y: 599, endPoint x: 1497, endPoint y: 104, distance: 494.9
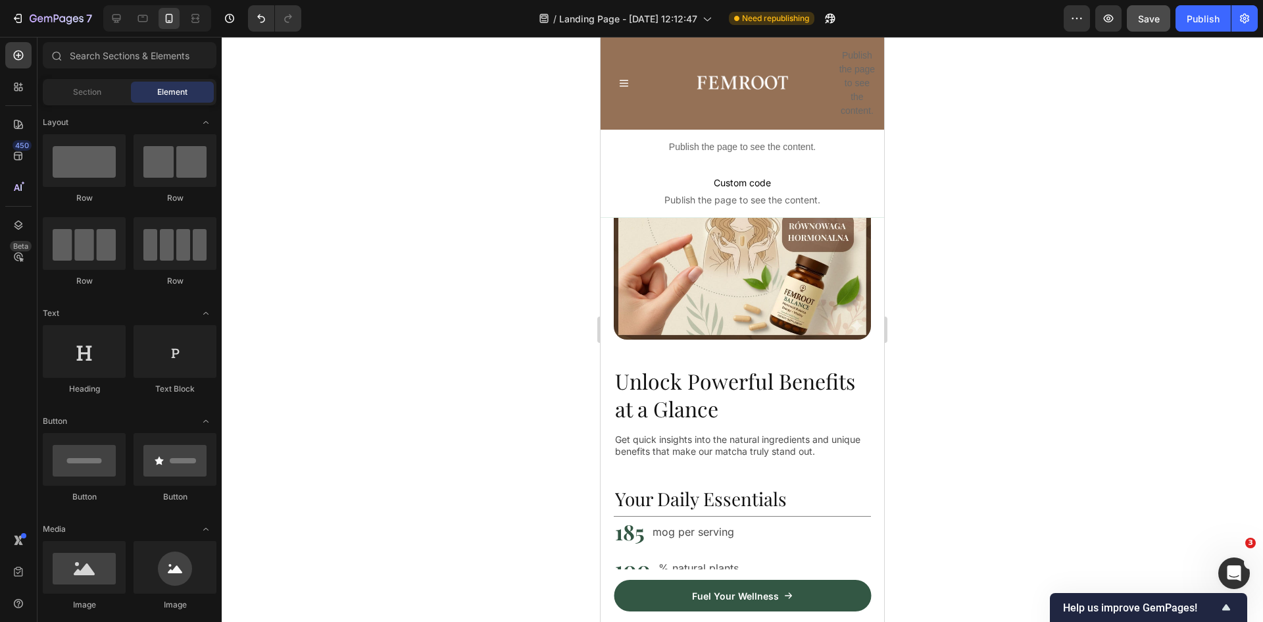
scroll to position [728, 0]
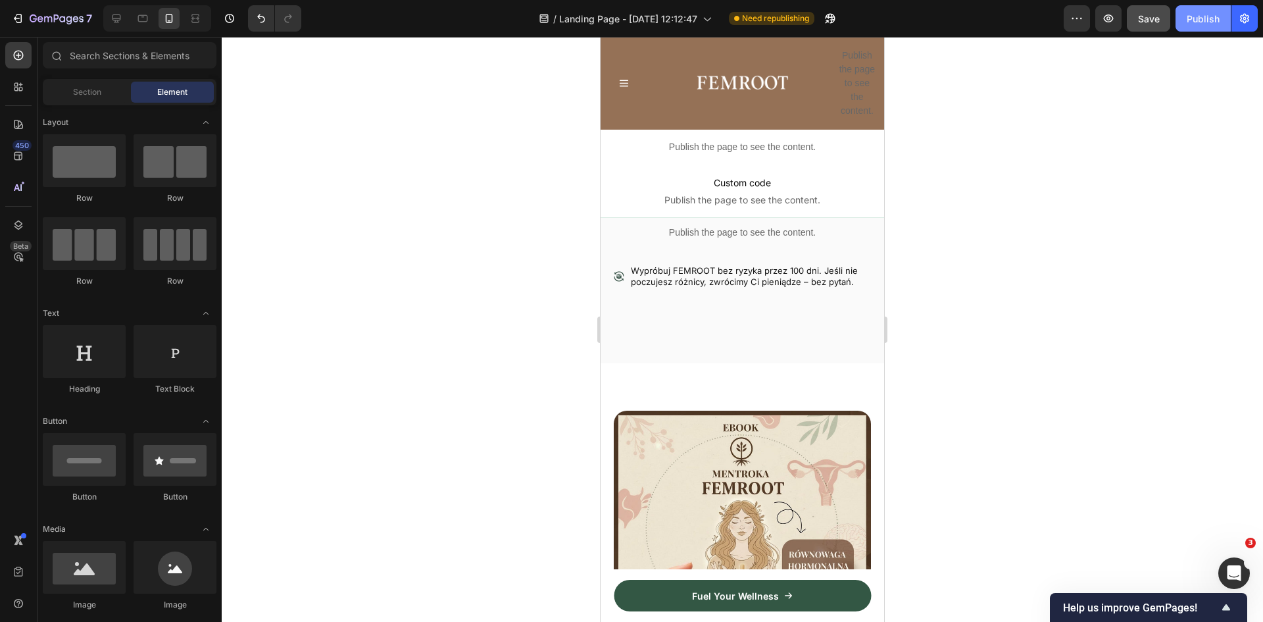
click at [1191, 15] on div "Publish" at bounding box center [1203, 19] width 33 height 14
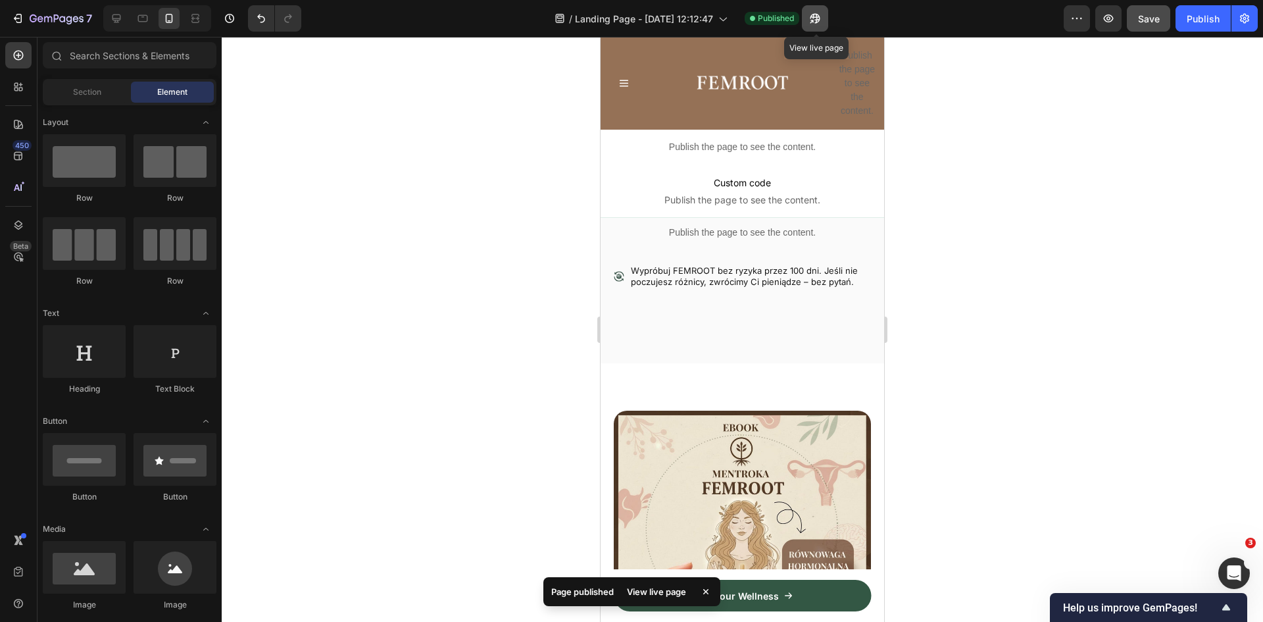
click at [814, 15] on icon "button" at bounding box center [815, 18] width 13 height 13
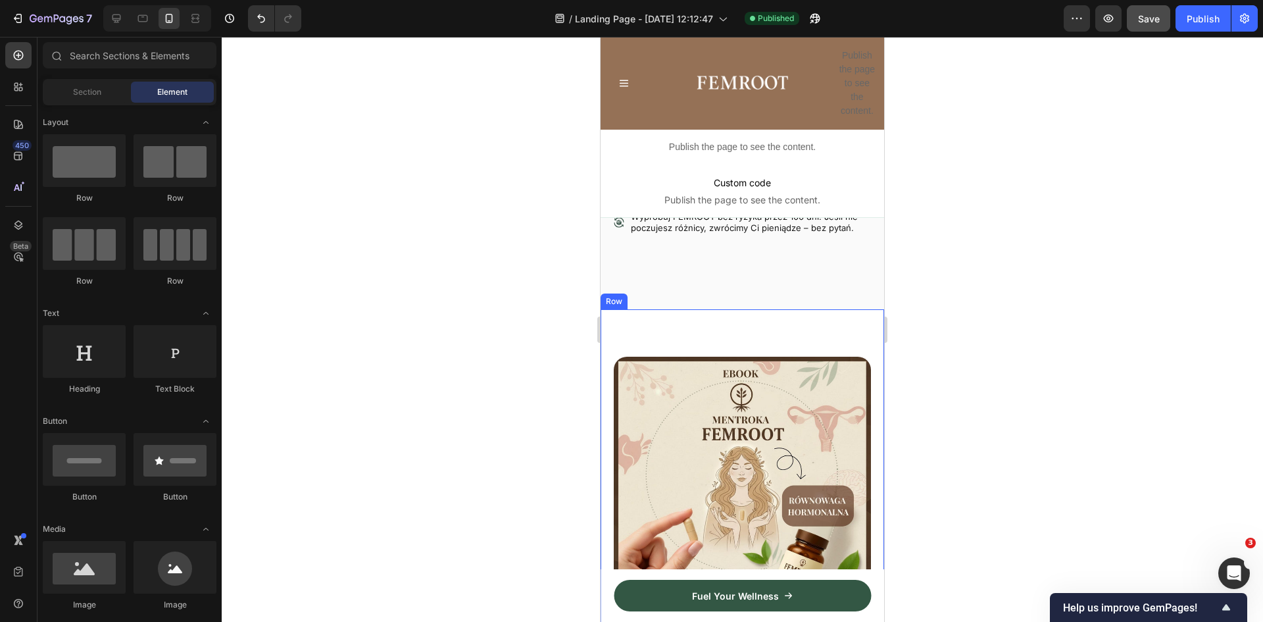
scroll to position [860, 0]
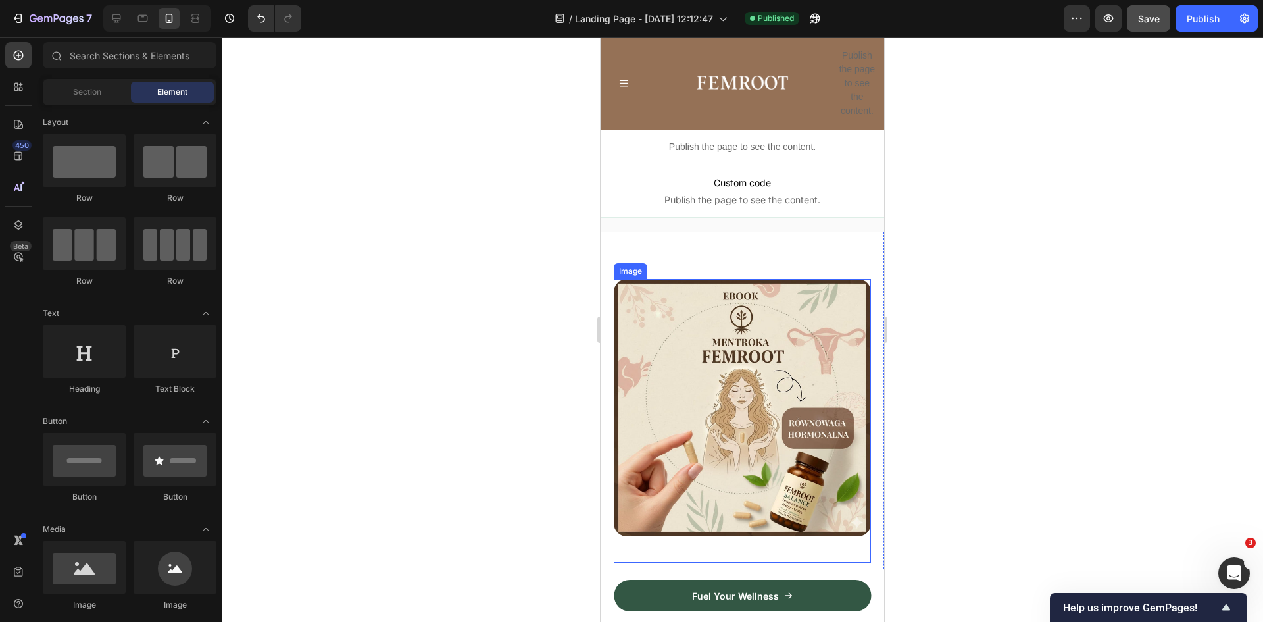
click at [743, 418] on img at bounding box center [742, 407] width 257 height 257
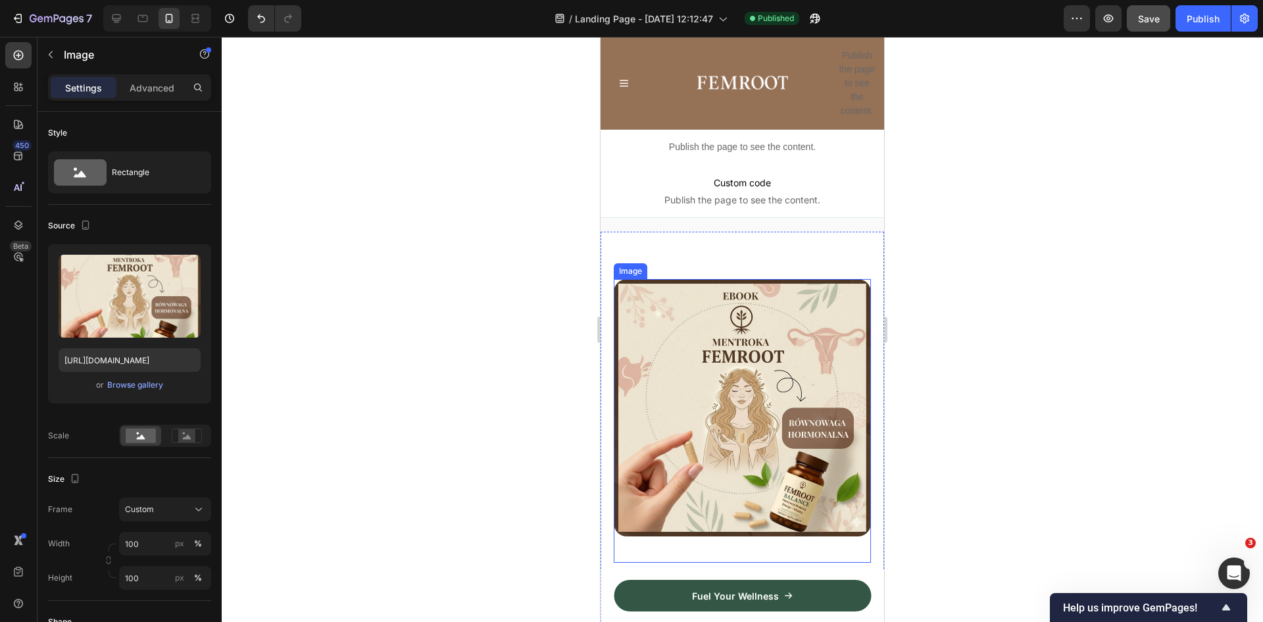
click at [742, 418] on img at bounding box center [742, 407] width 257 height 257
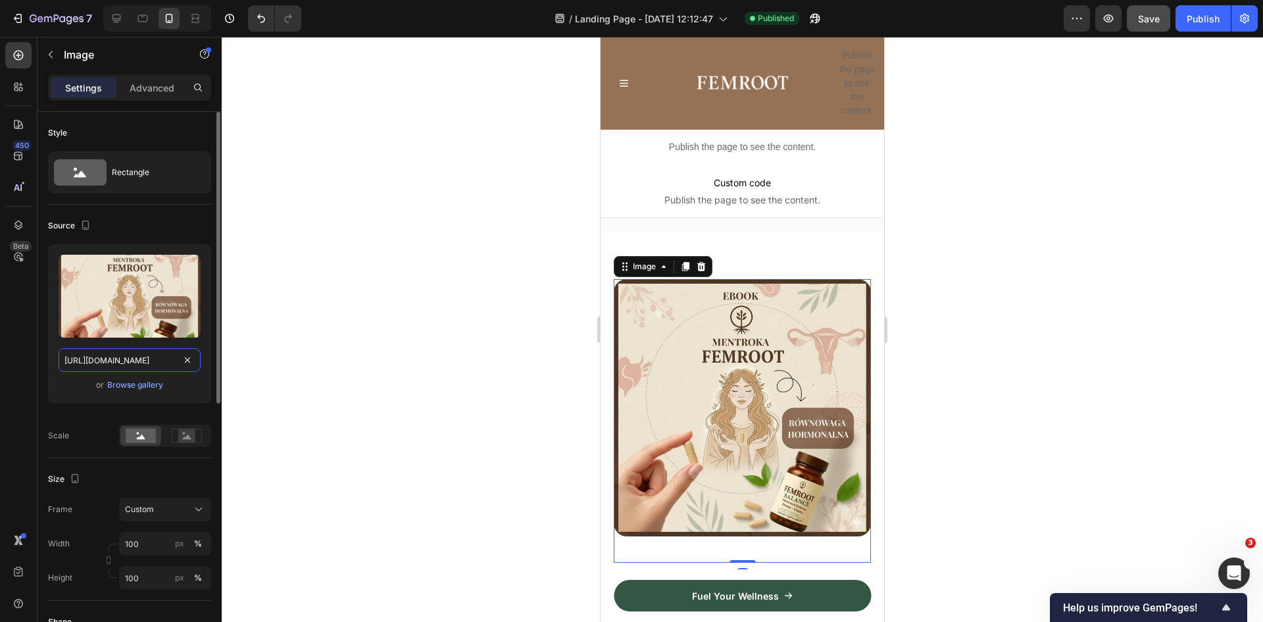
click at [145, 359] on input "https://cdn.shopify.com/s/files/1/0924/8247/0268/files/gempages_578017502710202…" at bounding box center [130, 360] width 142 height 24
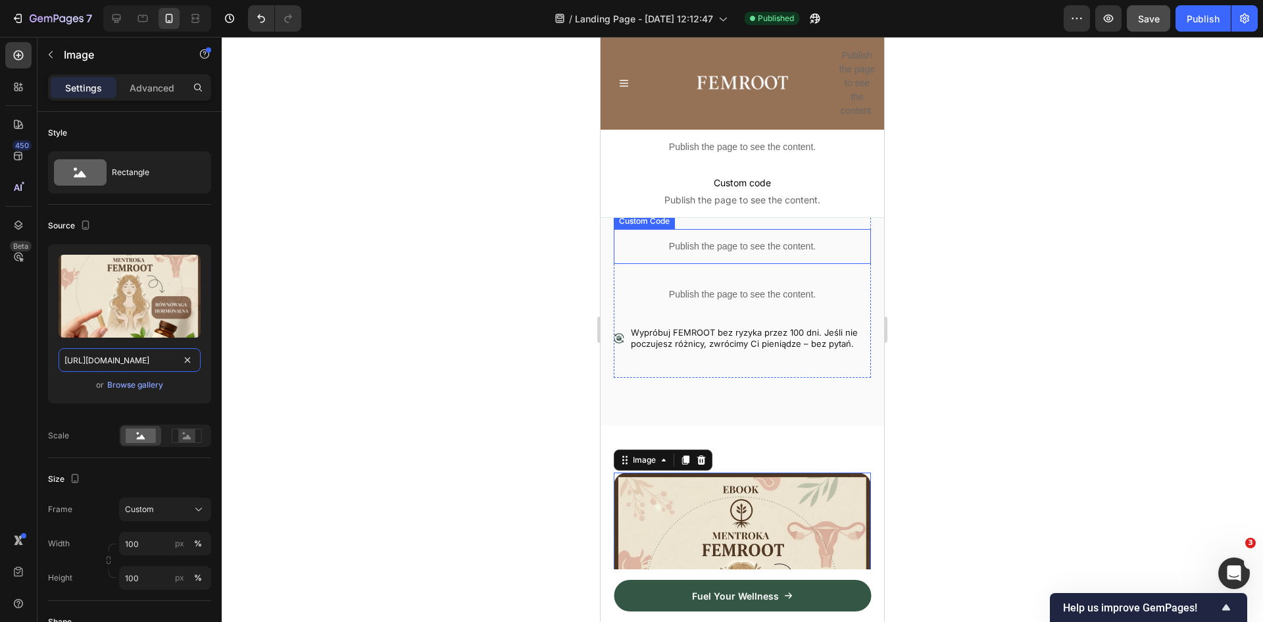
scroll to position [597, 0]
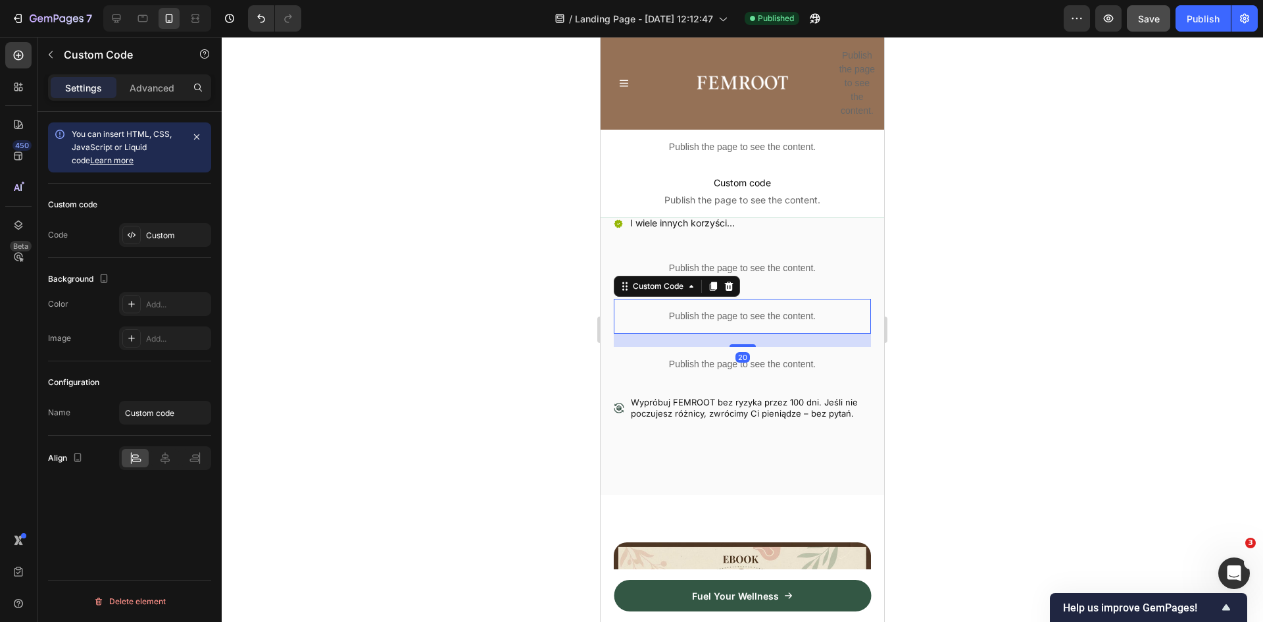
click at [740, 309] on p "Publish the page to see the content." at bounding box center [742, 316] width 257 height 14
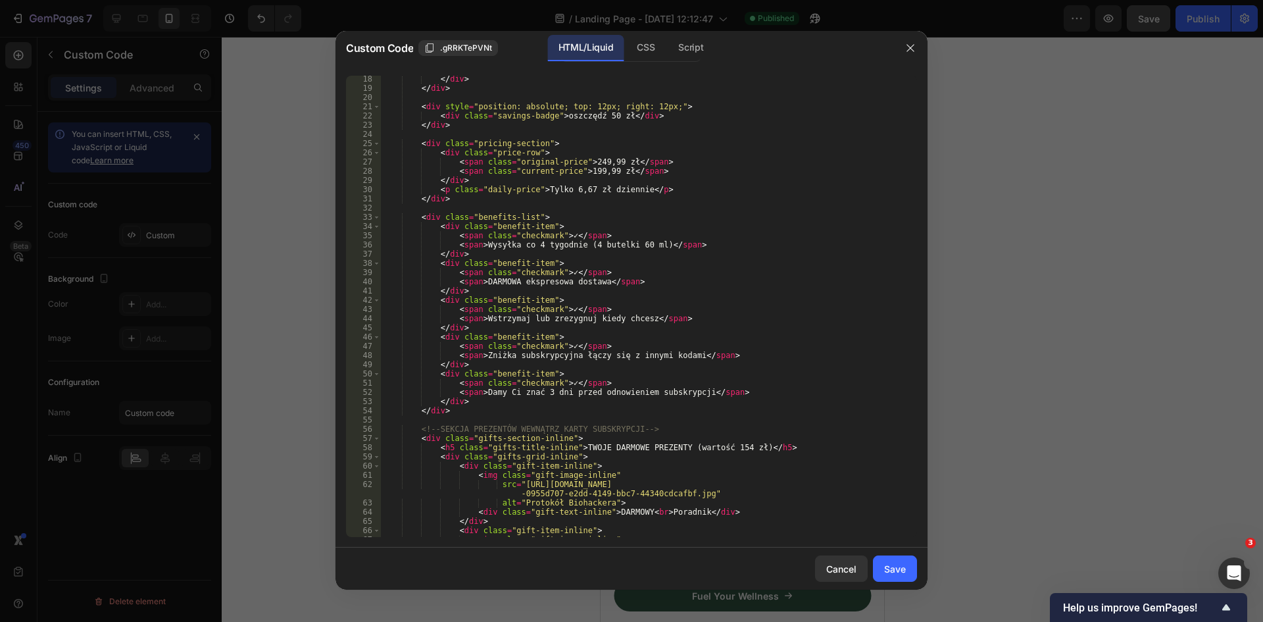
scroll to position [197, 0]
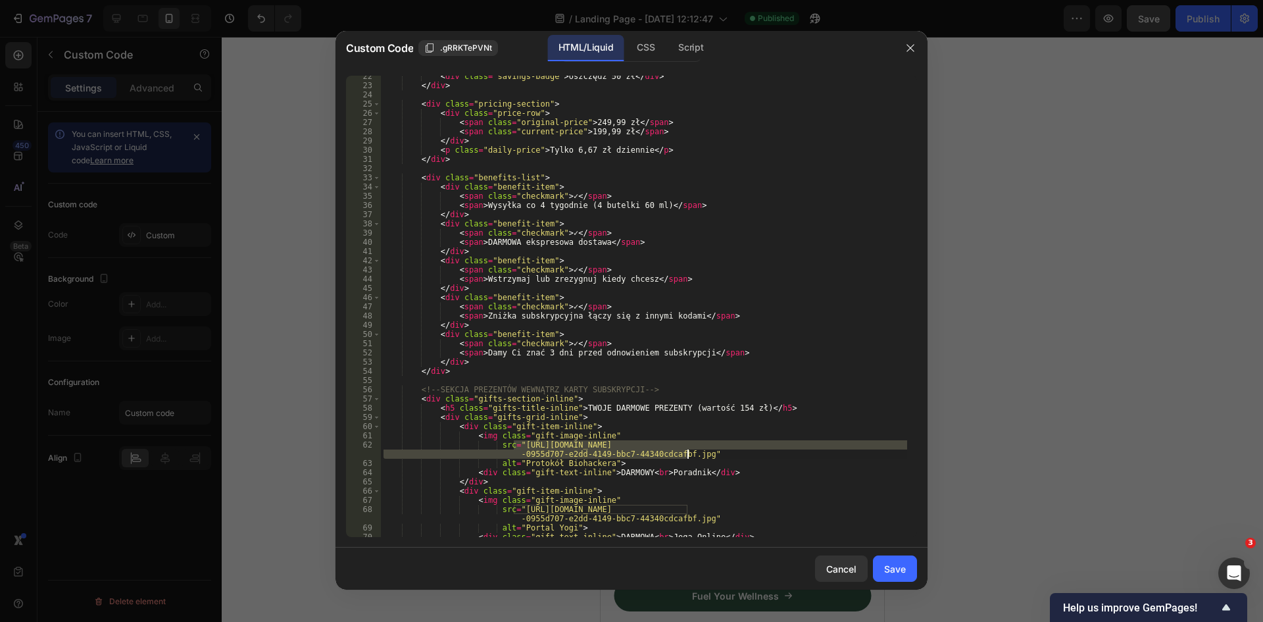
drag, startPoint x: 513, startPoint y: 443, endPoint x: 688, endPoint y: 453, distance: 174.6
click at [688, 453] on div "< div class = "savings-badge" > oszczędź 50 zł </ div > </ div > < div class = …" at bounding box center [644, 312] width 526 height 480
paste textarea "8d3ec28-8e72-45ed-a8c1-b82c960355e6"
drag, startPoint x: 597, startPoint y: 462, endPoint x: 514, endPoint y: 464, distance: 82.9
click at [514, 464] on div "< div class = "savings-badge" > oszczędź 50 zł </ div > </ div > < div class = …" at bounding box center [644, 312] width 526 height 480
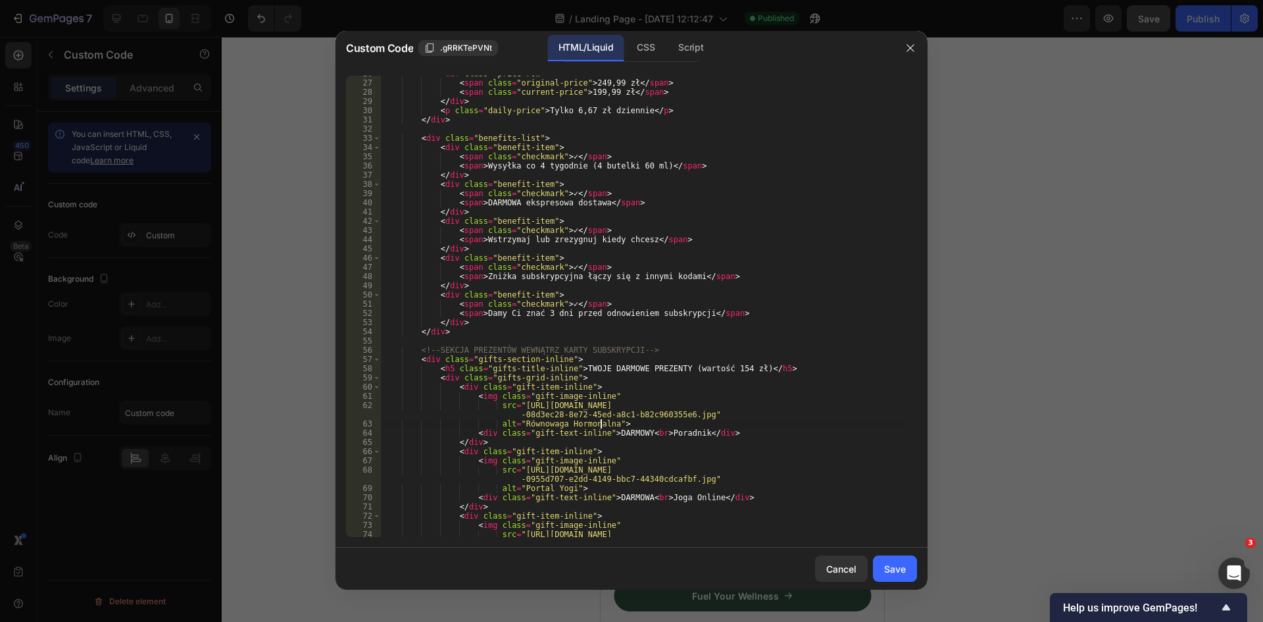
scroll to position [237, 0]
type textarea "alt="Równowaga Hormonalna">"
click at [893, 566] on div "Save" at bounding box center [895, 569] width 22 height 14
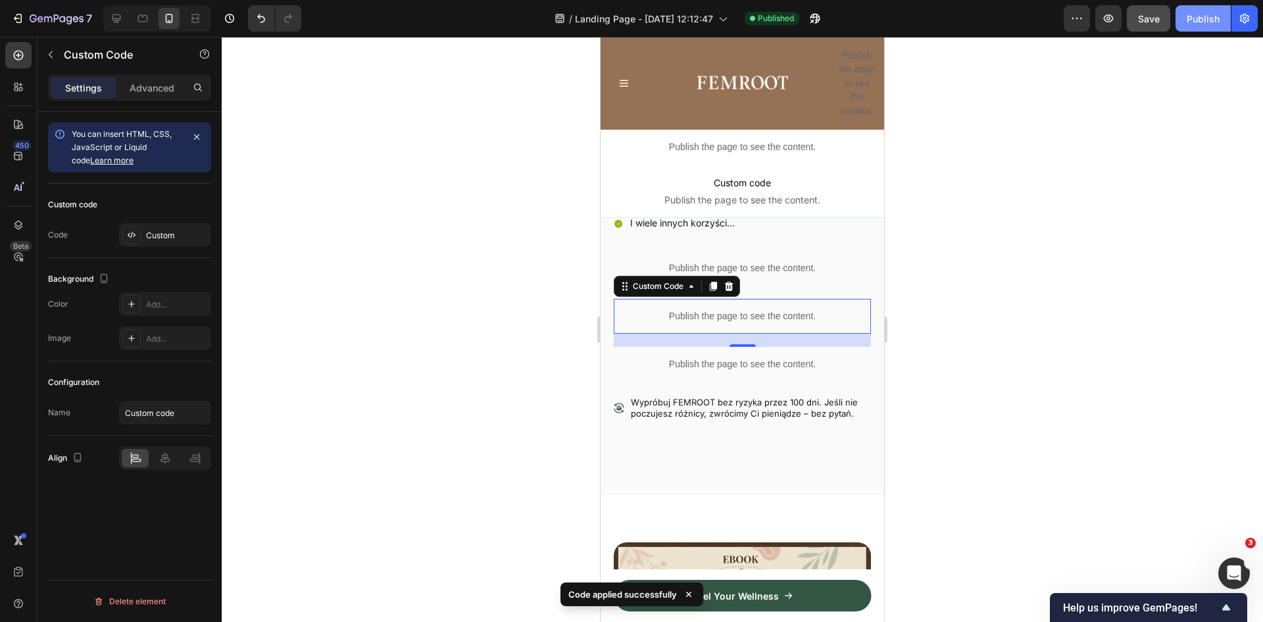
click at [1202, 21] on div "Publish" at bounding box center [1203, 19] width 33 height 14
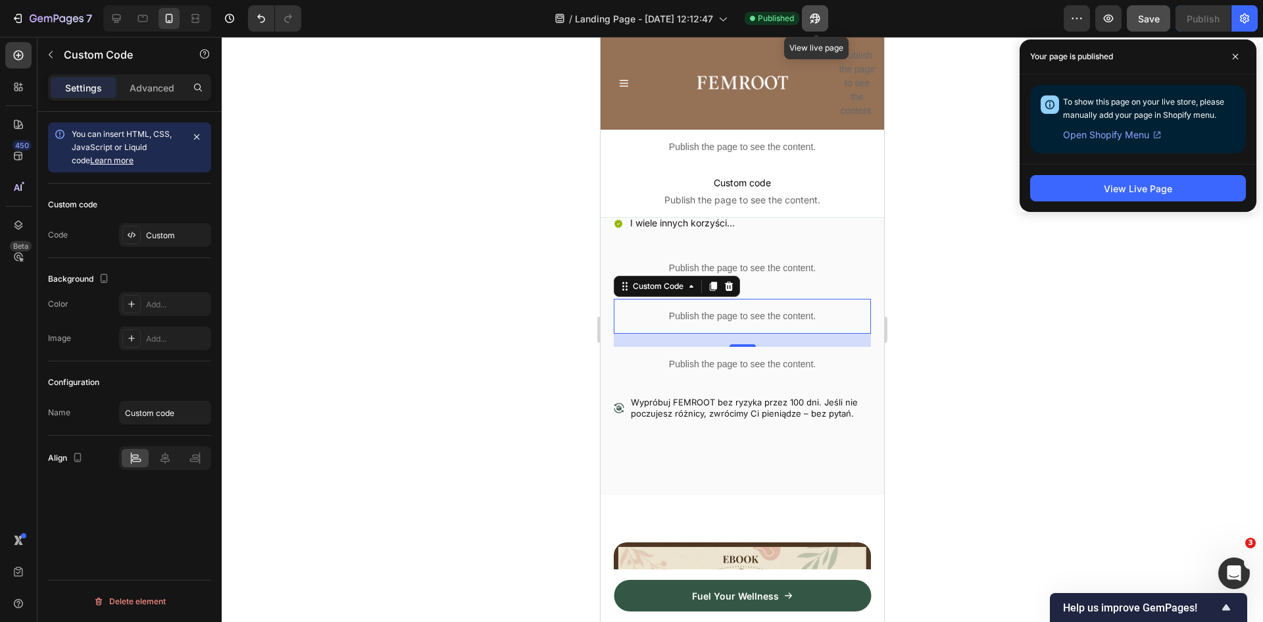
click at [820, 18] on icon "button" at bounding box center [815, 18] width 13 height 13
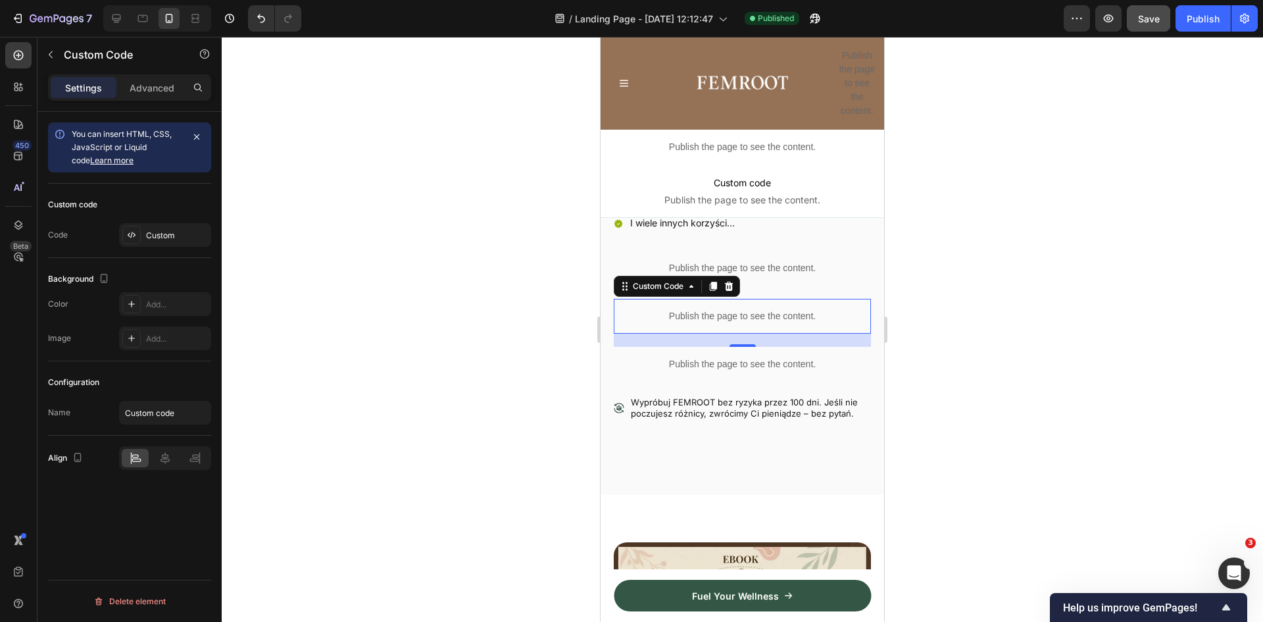
click at [723, 309] on p "Publish the page to see the content." at bounding box center [742, 316] width 257 height 14
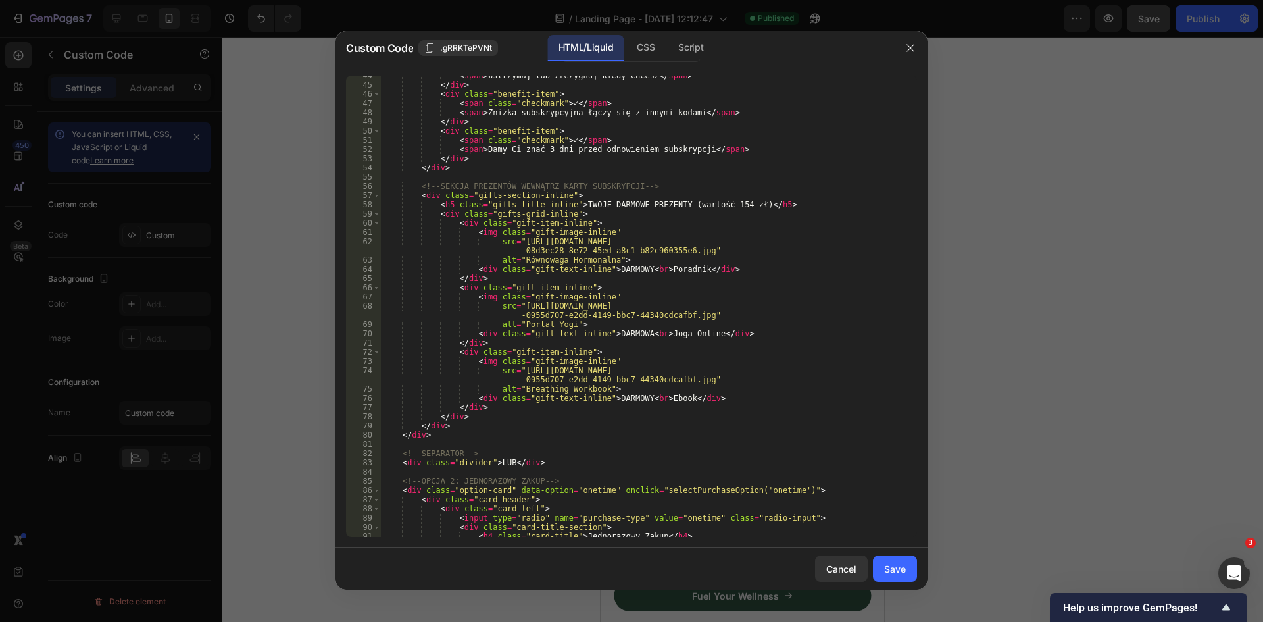
scroll to position [322, 0]
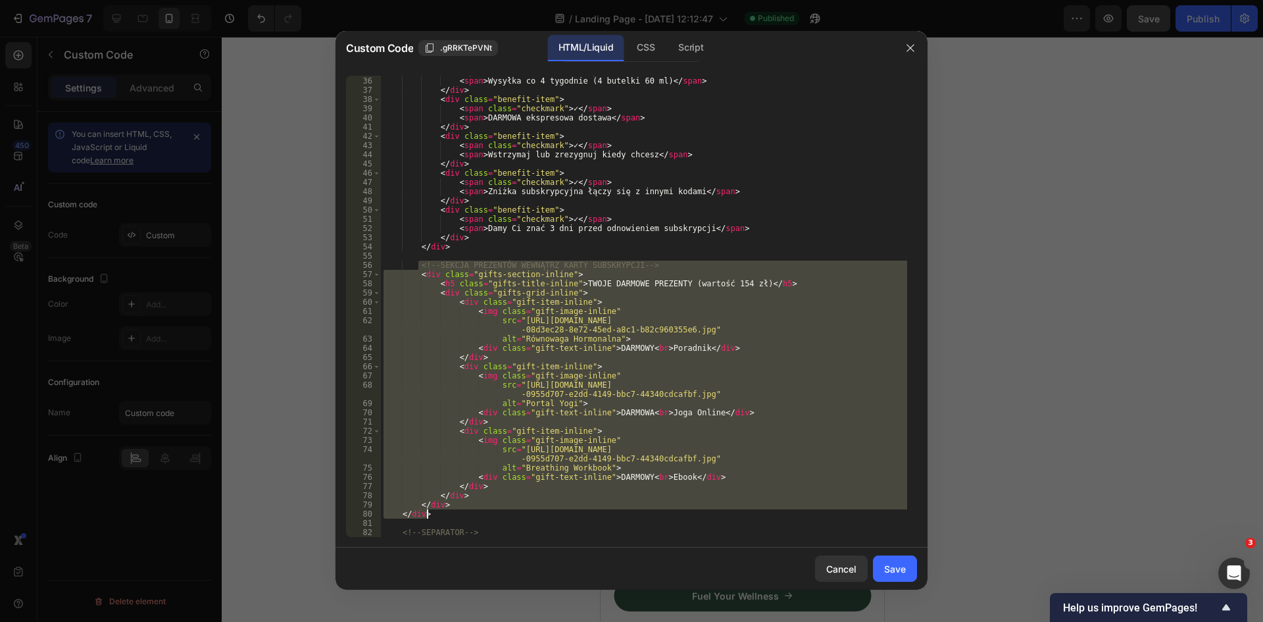
drag, startPoint x: 420, startPoint y: 268, endPoint x: 788, endPoint y: 516, distance: 443.6
click at [788, 516] on div "< span class = "checkmark" > ✓ </ span > < span > Wysyłka co 4 tygodnie (4 bute…" at bounding box center [644, 307] width 526 height 480
click at [634, 141] on div "< span class = "checkmark" > ✓ </ span > < span > Wysyłka co 4 tygodnie (4 bute…" at bounding box center [644, 307] width 526 height 480
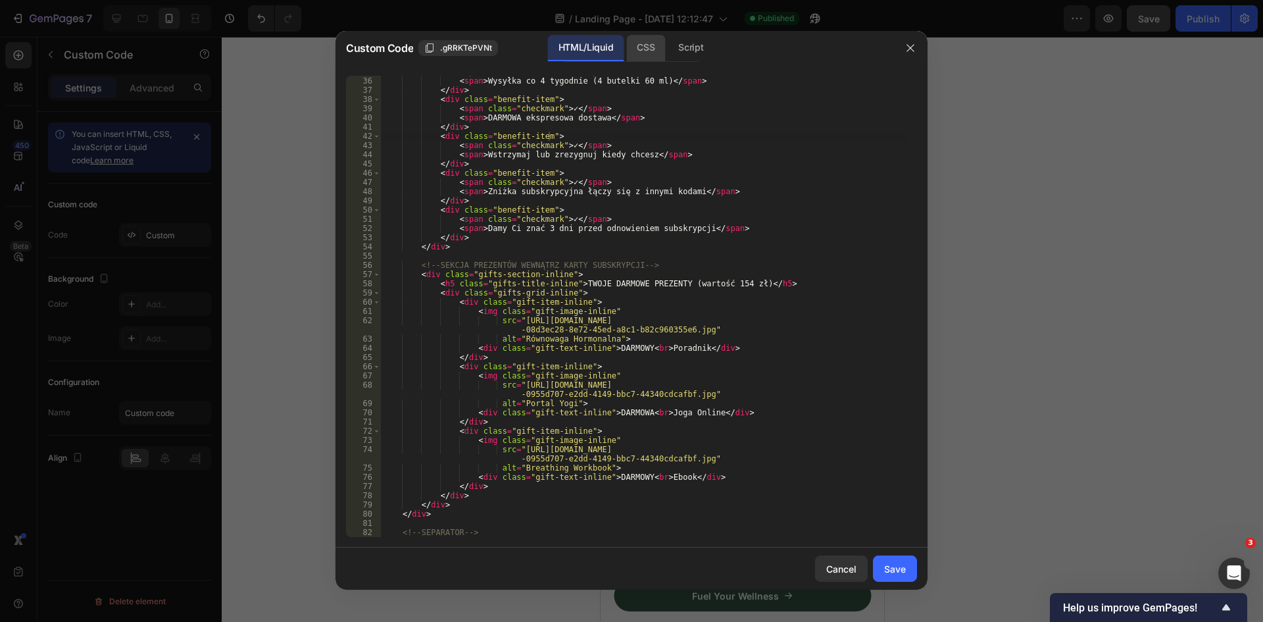
click at [657, 49] on div "CSS" at bounding box center [645, 48] width 39 height 26
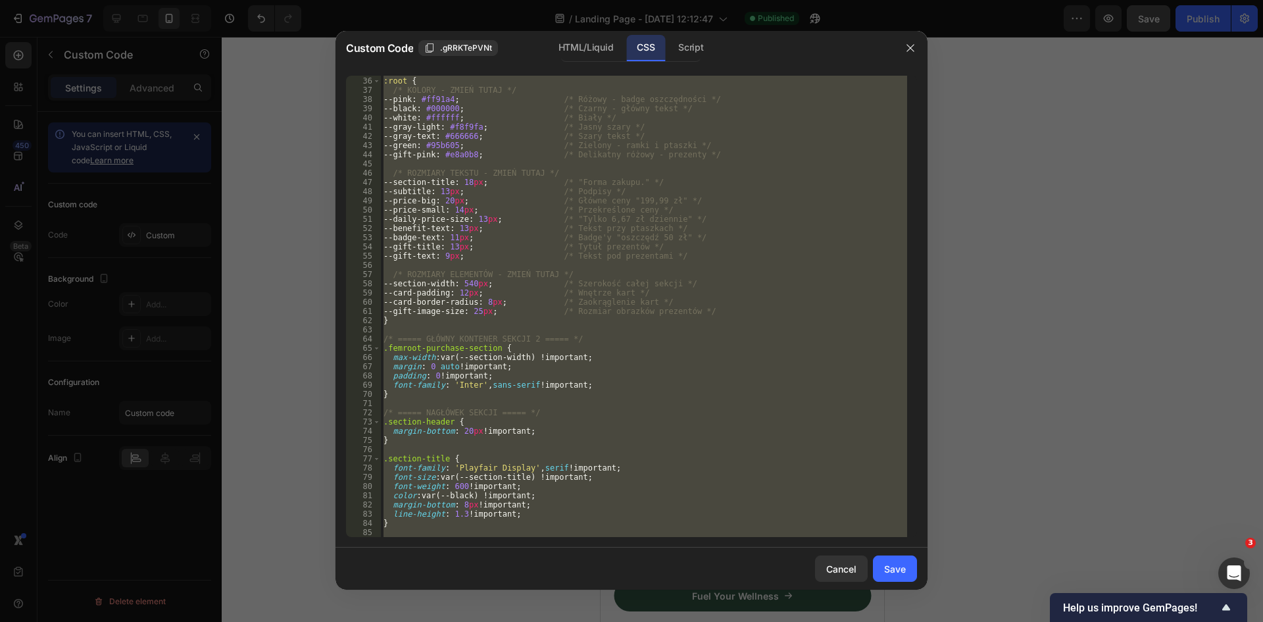
type textarea "} }"
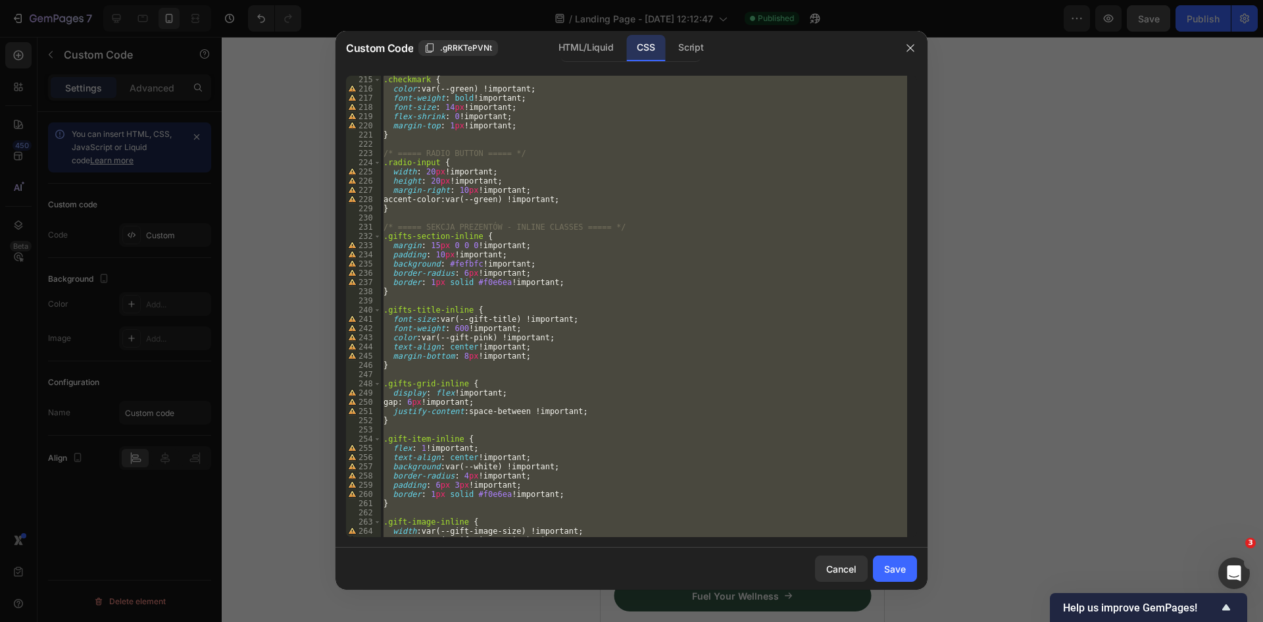
scroll to position [2020, 0]
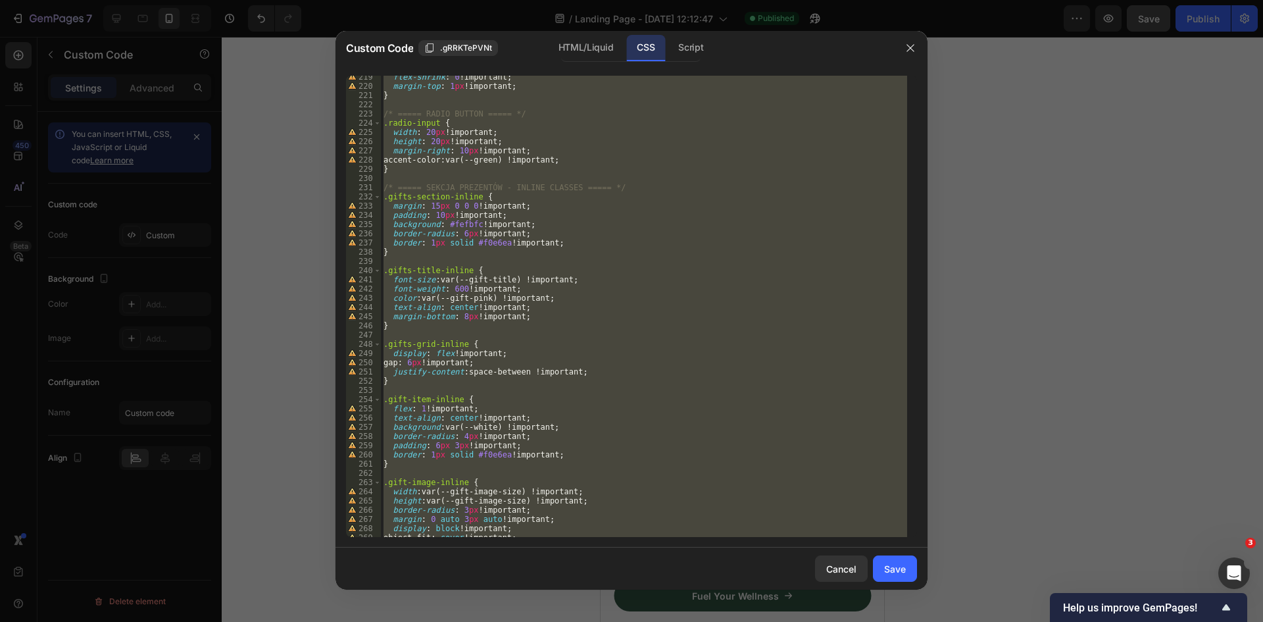
click at [385, 189] on div "flex-shrink : 0 !important ; margin-top : 1 px !important ; } /* ===== RADIO BU…" at bounding box center [644, 306] width 526 height 461
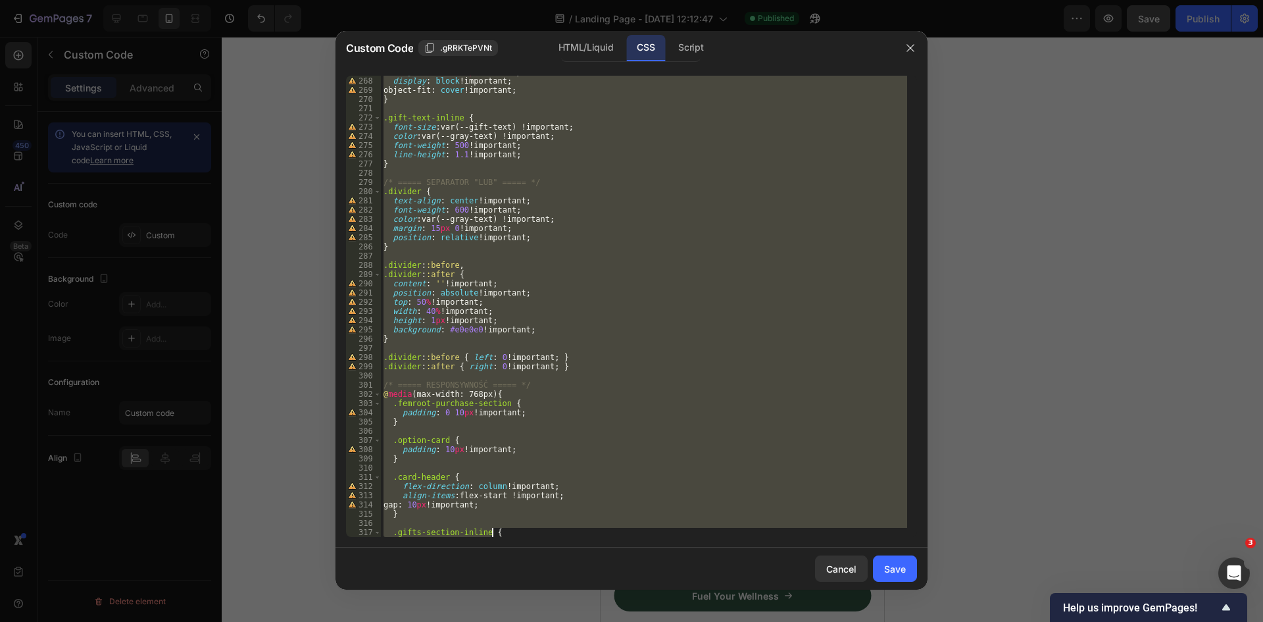
scroll to position [2652, 0]
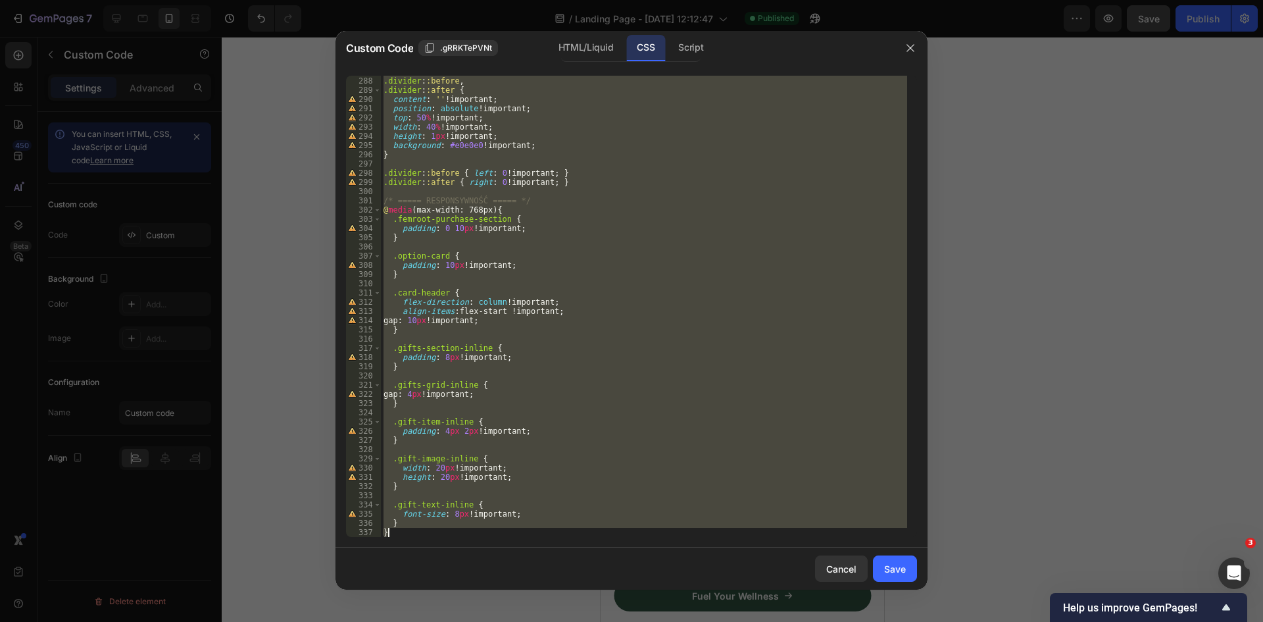
drag, startPoint x: 387, startPoint y: 188, endPoint x: 706, endPoint y: 648, distance: 560.3
click at [706, 0] on html "7 Version history / Landing Page - Sep 27, 12:12:47 Published Preview Save Publ…" at bounding box center [631, 0] width 1263 height 0
type textarea "} }"
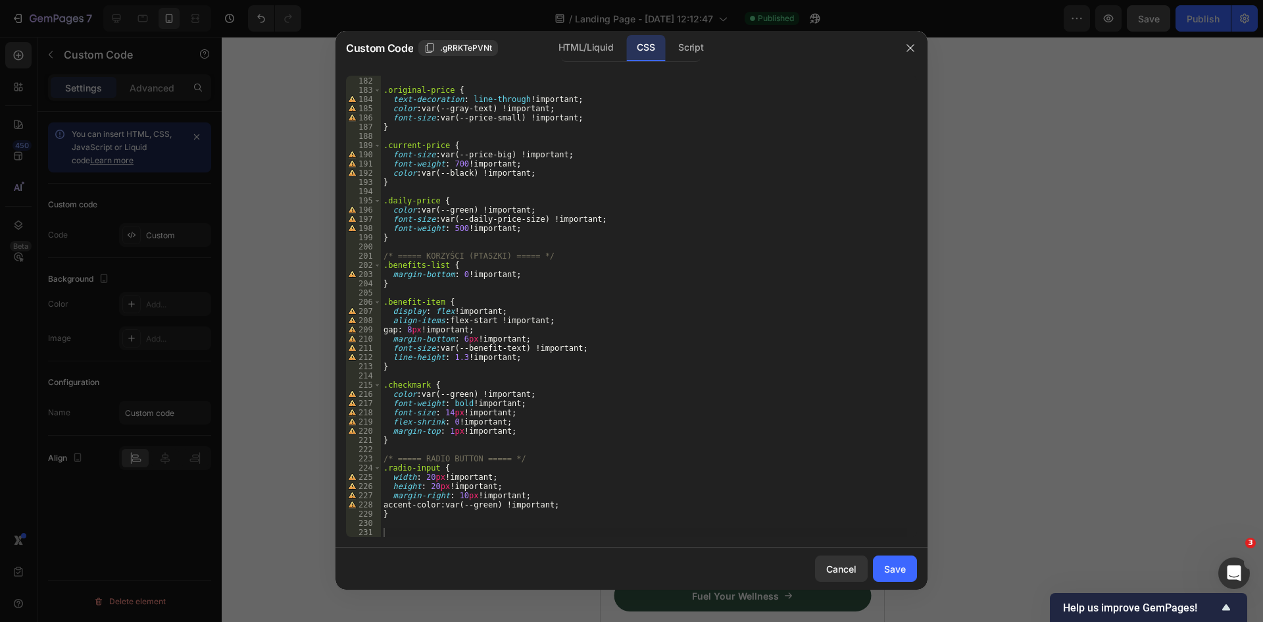
click at [497, 540] on div "181 182 183 184 185 186 187 188 189 190 191 192 193 194 195 196 197 198 199 200…" at bounding box center [632, 306] width 592 height 482
click at [494, 534] on div "} .original-price { text-decoration : line-through !important ; color : var(--g…" at bounding box center [644, 307] width 526 height 480
paste textarea "}"
type textarea "}"
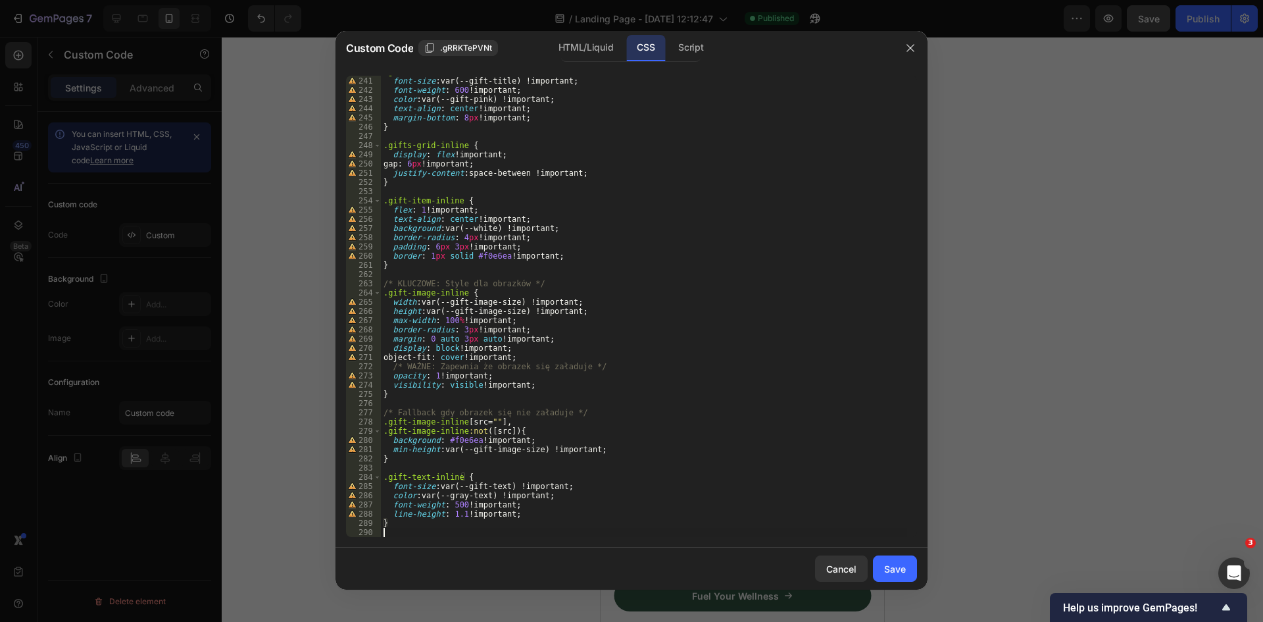
scroll to position [2228, 0]
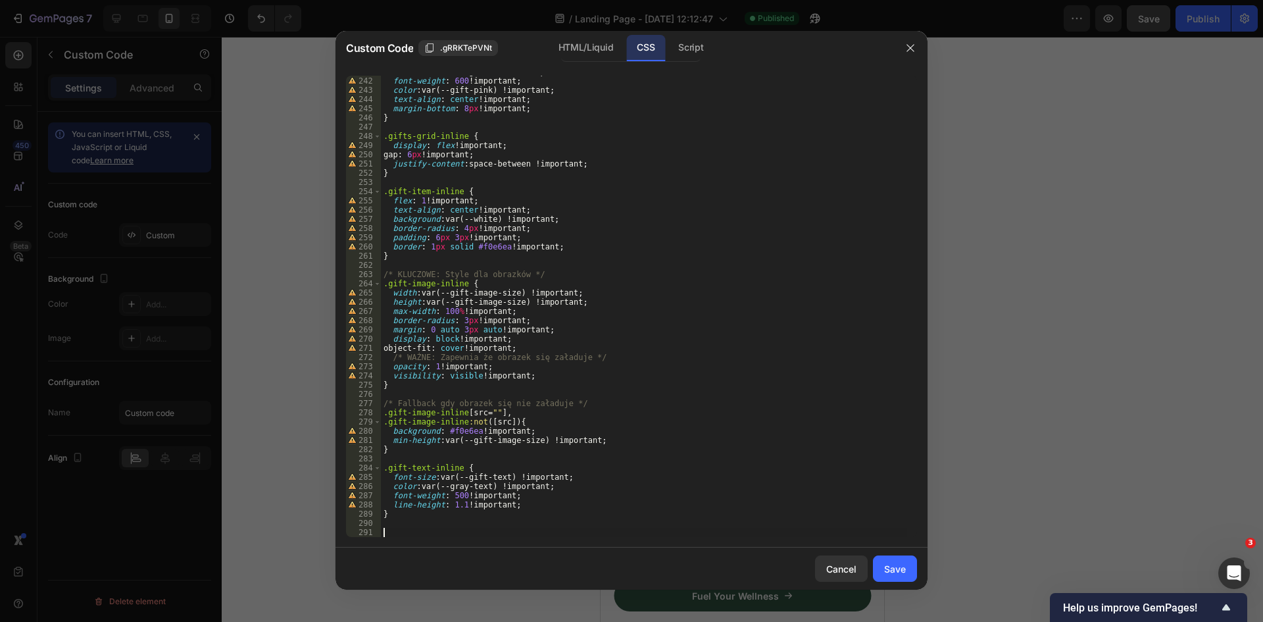
click at [537, 534] on div "font-size : var(--gift-title) !important ; font-weight : 600 !important ; color…" at bounding box center [644, 307] width 526 height 480
paste textarea "}"
type textarea "}"
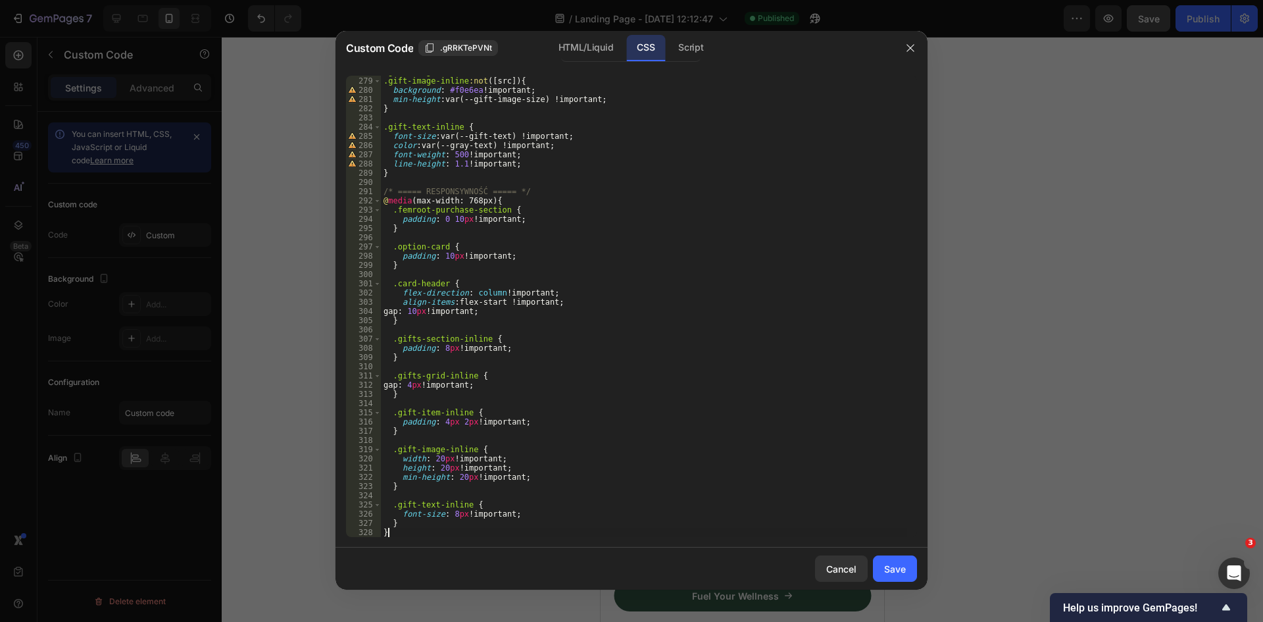
scroll to position [2569, 0]
click at [898, 568] on div "Save" at bounding box center [895, 569] width 22 height 14
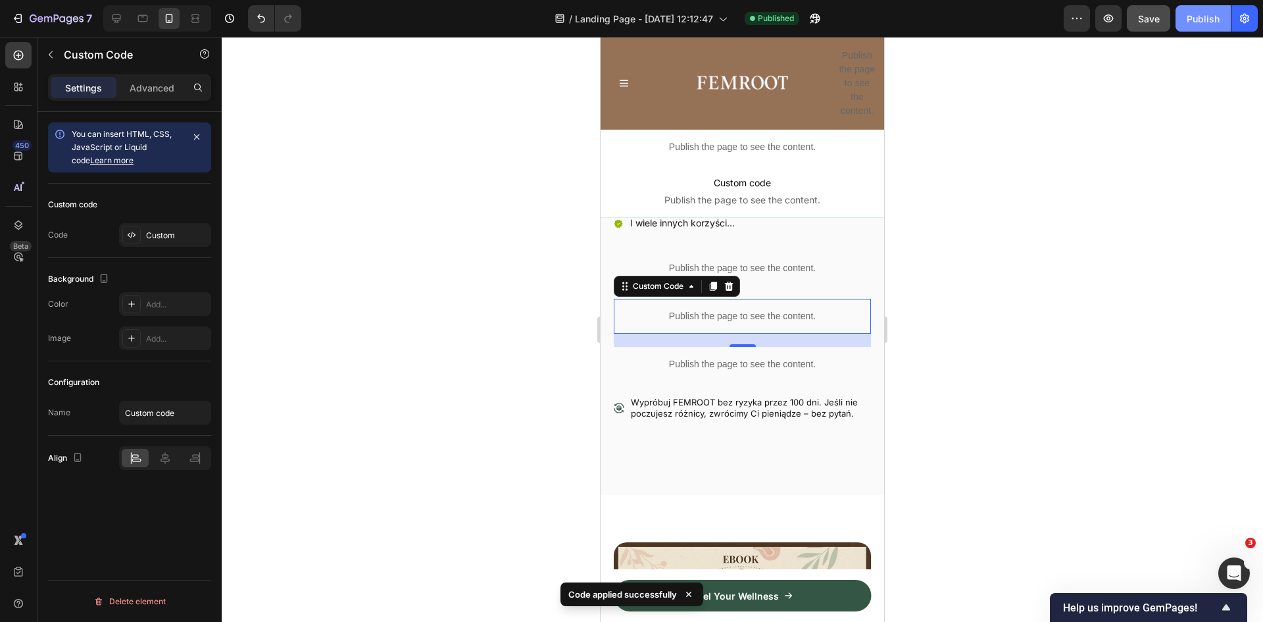
click at [1209, 24] on button "Publish" at bounding box center [1203, 18] width 55 height 26
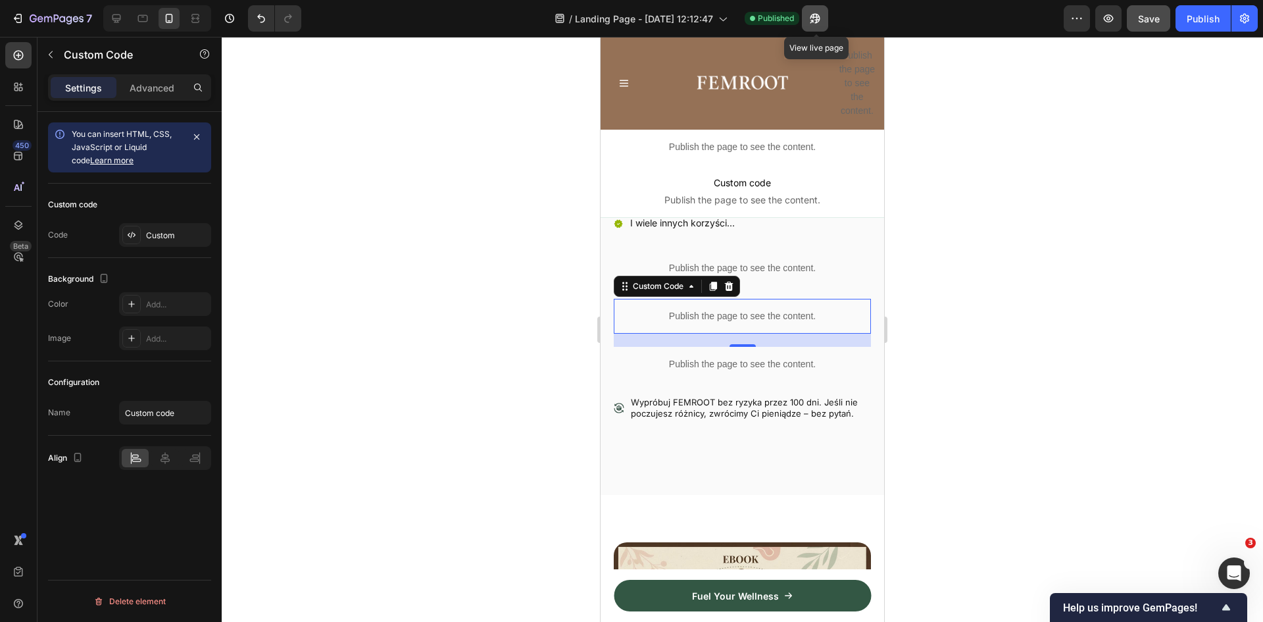
click at [817, 16] on icon "button" at bounding box center [815, 18] width 13 height 13
click at [759, 309] on p "Publish the page to see the content." at bounding box center [742, 316] width 257 height 14
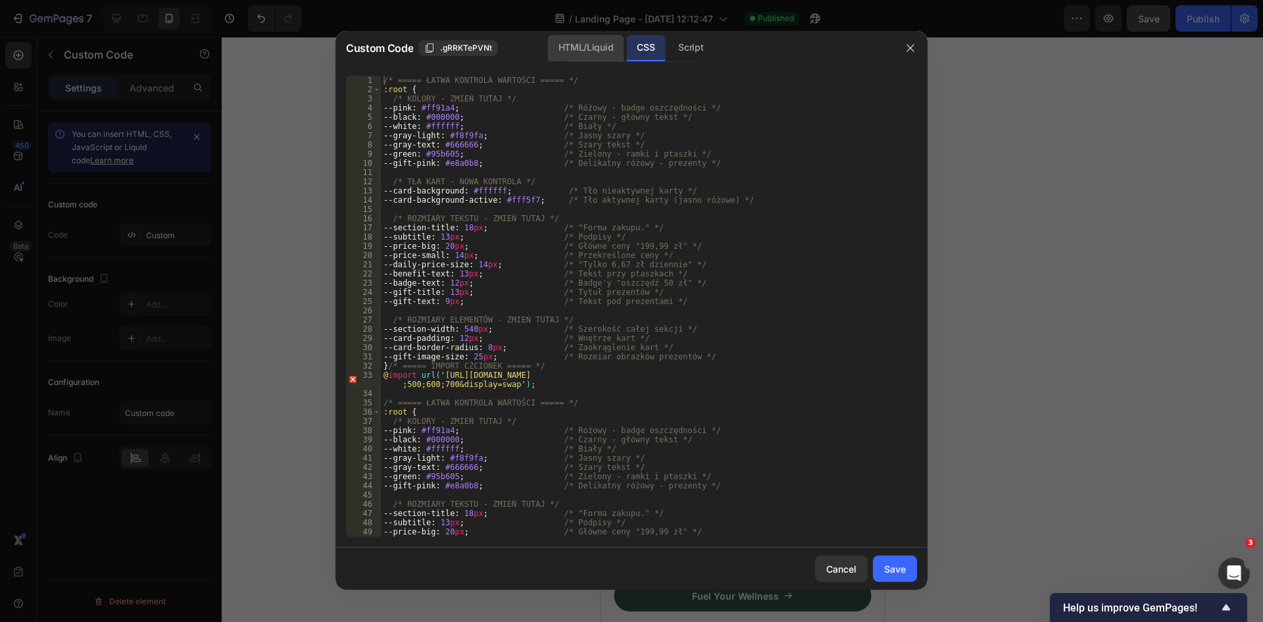
click at [586, 42] on div "HTML/Liquid" at bounding box center [586, 48] width 76 height 26
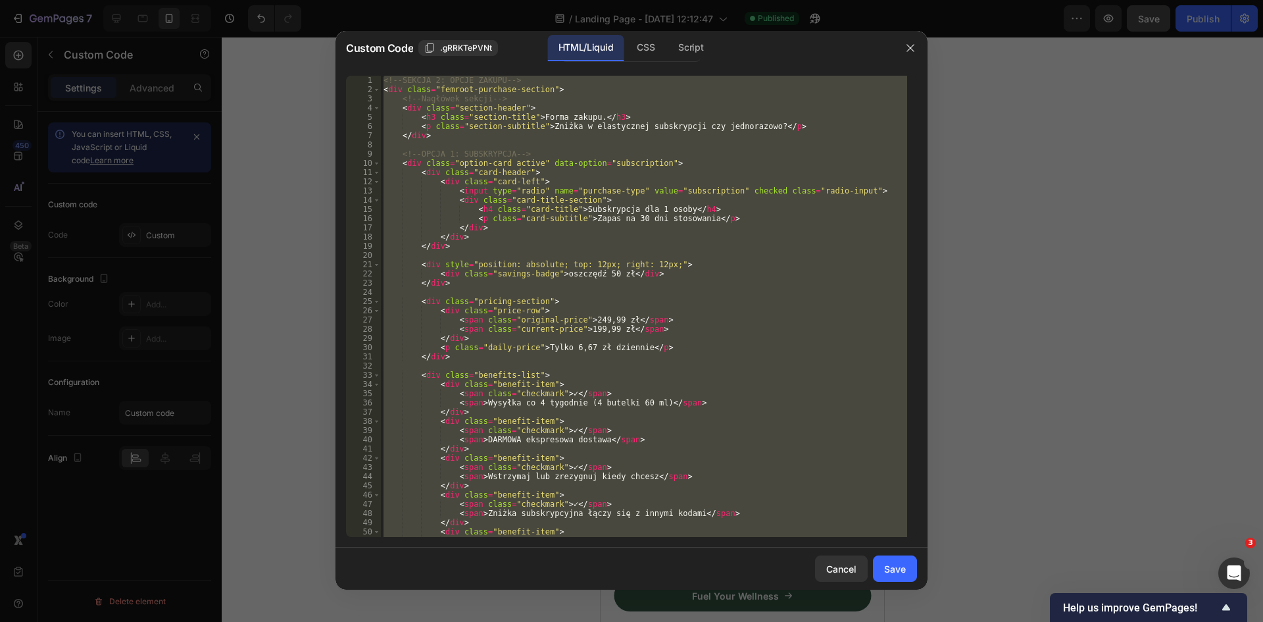
click at [564, 170] on div "<!-- SEKCJA 2: OPCJE ZAKUPU --> < div class = "femroot-purchase-section" > <!--…" at bounding box center [644, 306] width 526 height 461
type textarea "<div class="card-header">"
click at [644, 41] on div "CSS" at bounding box center [645, 48] width 39 height 26
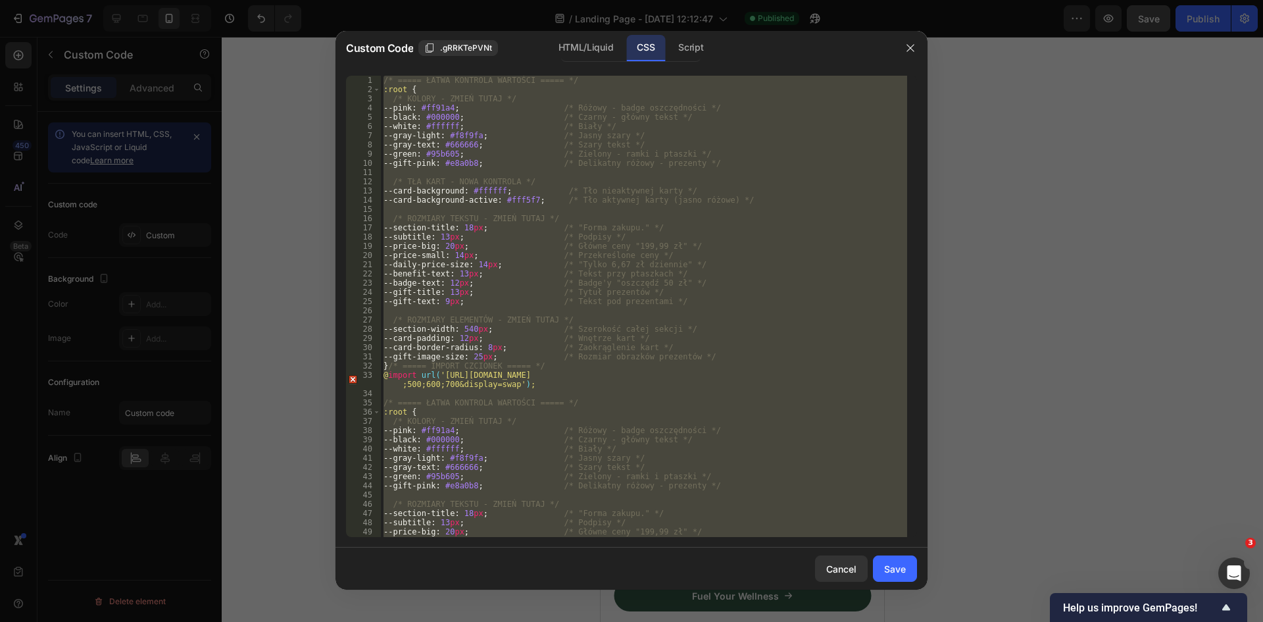
click at [481, 356] on div "/* ===== ŁATWA KONTROLA WARTOŚCI ===== */ :root { /* KOLORY - ZMIEŃ TUTAJ */ --…" at bounding box center [644, 306] width 526 height 461
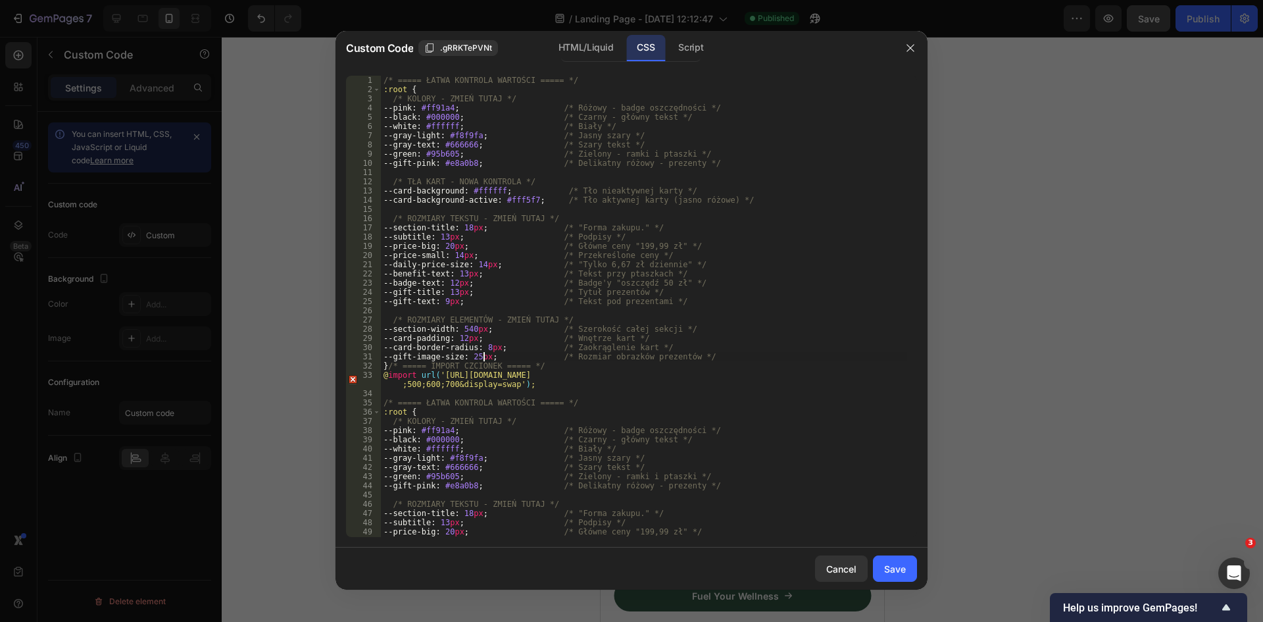
click at [484, 357] on div "/* ===== ŁATWA KONTROLA WARTOŚCI ===== */ :root { /* KOLORY - ZMIEŃ TUTAJ */ --…" at bounding box center [644, 316] width 526 height 480
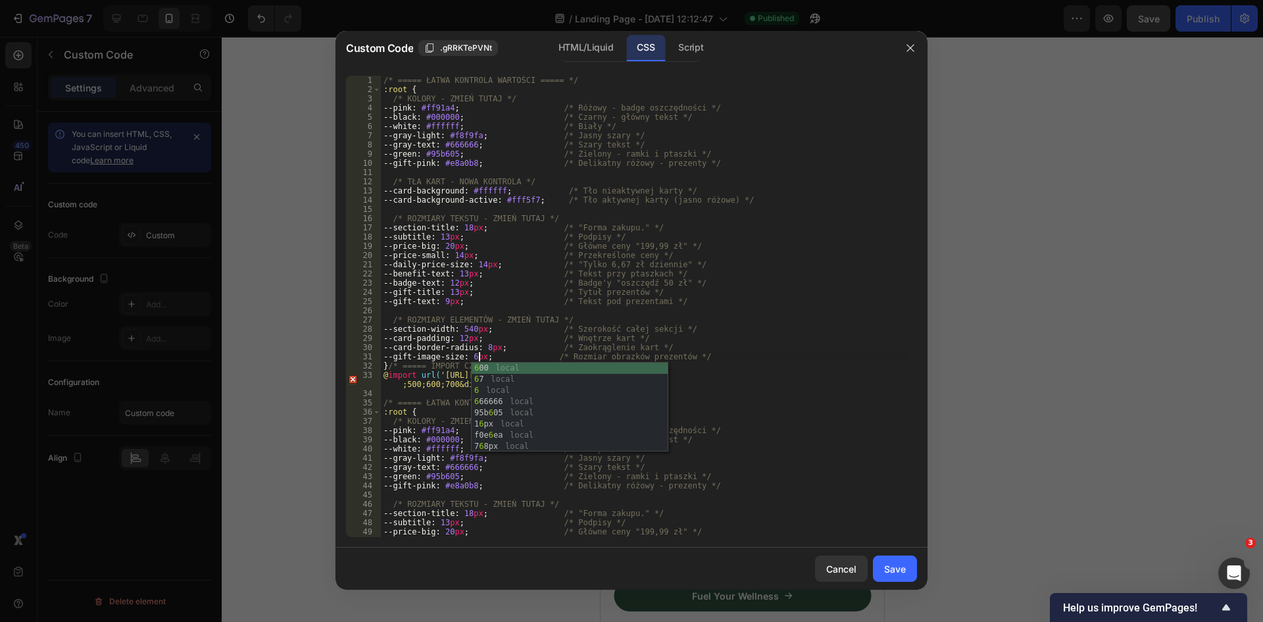
scroll to position [0, 8]
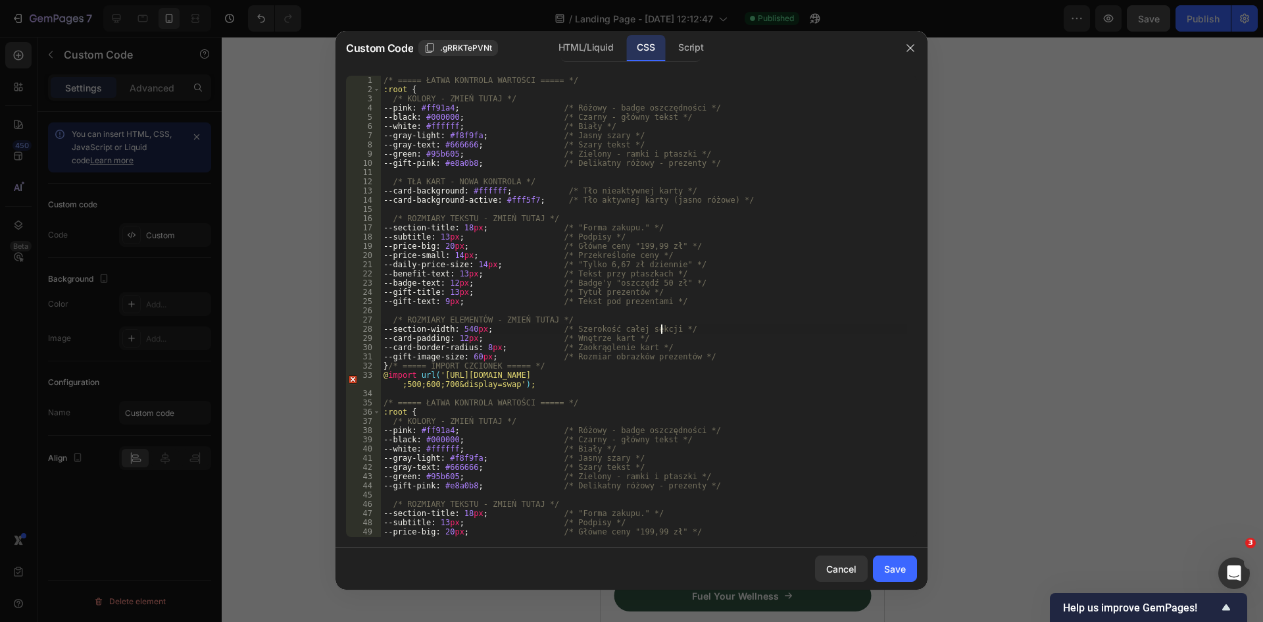
click at [661, 328] on div "/* ===== ŁATWA KONTROLA WARTOŚCI ===== */ :root { /* KOLORY - ZMIEŃ TUTAJ */ --…" at bounding box center [644, 316] width 526 height 480
type textarea "--section-width: 540px; /* Szerokość całej sekcji */"
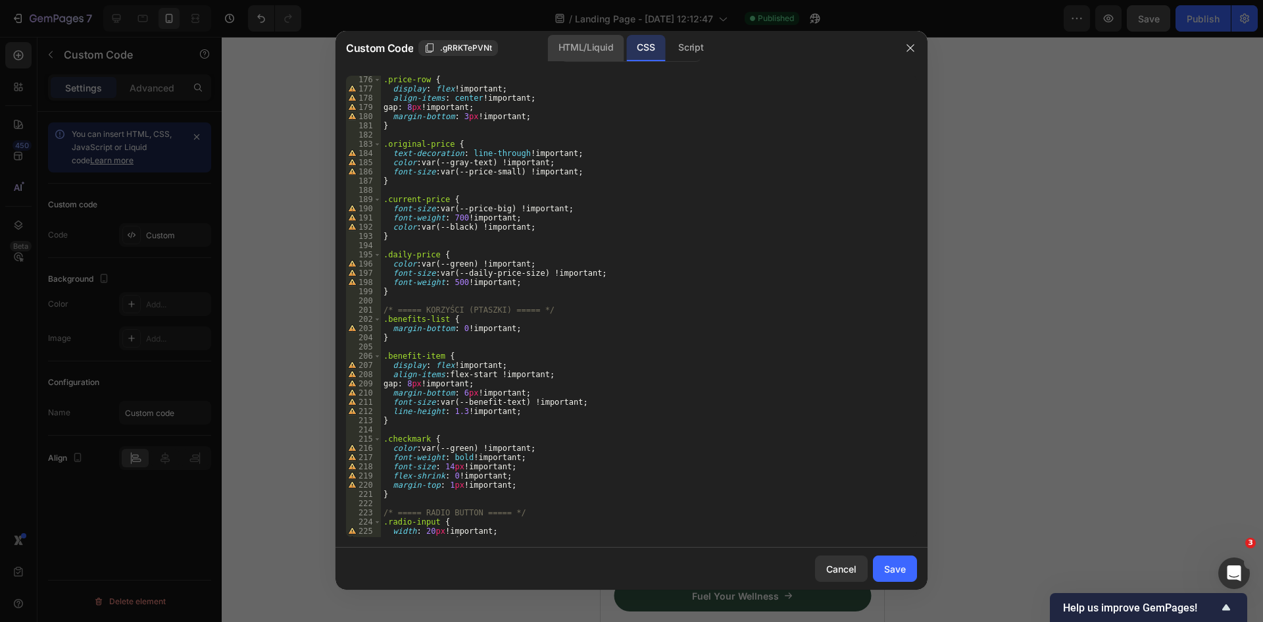
click at [579, 57] on div "HTML/Liquid" at bounding box center [586, 48] width 76 height 26
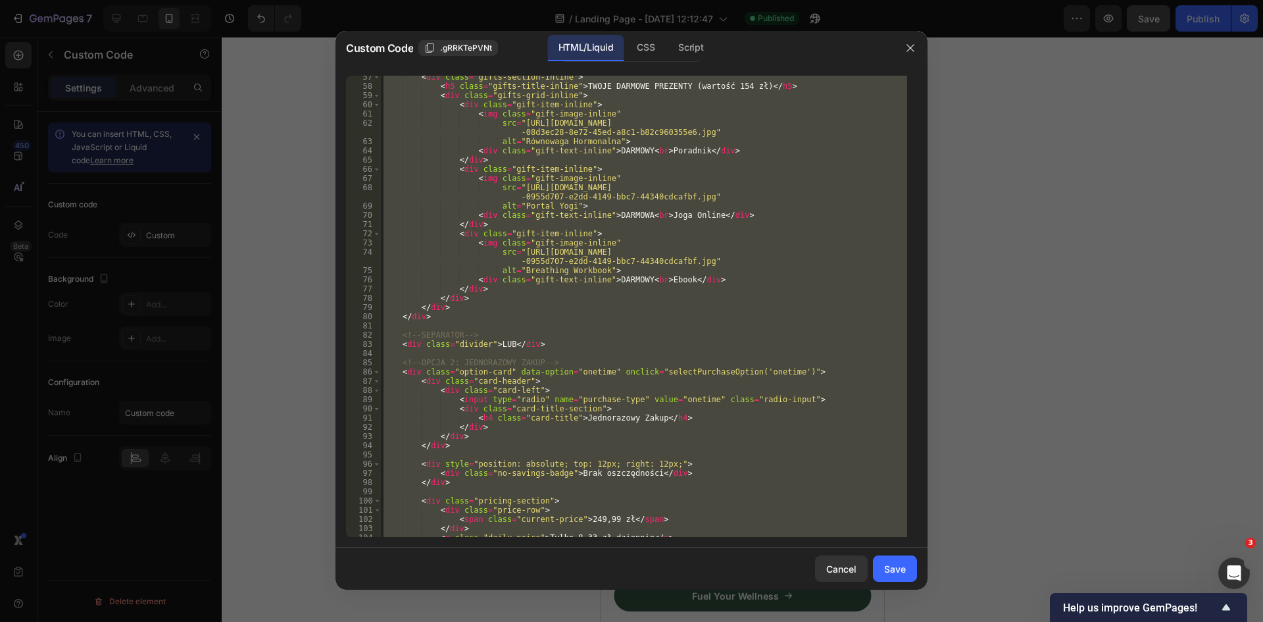
scroll to position [480, 0]
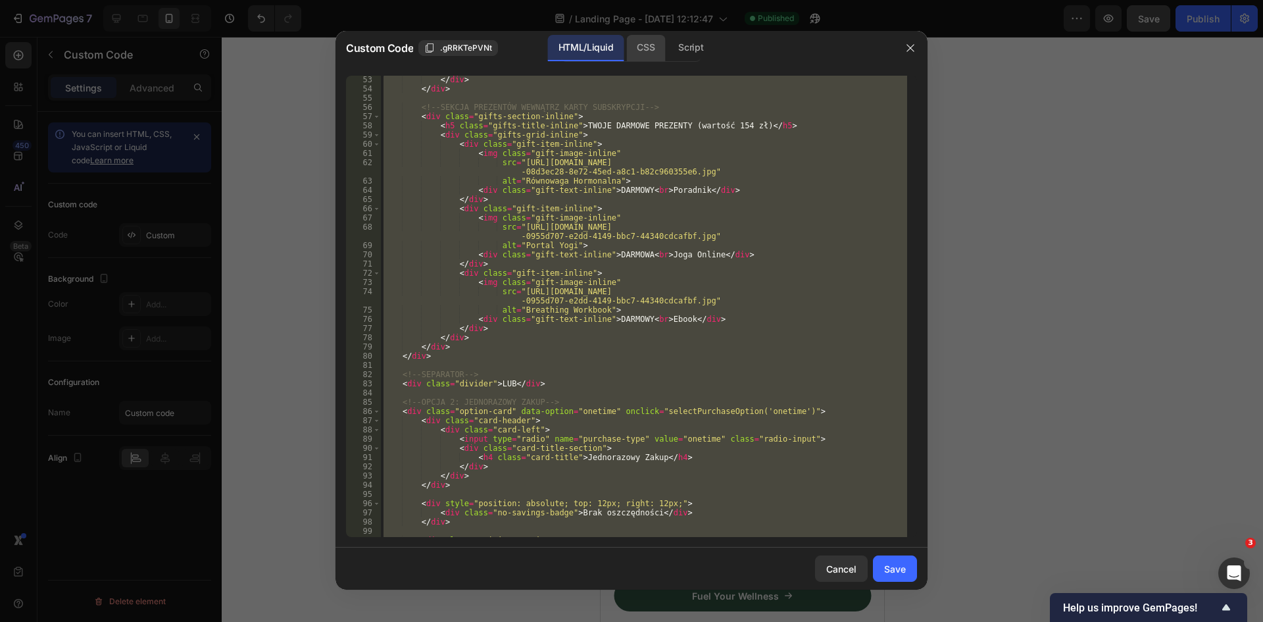
click at [636, 47] on div "CSS" at bounding box center [645, 48] width 39 height 26
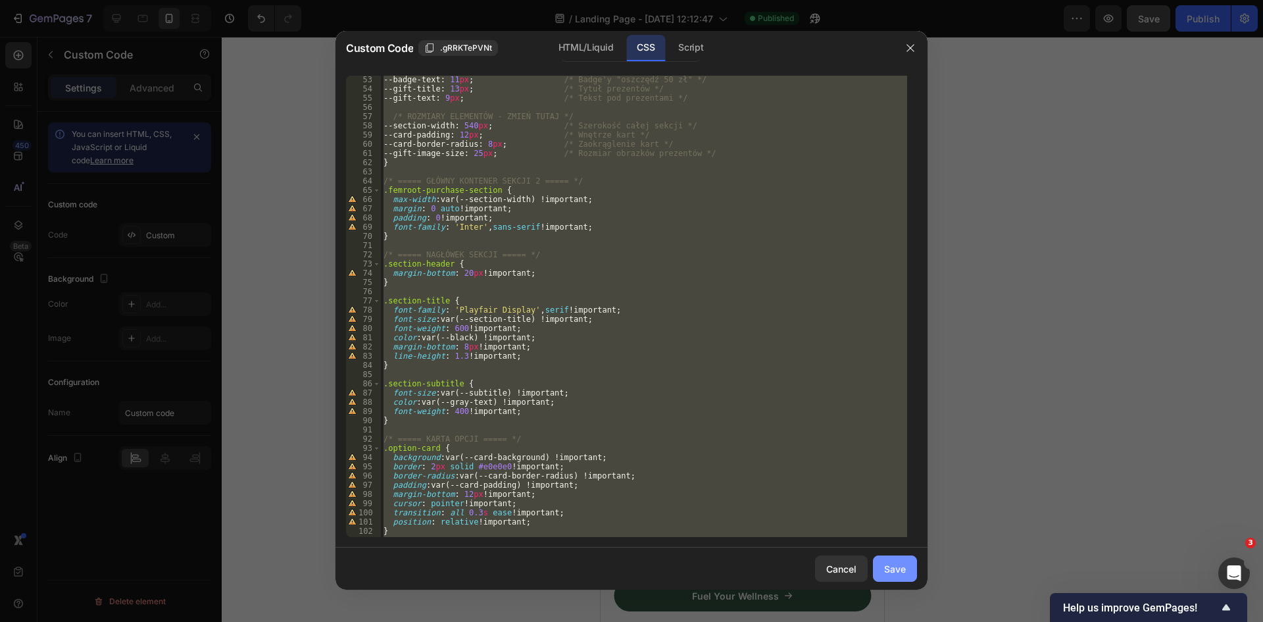
click at [905, 568] on div "Save" at bounding box center [895, 569] width 22 height 14
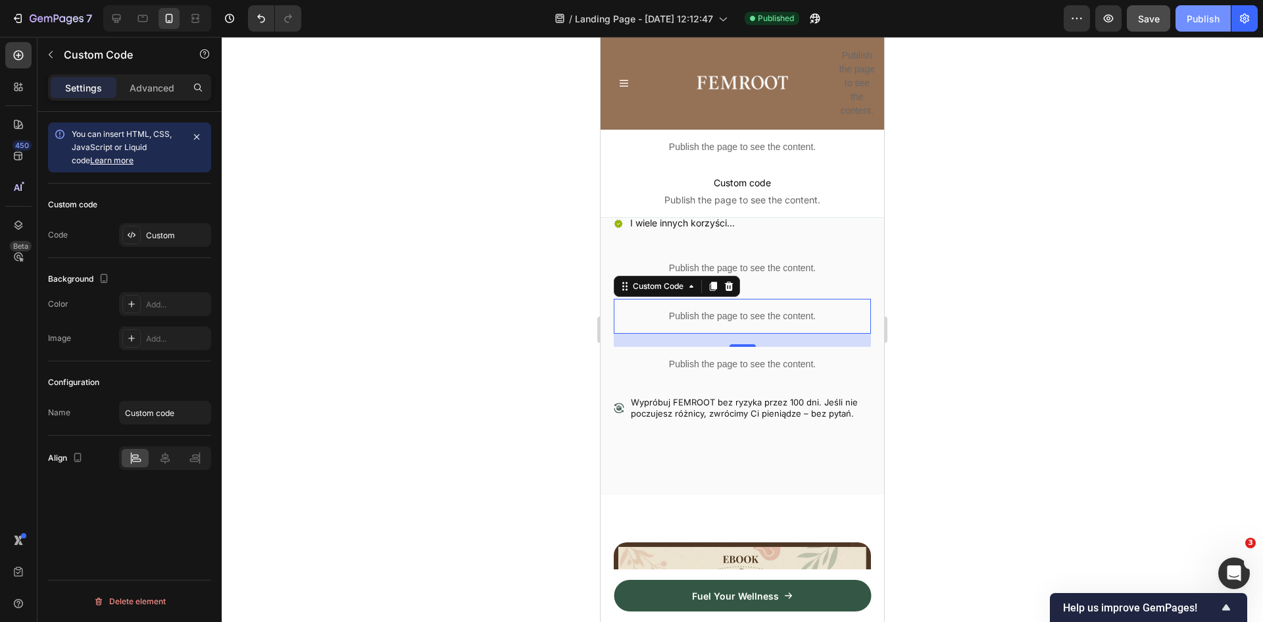
click at [1198, 9] on button "Publish" at bounding box center [1203, 18] width 55 height 26
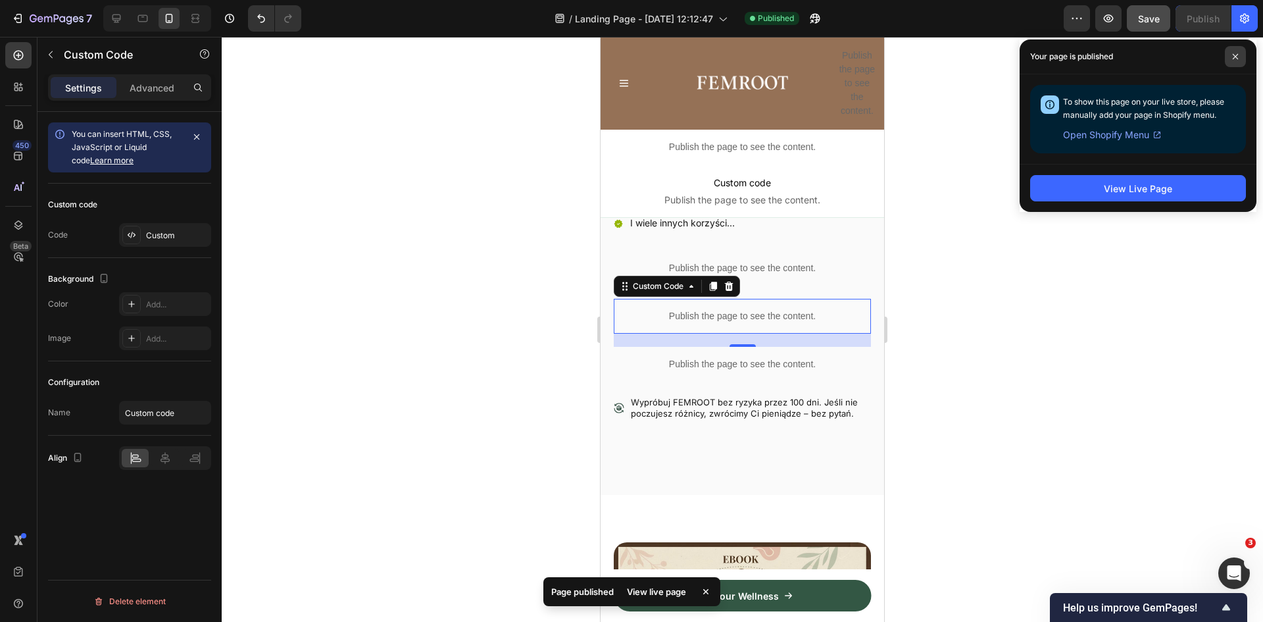
click at [1234, 55] on icon at bounding box center [1235, 56] width 5 height 5
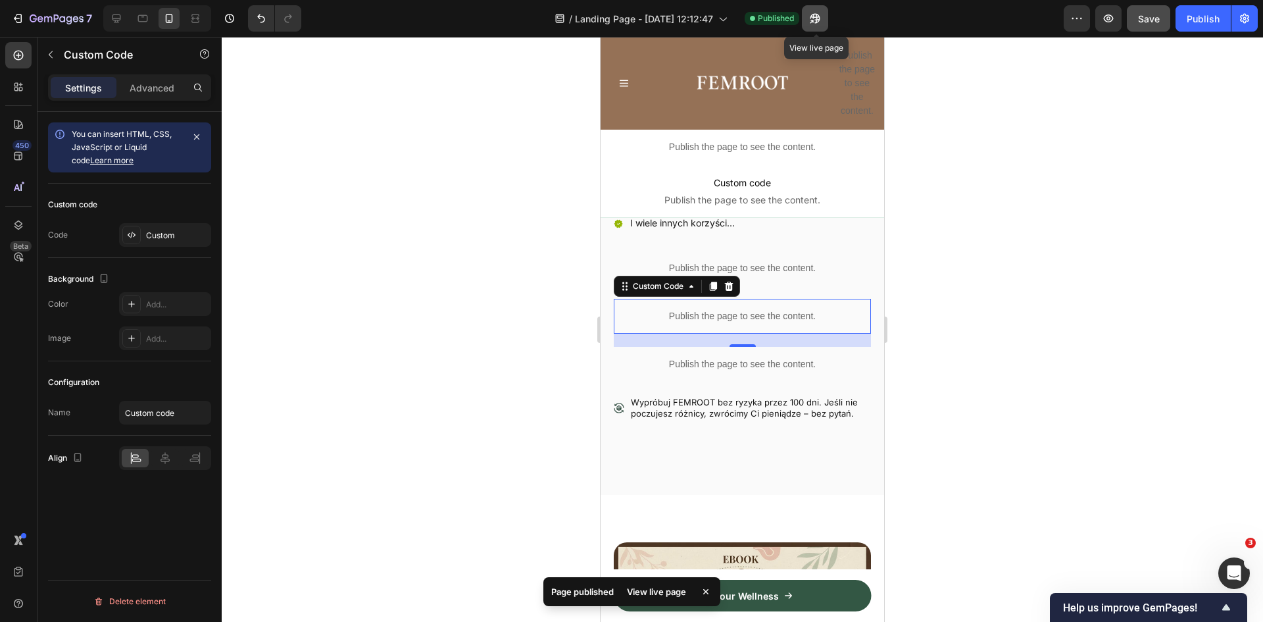
click at [819, 16] on icon "button" at bounding box center [815, 18] width 13 height 13
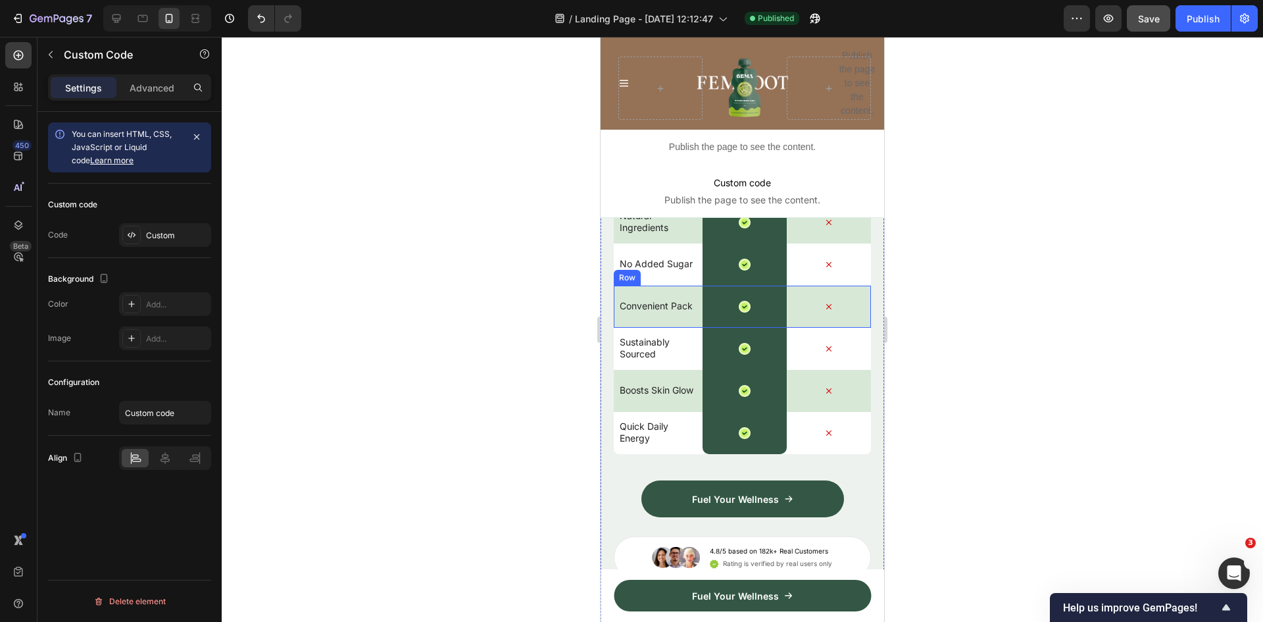
scroll to position [3868, 0]
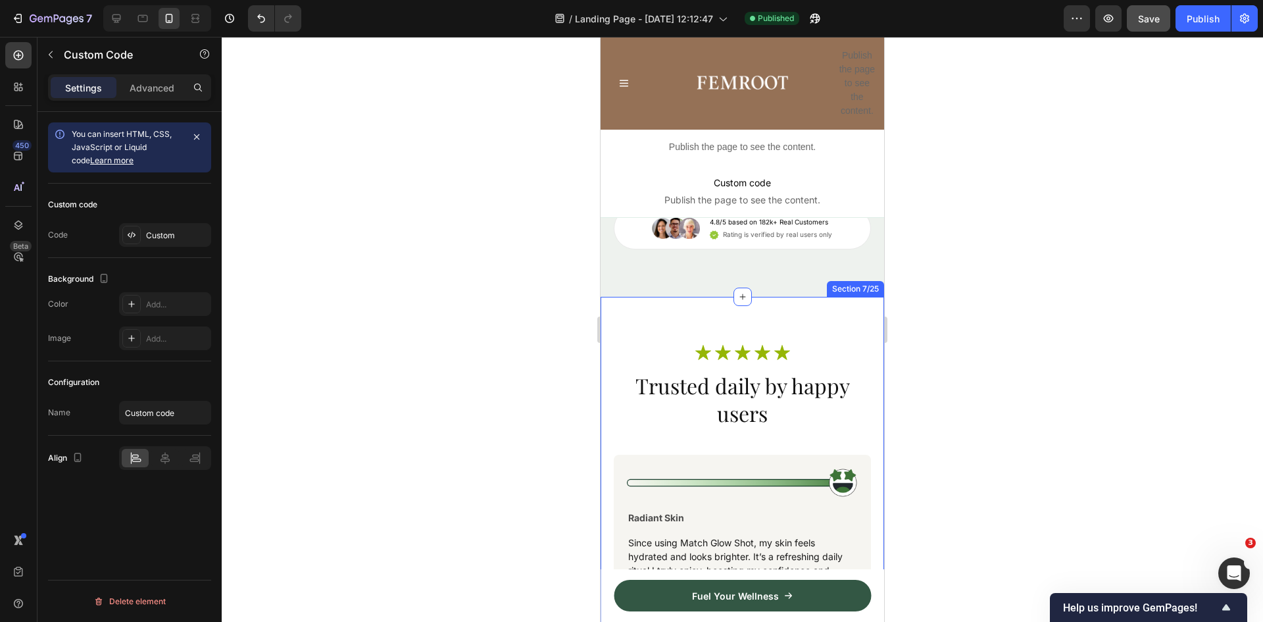
drag, startPoint x: 648, startPoint y: 329, endPoint x: 672, endPoint y: 326, distance: 24.5
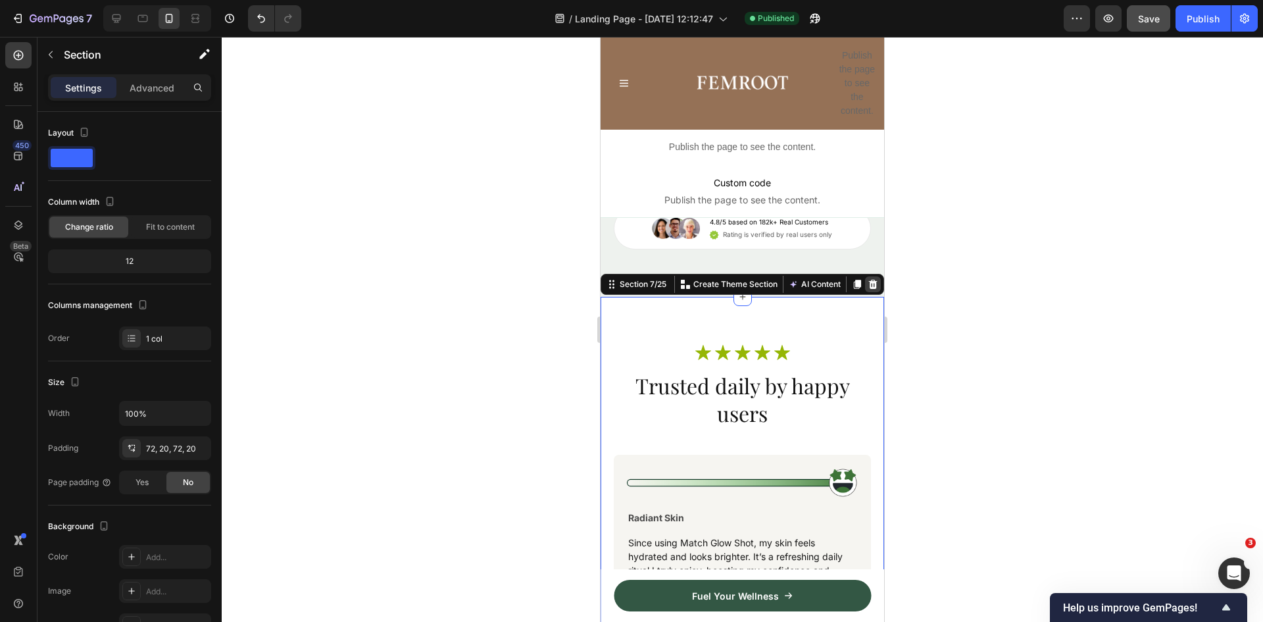
click at [869, 283] on icon at bounding box center [873, 284] width 9 height 9
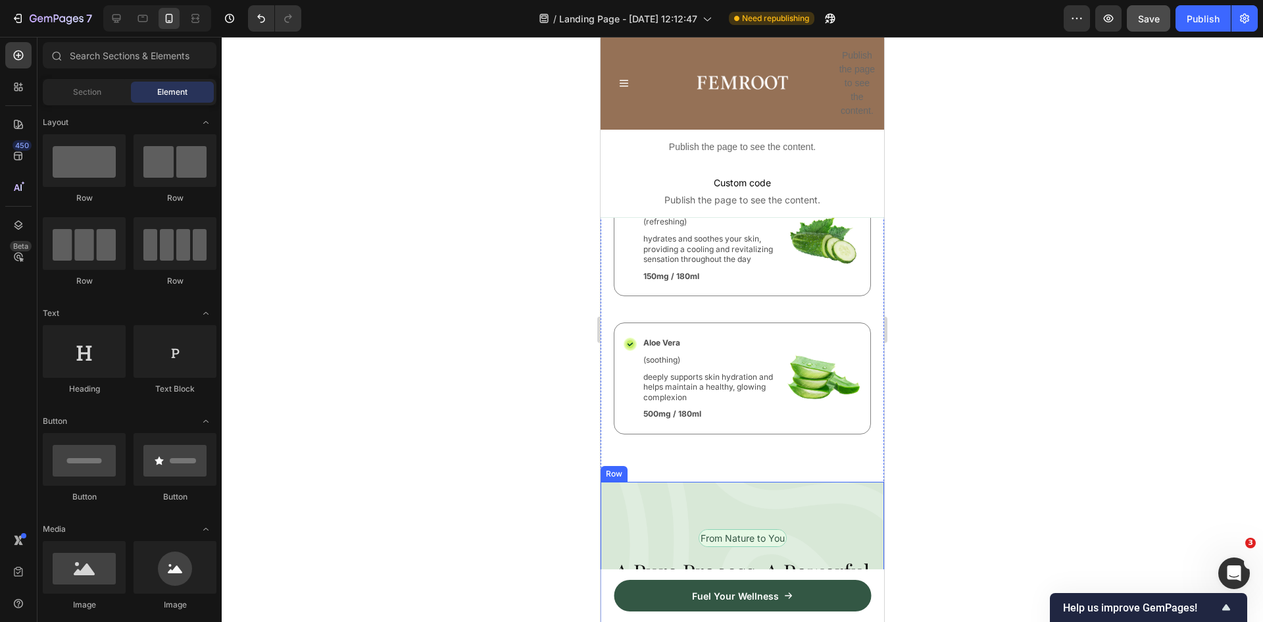
scroll to position [2157, 0]
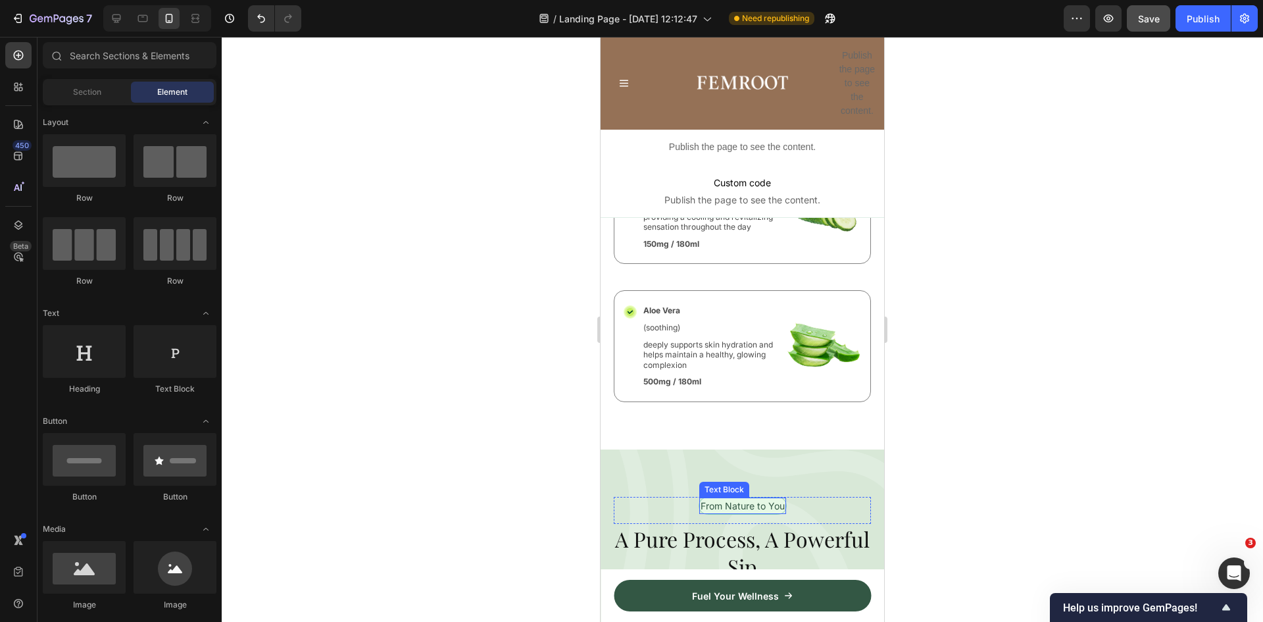
click at [736, 499] on p "From Nature to You" at bounding box center [743, 506] width 84 height 14
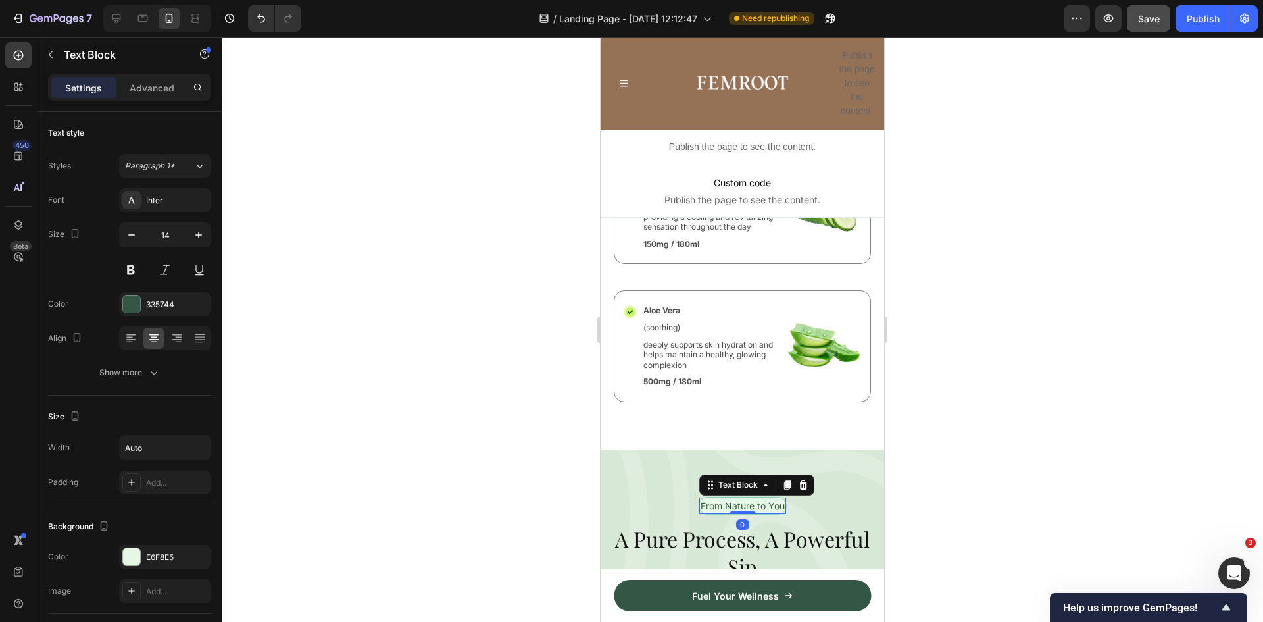
click at [736, 499] on p "From Nature to You" at bounding box center [743, 506] width 84 height 14
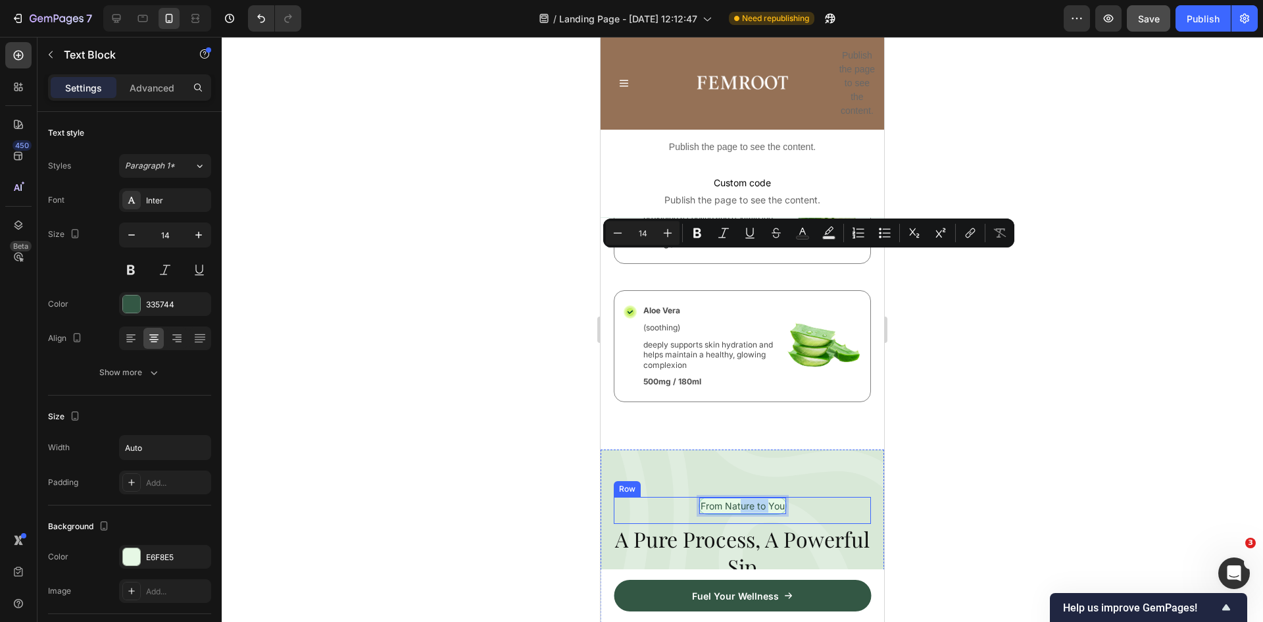
click at [827, 497] on div "From Nature to You Text Block 0 Row" at bounding box center [742, 510] width 257 height 27
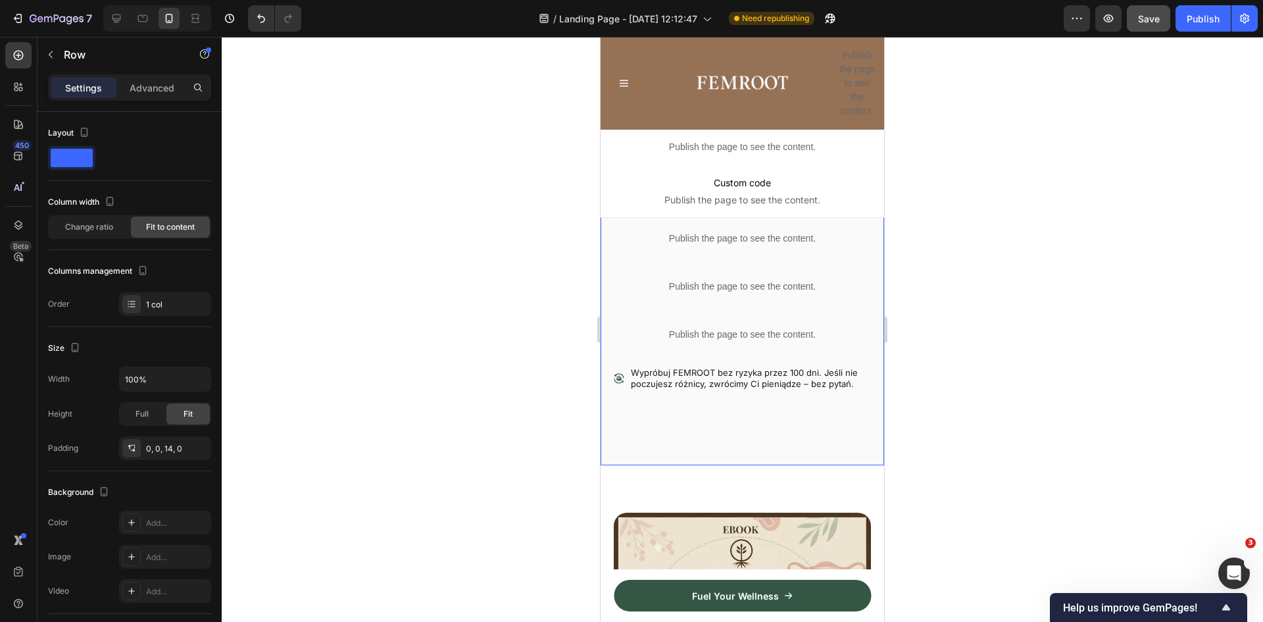
scroll to position [526, 0]
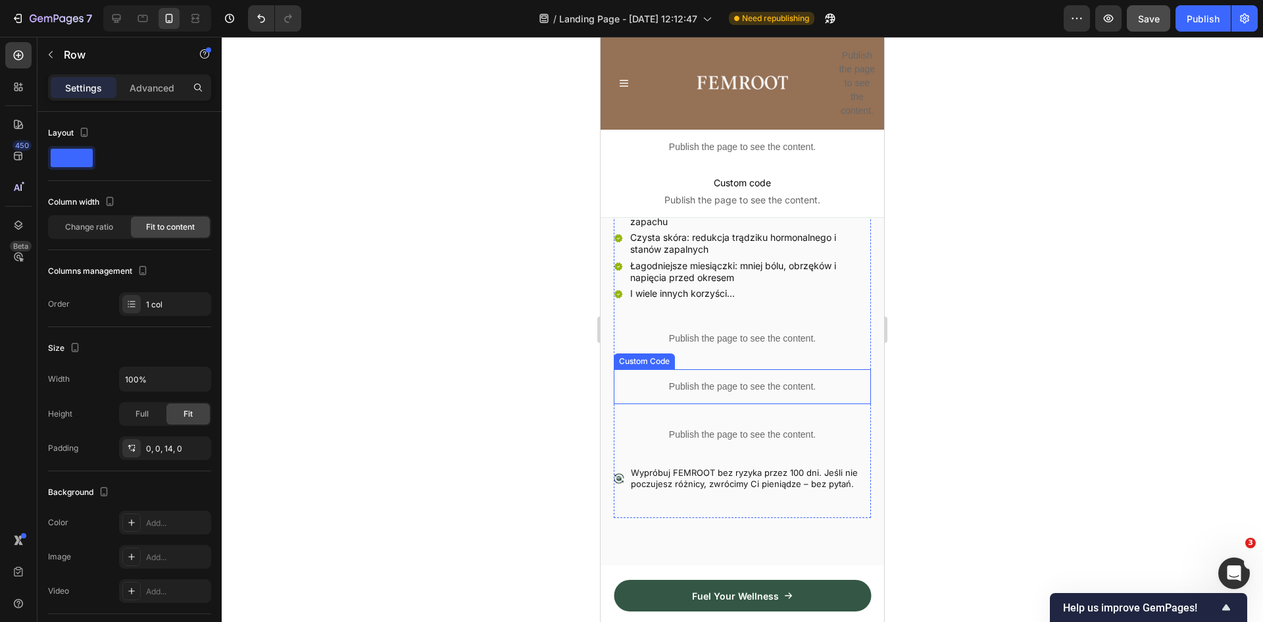
click at [732, 380] on p "Publish the page to see the content." at bounding box center [742, 387] width 257 height 14
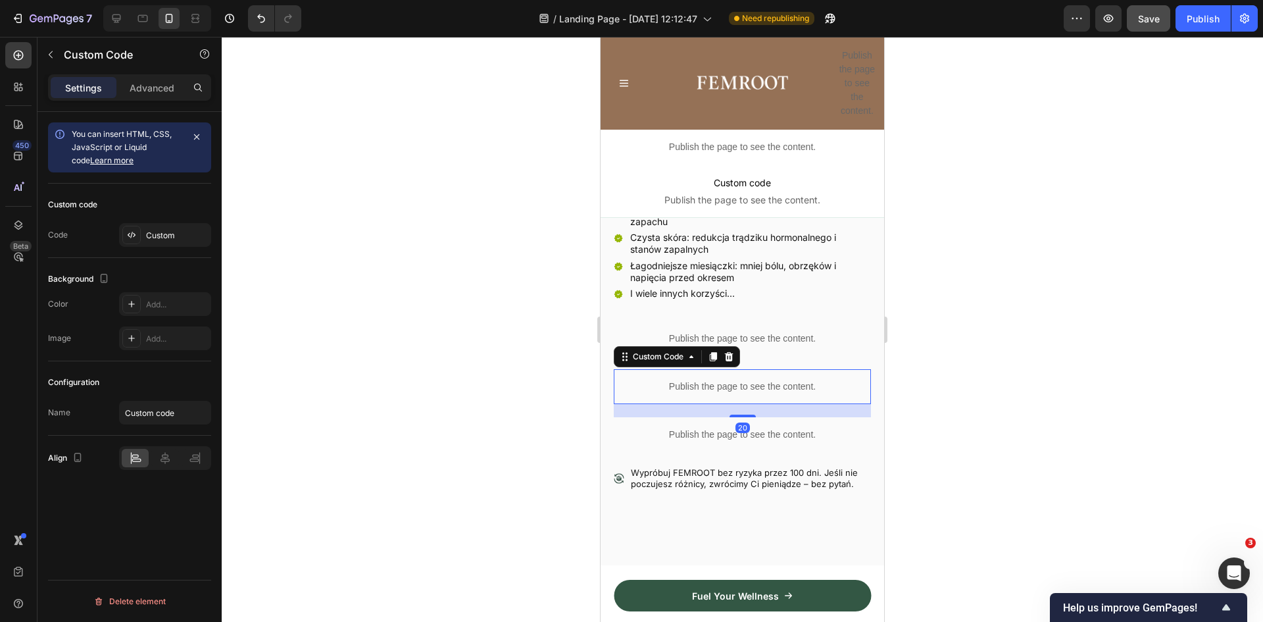
click at [732, 380] on p "Publish the page to see the content." at bounding box center [742, 387] width 257 height 14
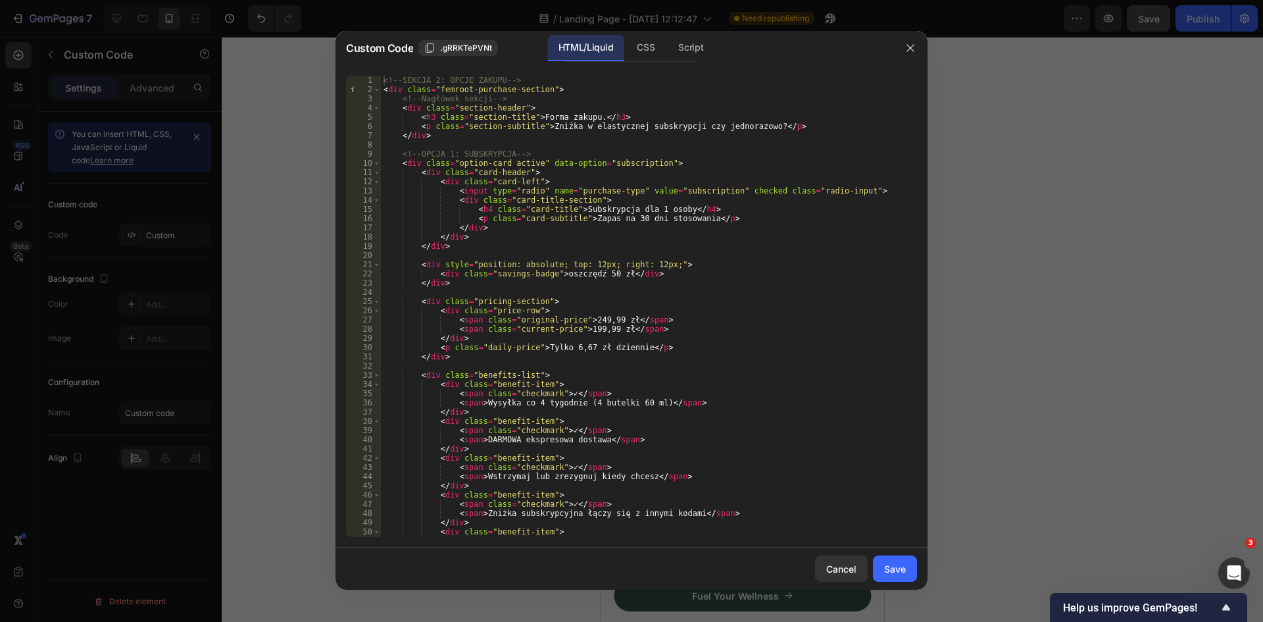
type textarea "<div class="option-card active" data-option="subscription">"
click at [597, 166] on div "<!-- SEKCJA 2: OPCJE ZAKUPU --> < div class = "femroot-purchase-section" > <!--…" at bounding box center [644, 316] width 526 height 480
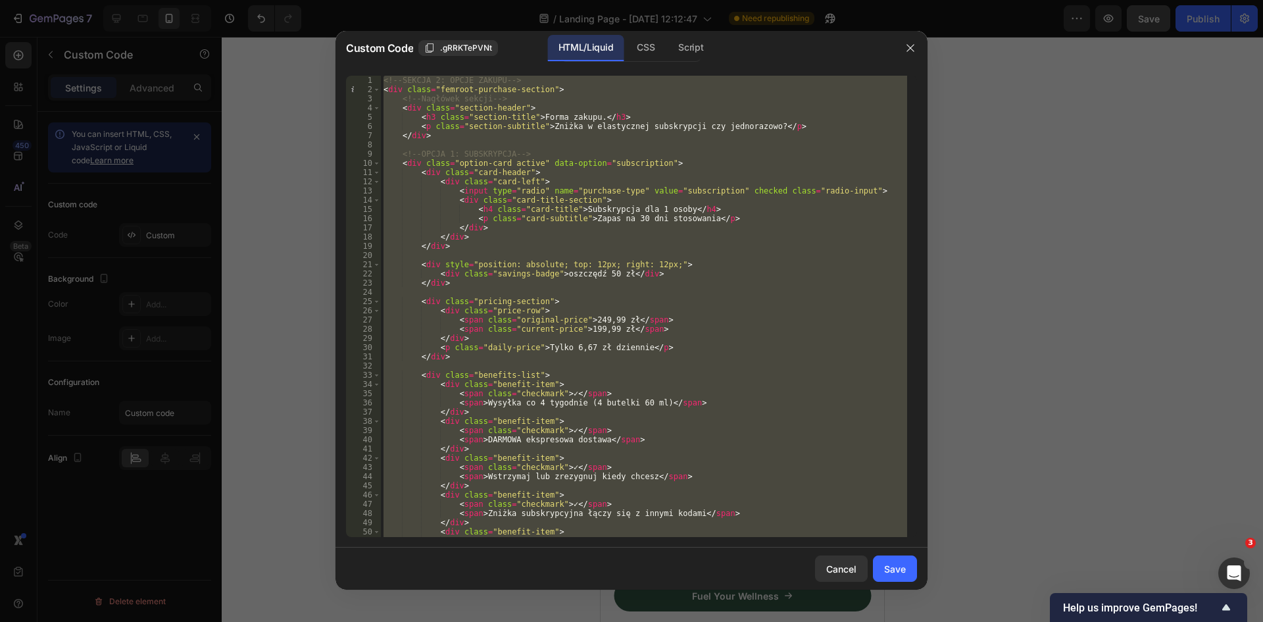
paste textarea "</div>"
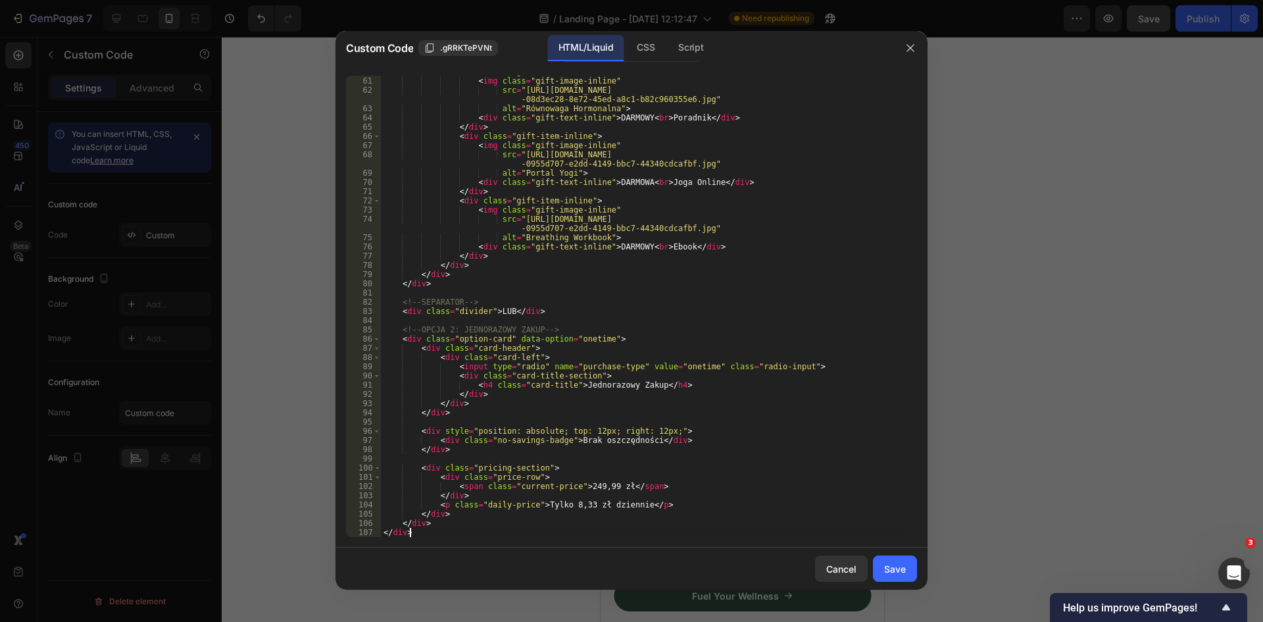
scroll to position [473, 0]
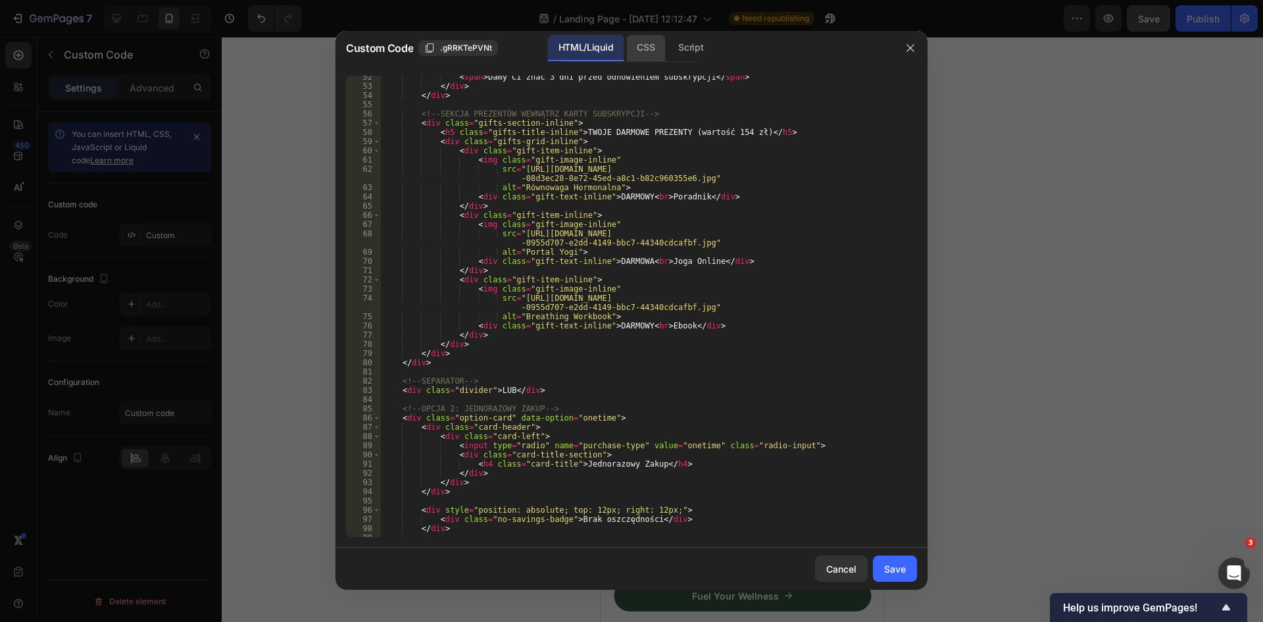
click at [653, 48] on div "CSS" at bounding box center [645, 48] width 39 height 26
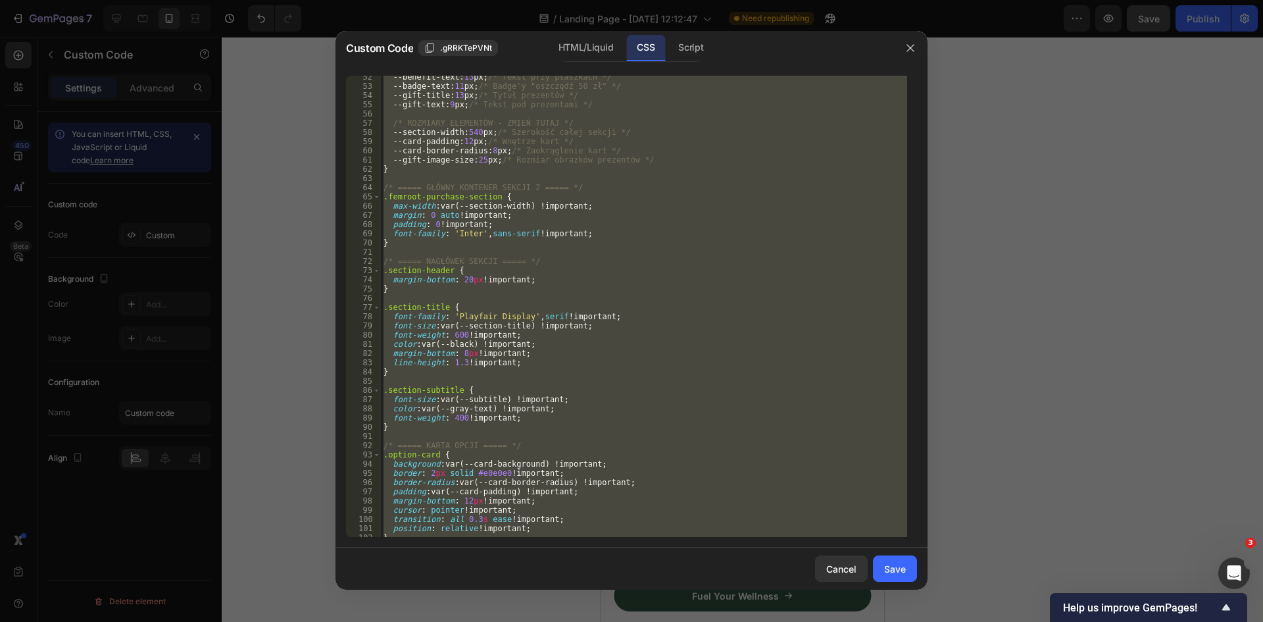
click at [649, 203] on div "--benefit-text : 13 px ; /* Tekst przy ptaszkach */ --badge-text : 11 px ; /* B…" at bounding box center [644, 306] width 526 height 461
paste textarea
type textarea "}"
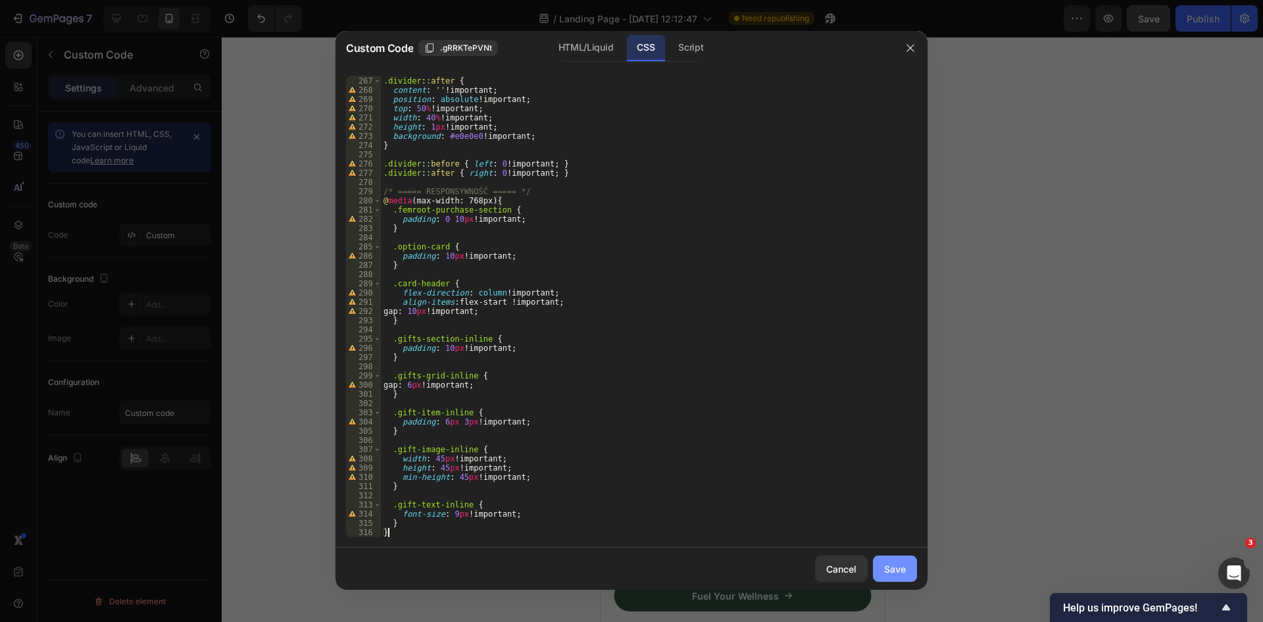
click at [908, 572] on button "Save" at bounding box center [895, 568] width 44 height 26
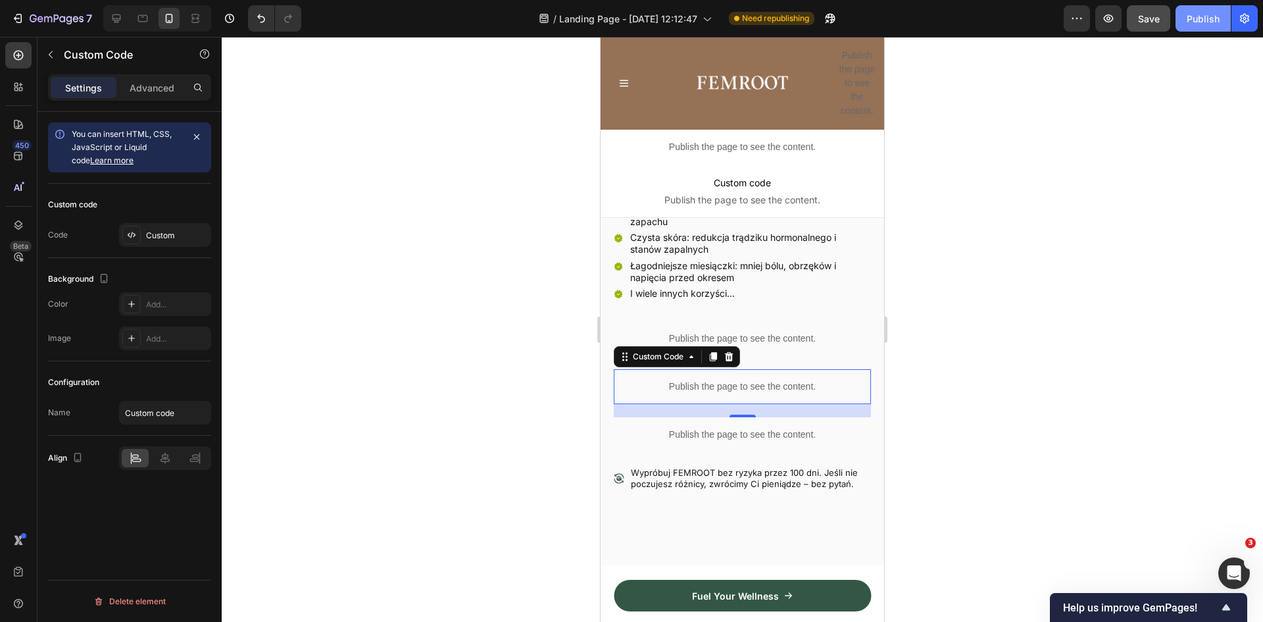
click at [1205, 20] on div "Publish" at bounding box center [1203, 19] width 33 height 14
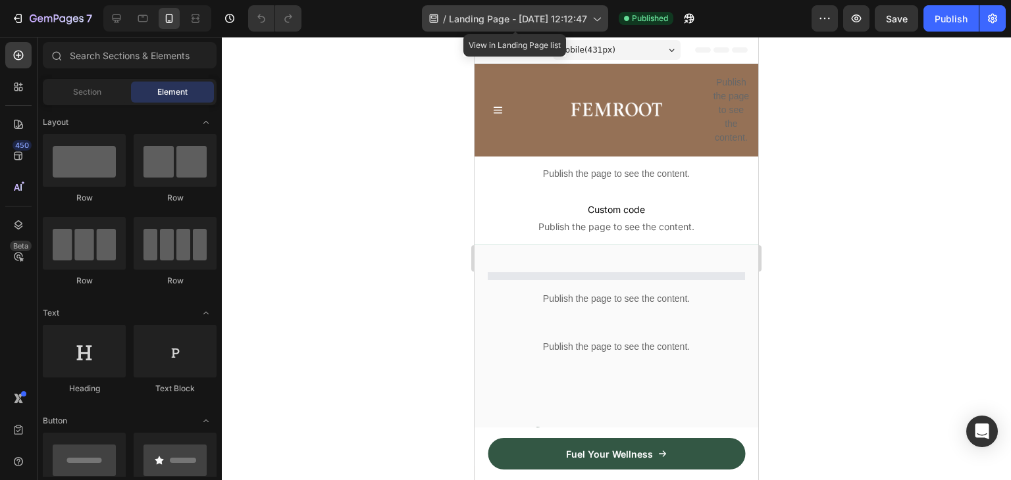
click at [568, 19] on span "Landing Page - [DATE] 12:12:47" at bounding box center [518, 19] width 138 height 14
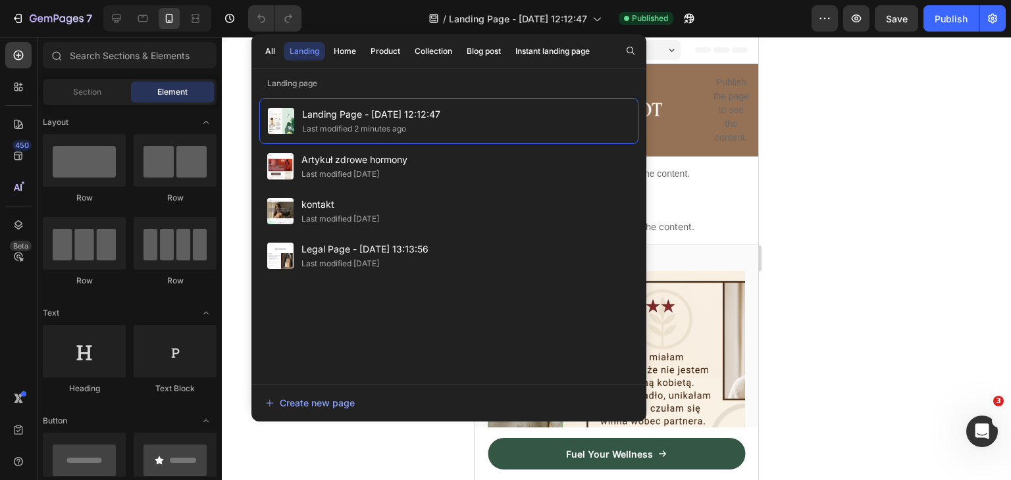
click at [284, 51] on button "Landing" at bounding box center [304, 51] width 41 height 18
click at [276, 47] on button "All" at bounding box center [270, 51] width 22 height 18
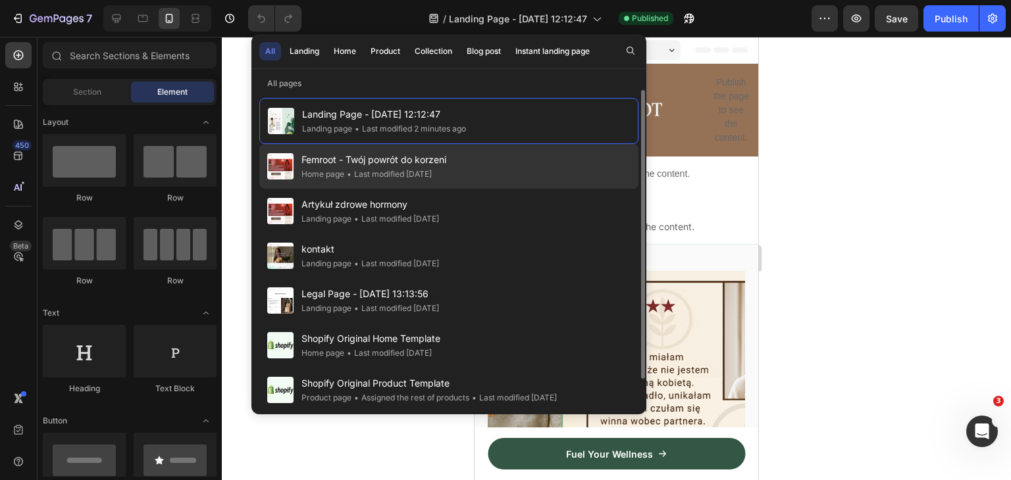
click at [372, 164] on span "Femroot - Twój powrót do korzeni" at bounding box center [373, 160] width 145 height 16
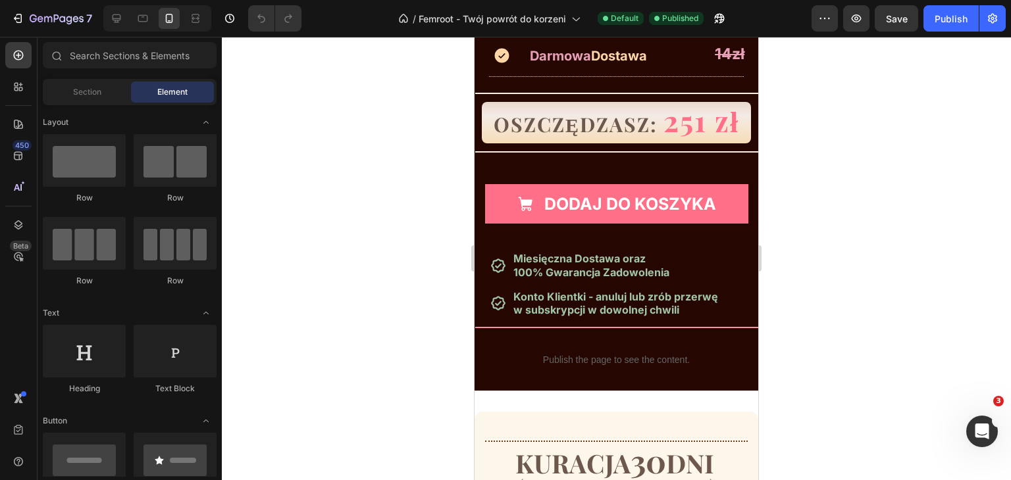
scroll to position [7726, 0]
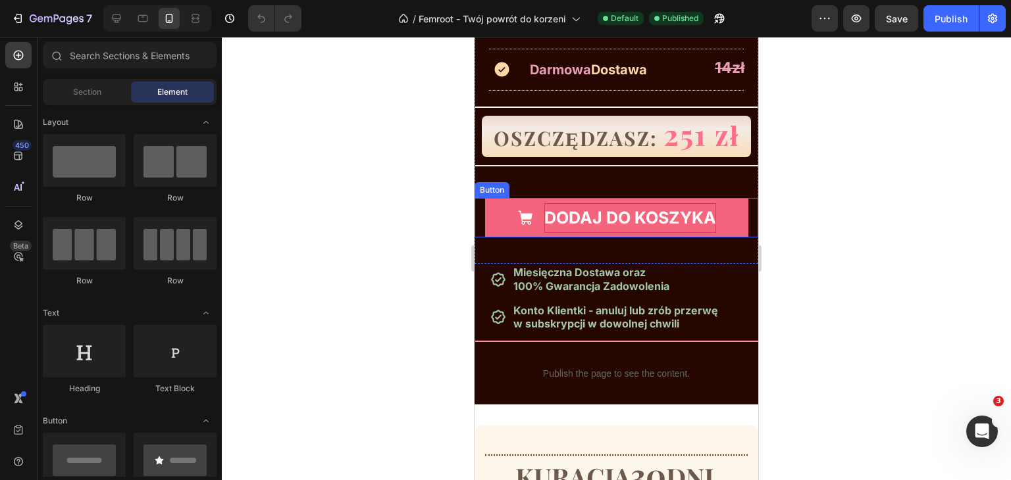
click at [608, 220] on p "DODAJ DO KOSZYKA" at bounding box center [630, 218] width 172 height 30
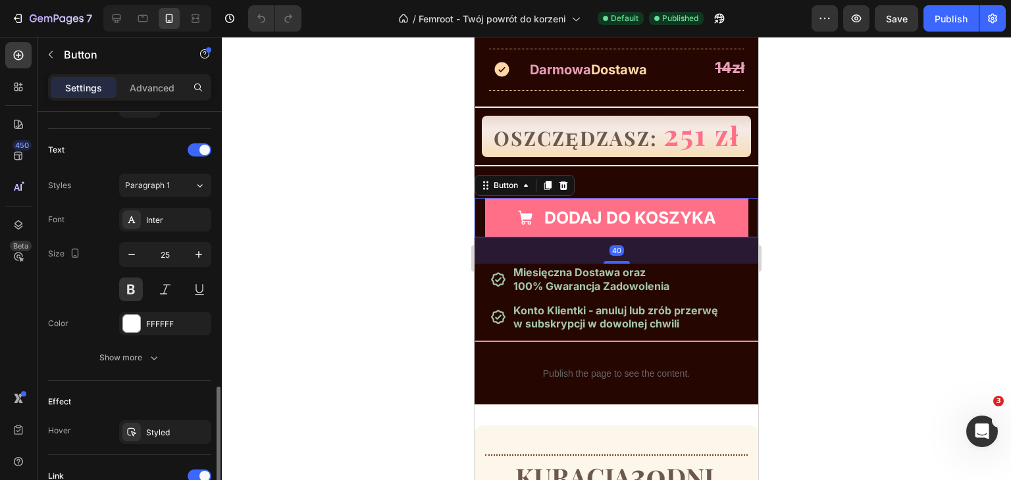
scroll to position [724, 0]
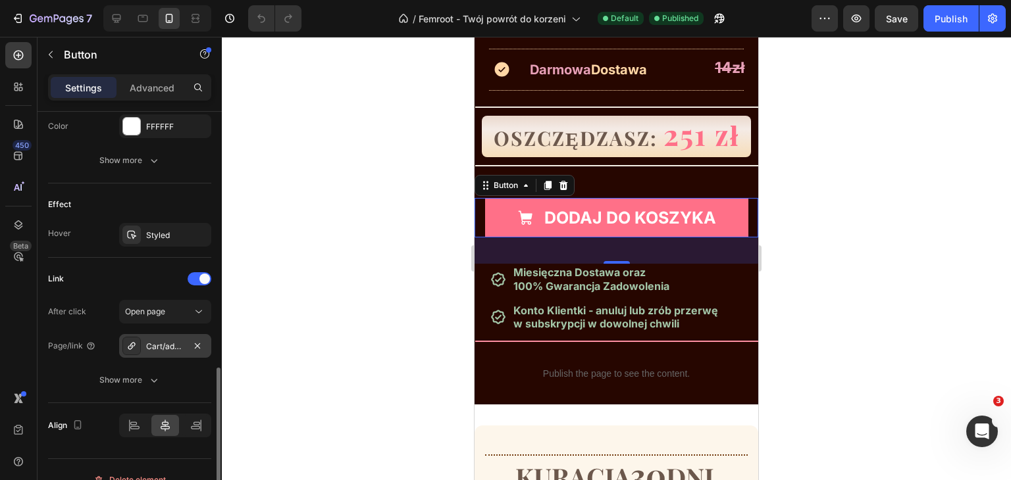
click at [138, 340] on div at bounding box center [131, 346] width 18 height 18
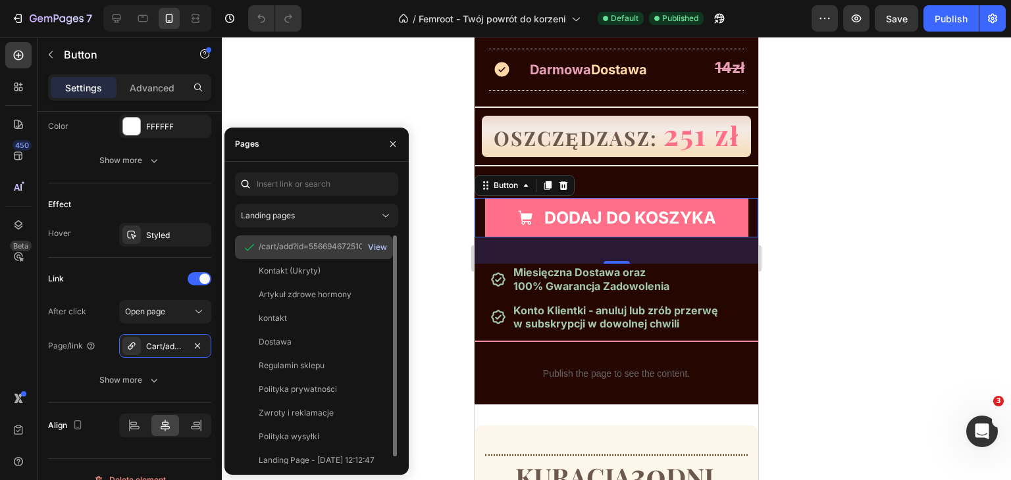
click at [379, 245] on div "View" at bounding box center [377, 247] width 19 height 12
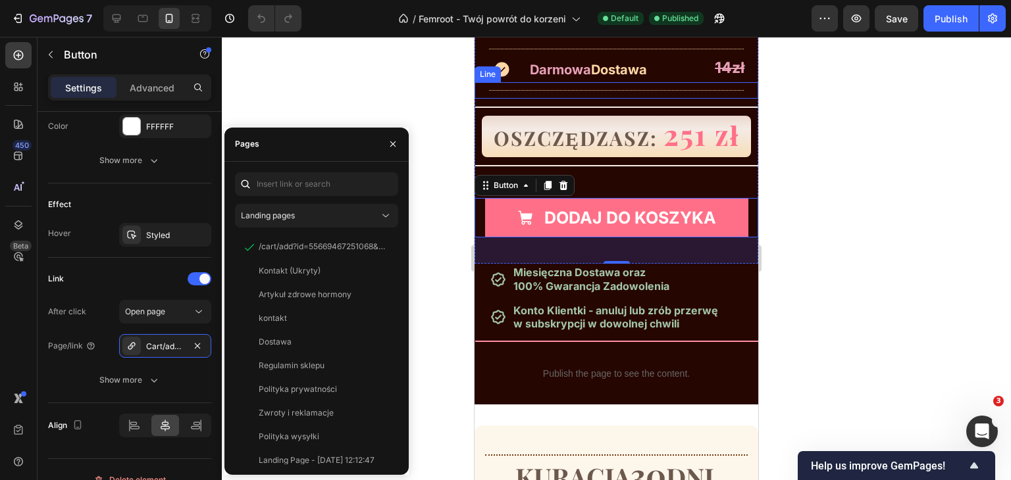
scroll to position [7463, 0]
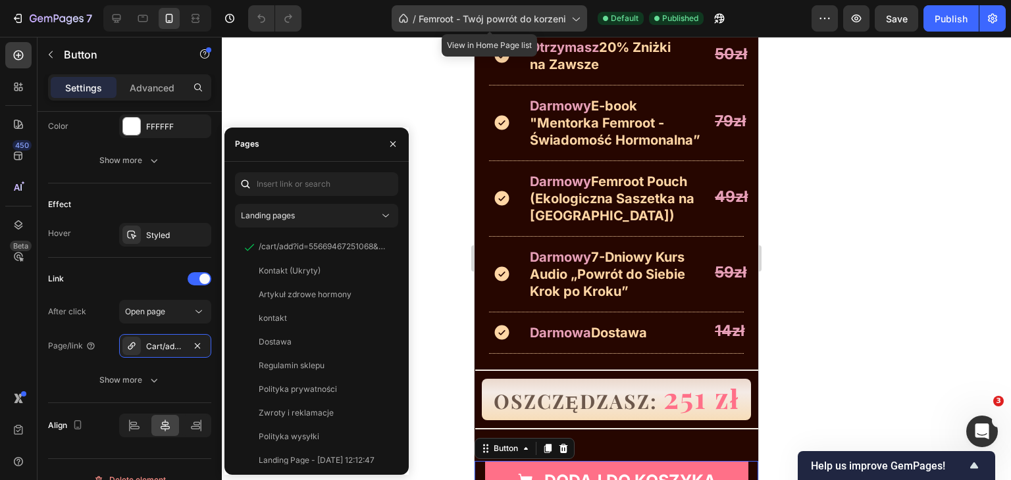
click at [518, 14] on span "Femroot - Twój powrót do korzeni" at bounding box center [491, 19] width 147 height 14
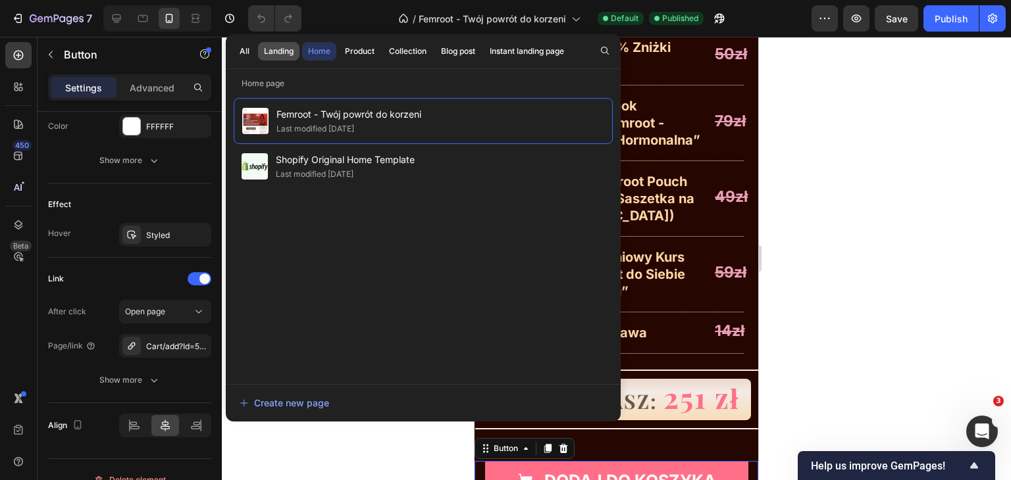
click at [274, 49] on div "Landing" at bounding box center [279, 51] width 30 height 12
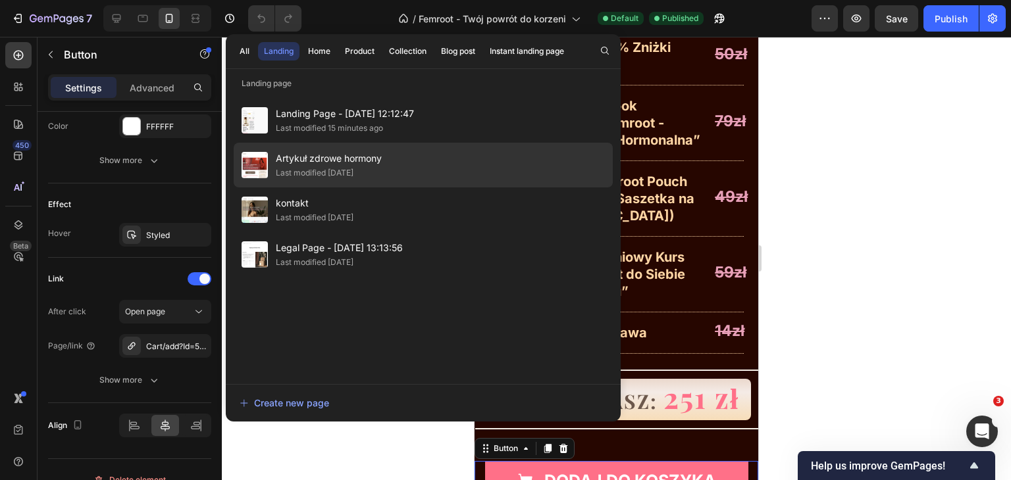
click at [307, 161] on span "Artykuł zdrowe hormony" at bounding box center [329, 159] width 106 height 16
